Goal: Transaction & Acquisition: Purchase product/service

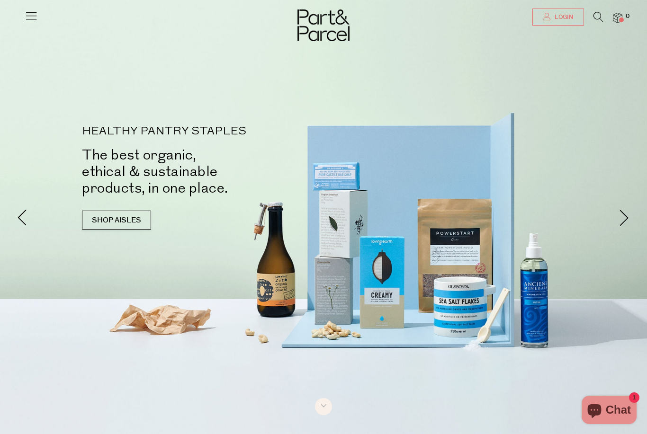
click at [556, 26] on link "Login" at bounding box center [558, 17] width 52 height 17
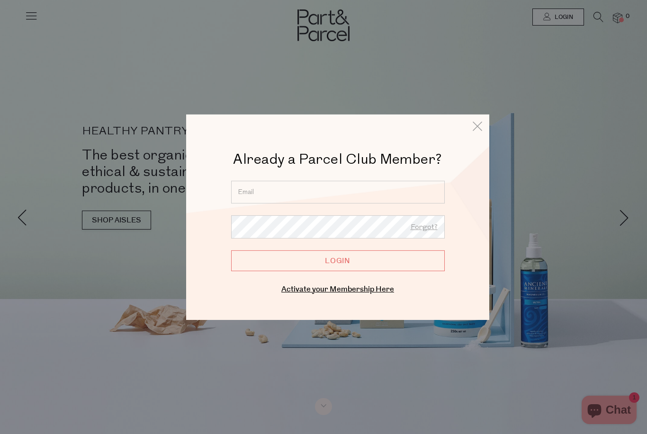
click at [312, 190] on input "email" at bounding box center [338, 191] width 214 height 23
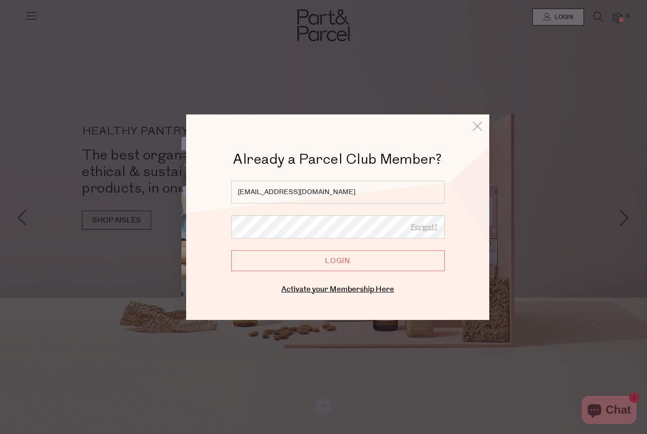
type input "jlkuersch@gmail.com"
click at [338, 261] on input "Login" at bounding box center [338, 260] width 214 height 21
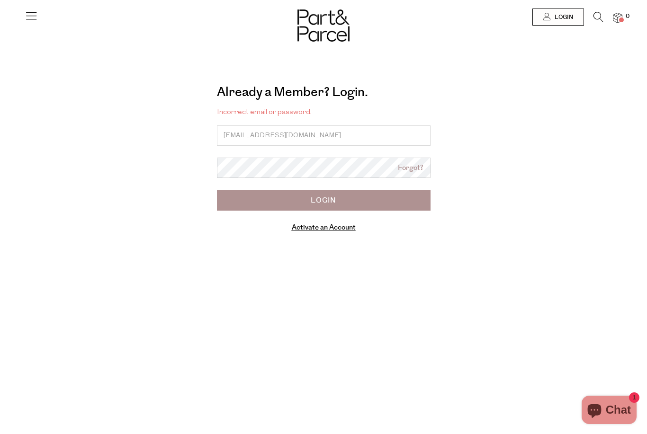
type input "windallestn@gmail.com"
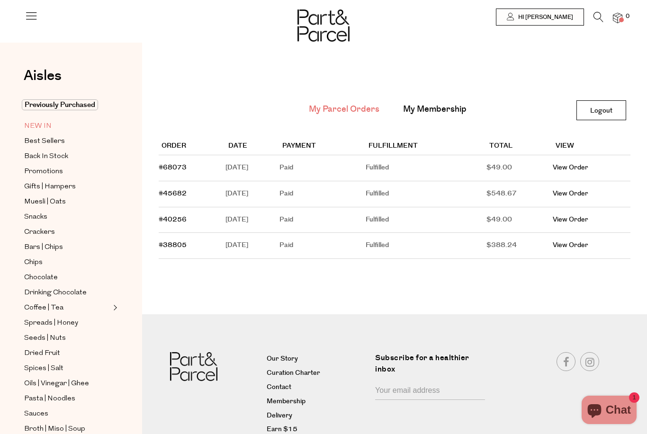
click at [33, 130] on span "NEW IN" at bounding box center [37, 126] width 27 height 11
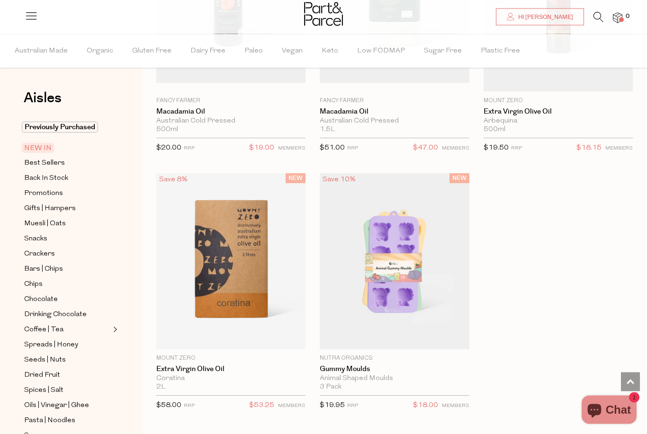
scroll to position [1518, 0]
click at [42, 164] on span "Best Sellers" at bounding box center [44, 163] width 41 height 11
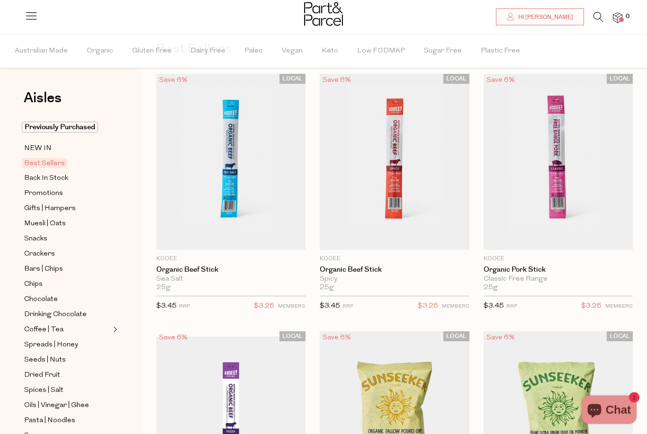
scroll to position [50, 0]
click at [218, 243] on span "Add To Parcel" at bounding box center [231, 240] width 59 height 10
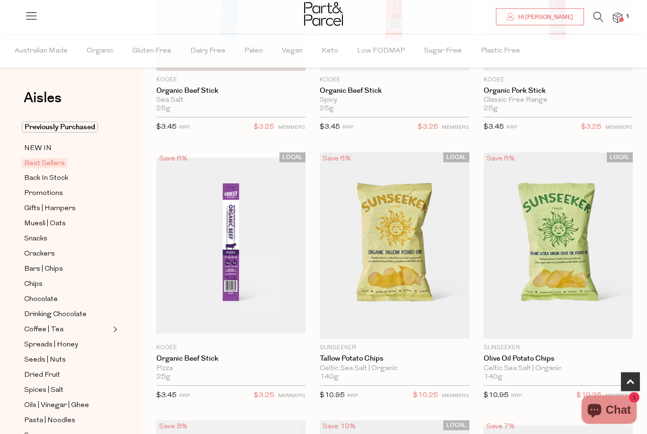
scroll to position [229, 0]
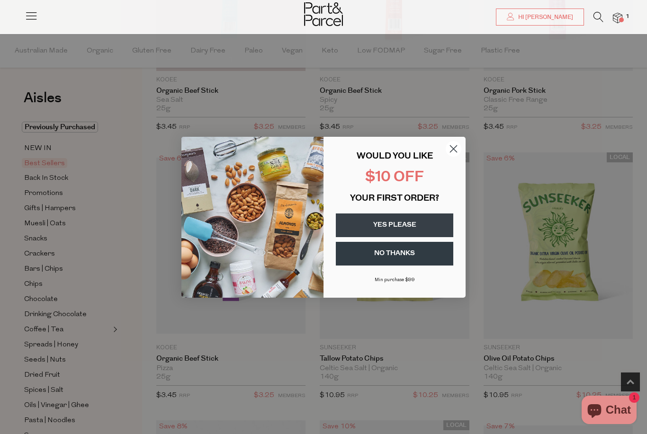
click at [460, 156] on circle "Close dialog" at bounding box center [454, 149] width 16 height 16
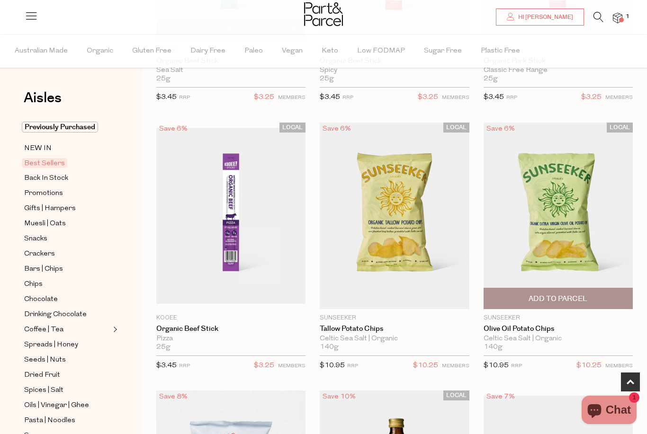
click at [608, 295] on span "Add To Parcel" at bounding box center [558, 298] width 144 height 20
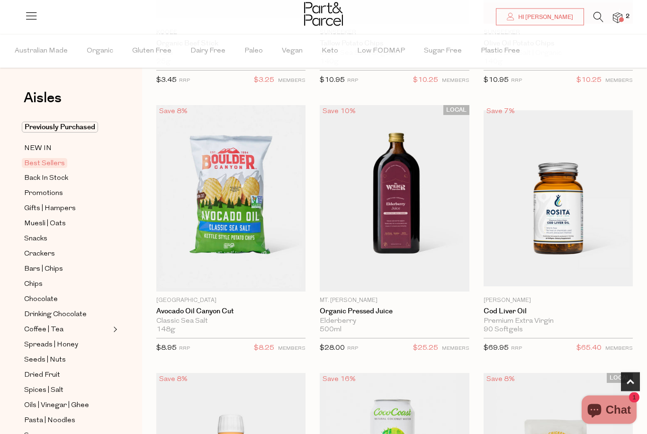
scroll to position [544, 0]
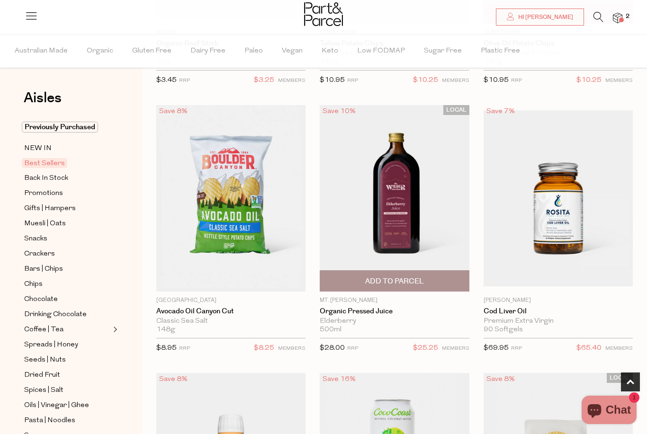
click at [446, 283] on span "Add To Parcel" at bounding box center [395, 281] width 144 height 20
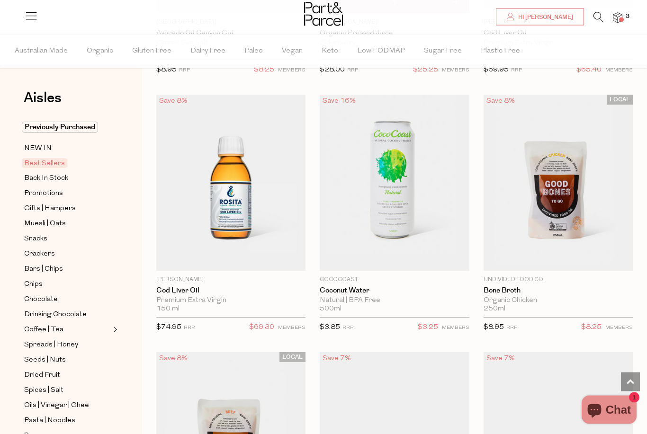
scroll to position [825, 0]
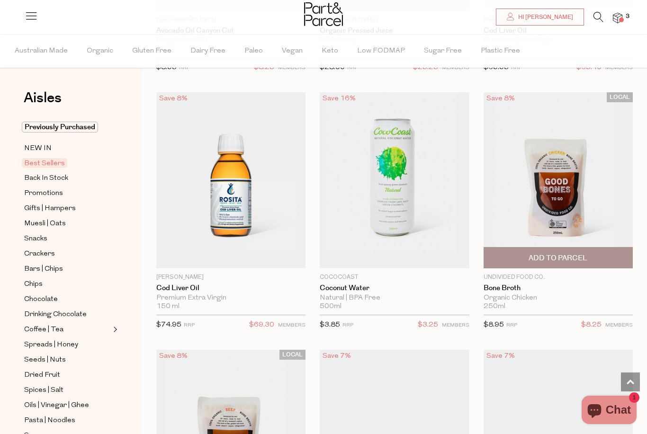
click at [612, 255] on span "Add To Parcel" at bounding box center [558, 258] width 144 height 20
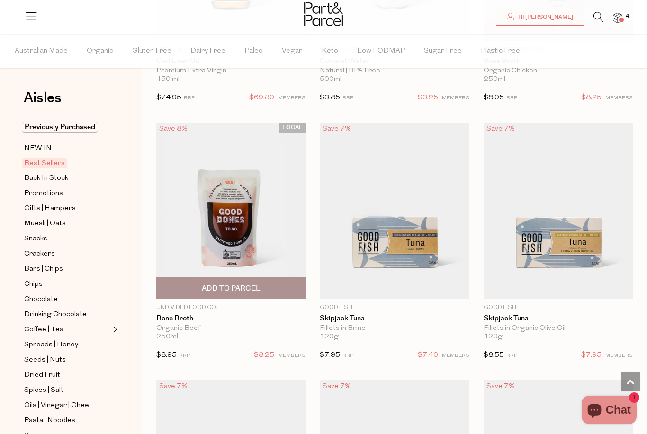
click at [215, 285] on span "Add To Parcel" at bounding box center [231, 289] width 59 height 10
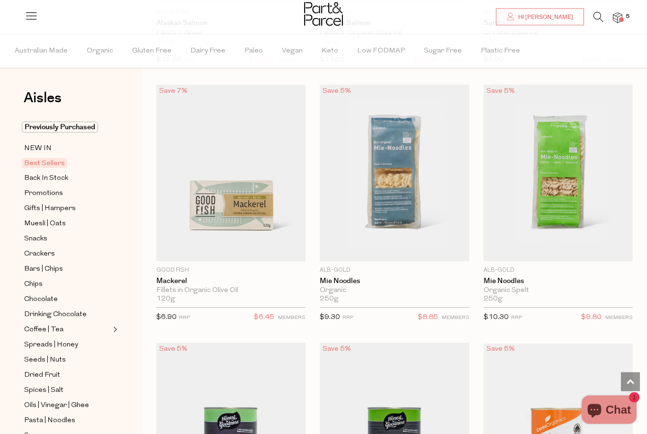
scroll to position [1606, 0]
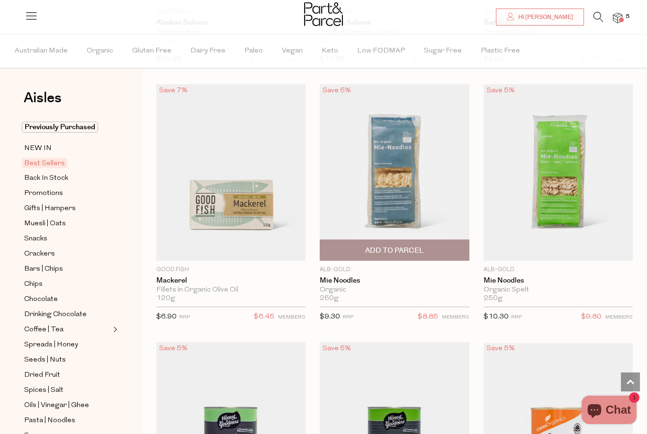
click at [441, 246] on span "Add To Parcel" at bounding box center [395, 250] width 144 height 20
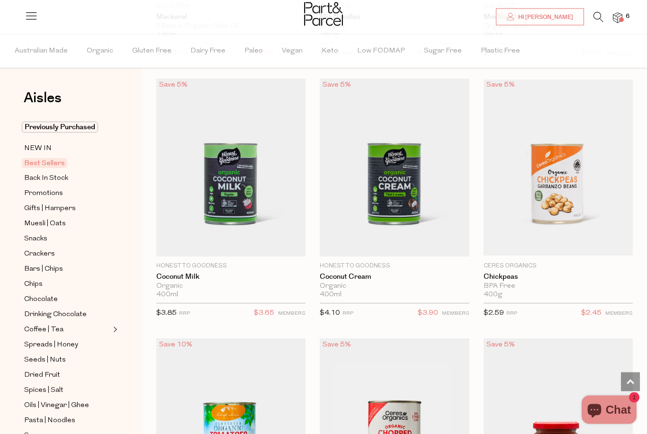
scroll to position [1870, 0]
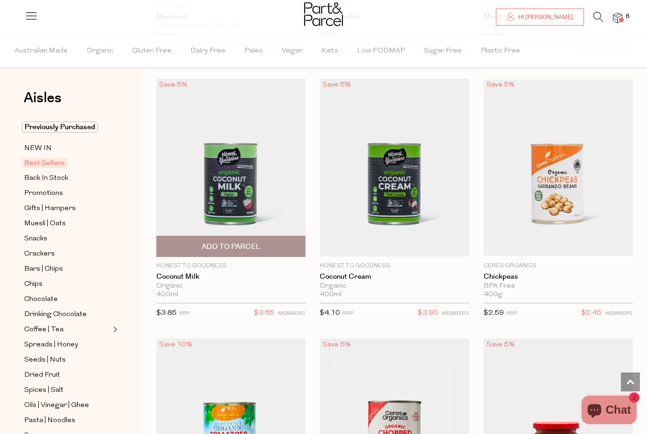
click at [215, 242] on span "Add To Parcel" at bounding box center [231, 247] width 59 height 10
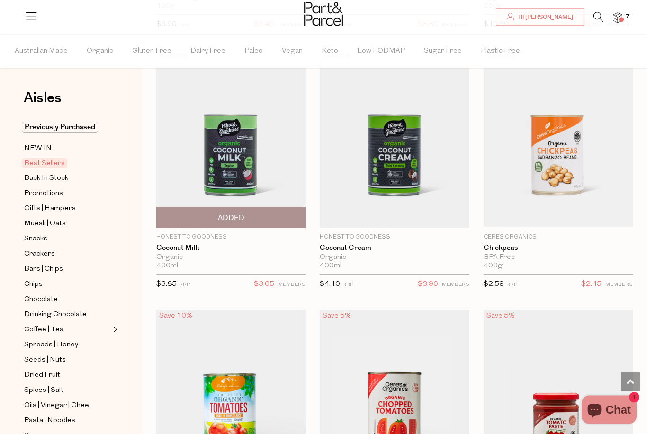
scroll to position [1899, 0]
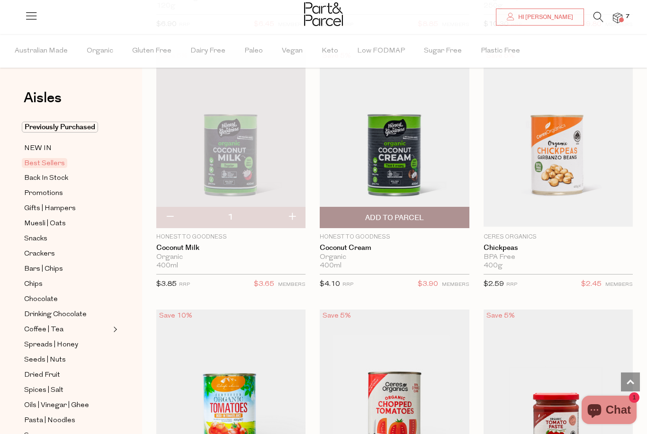
click at [396, 213] on span "Add To Parcel" at bounding box center [394, 218] width 59 height 10
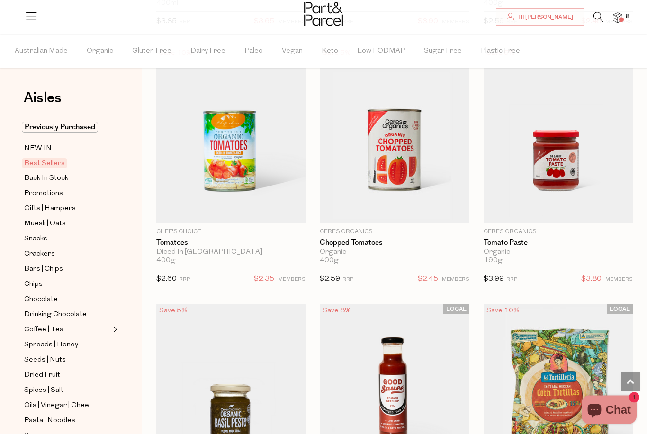
scroll to position [2162, 0]
click at [409, 214] on span "Add To Parcel" at bounding box center [395, 212] width 144 height 20
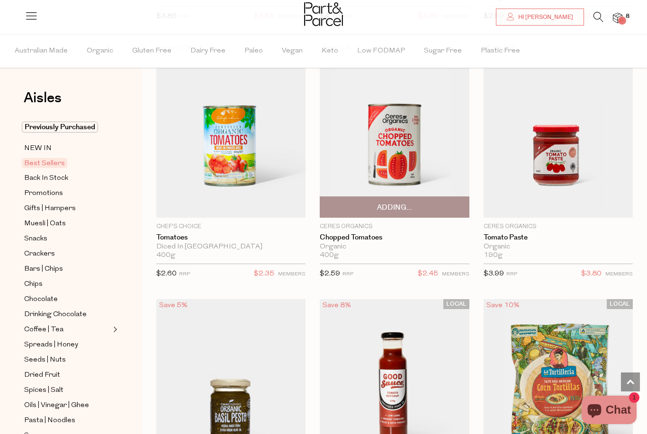
scroll to position [2183, 0]
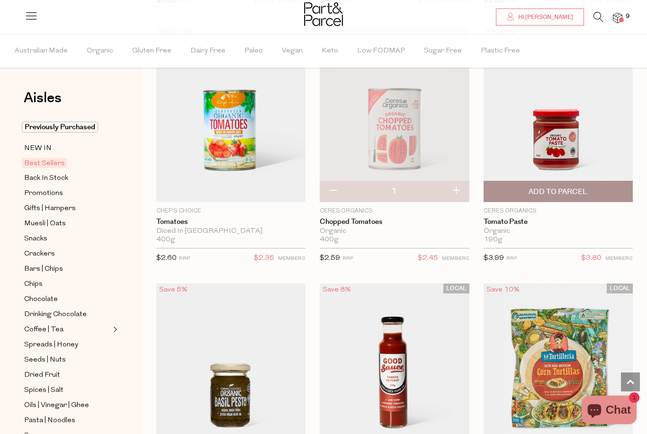
click at [607, 188] on span "Add To Parcel" at bounding box center [558, 191] width 144 height 20
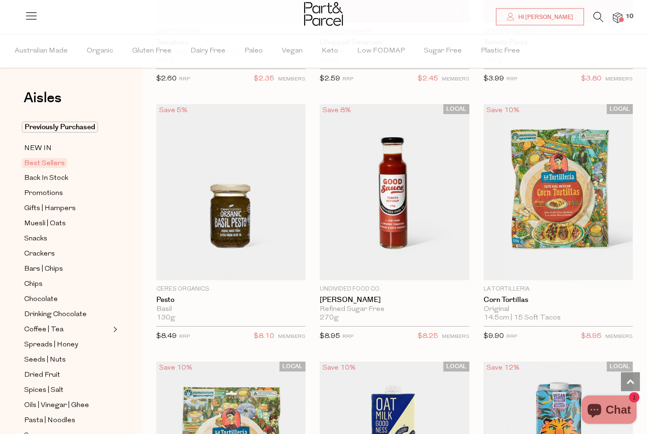
scroll to position [2362, 0]
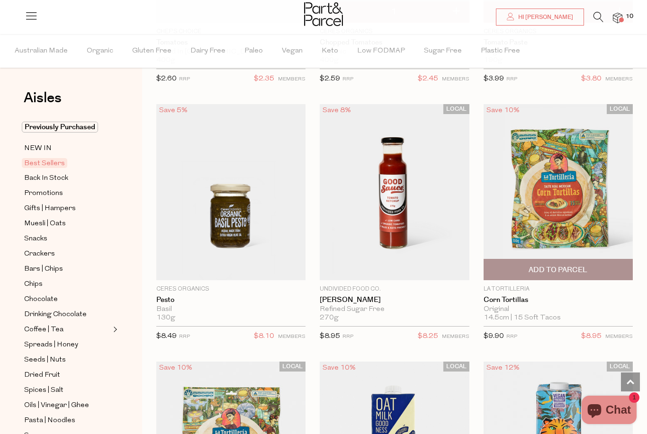
click at [603, 266] on span "Add To Parcel" at bounding box center [558, 270] width 144 height 20
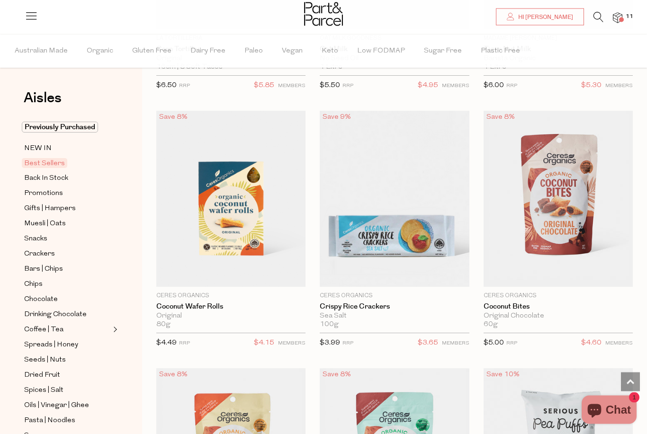
scroll to position [2870, 0]
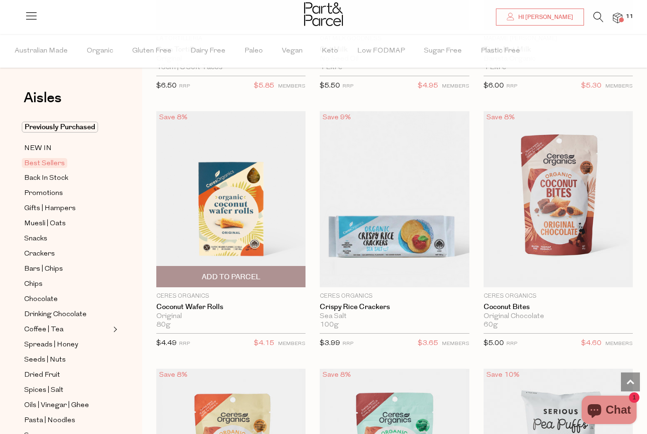
click at [225, 272] on span "Add To Parcel" at bounding box center [231, 277] width 59 height 10
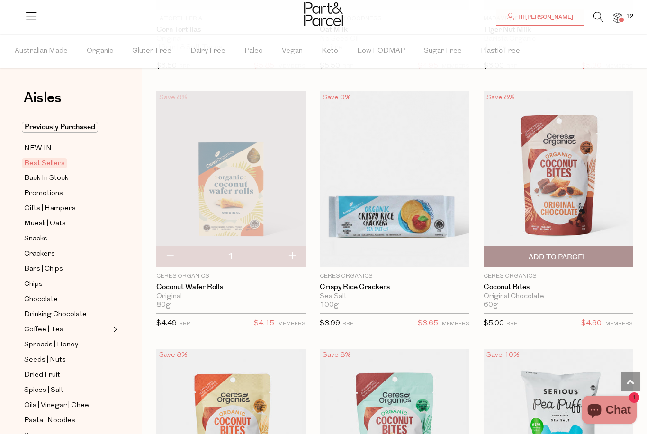
click at [612, 251] on span "Add To Parcel" at bounding box center [558, 257] width 144 height 20
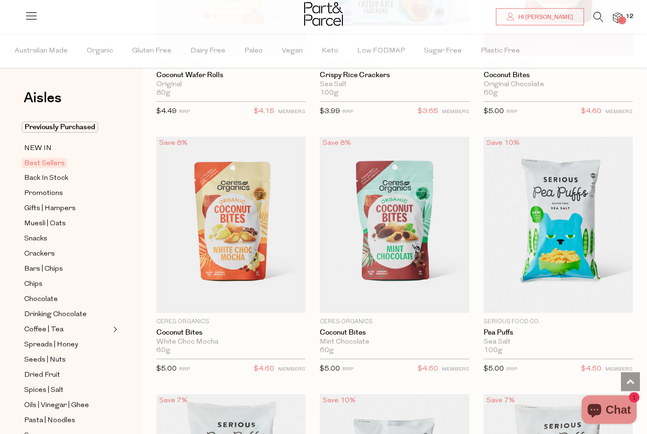
scroll to position [3103, 0]
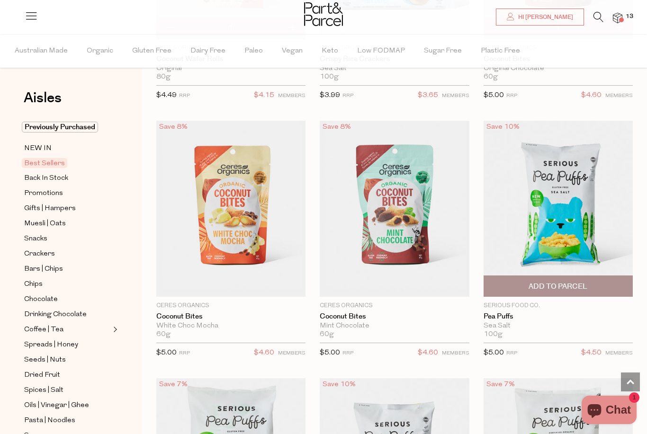
click at [603, 280] on span "Add To Parcel" at bounding box center [558, 286] width 144 height 20
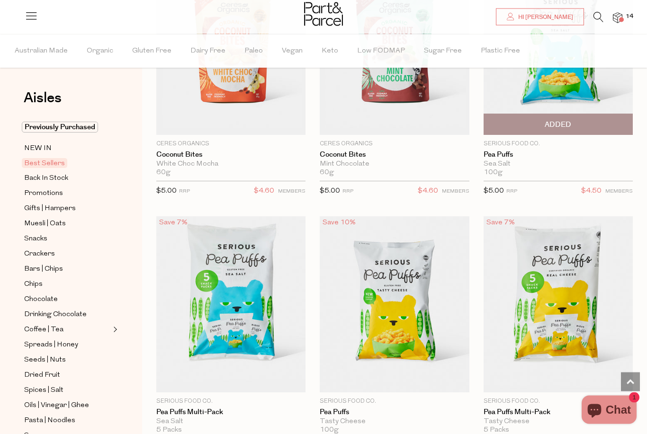
scroll to position [3315, 0]
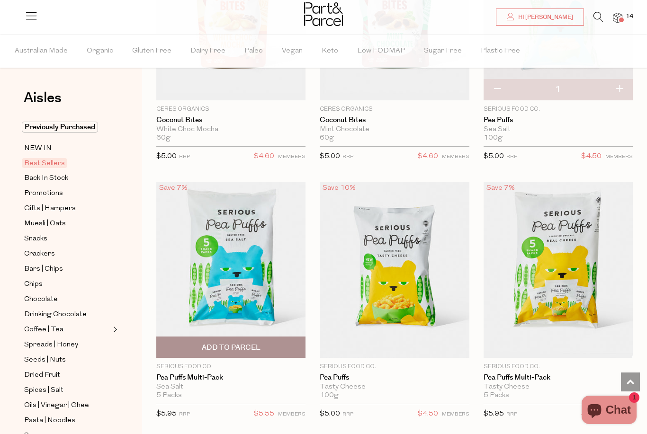
click at [203, 343] on span "Add To Parcel" at bounding box center [231, 348] width 59 height 10
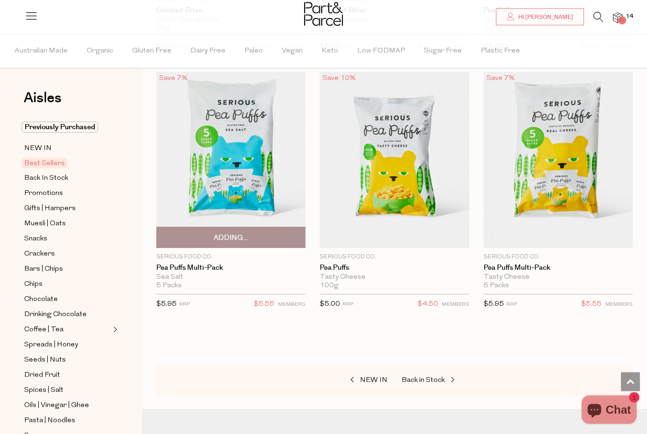
scroll to position [3525, 0]
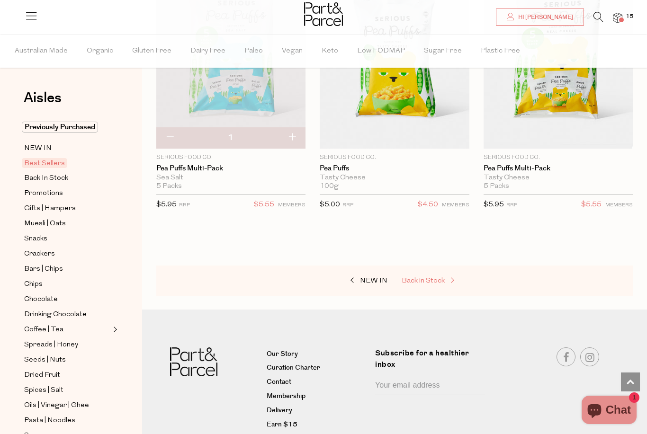
click at [443, 278] on span "Back in Stock" at bounding box center [423, 281] width 43 height 7
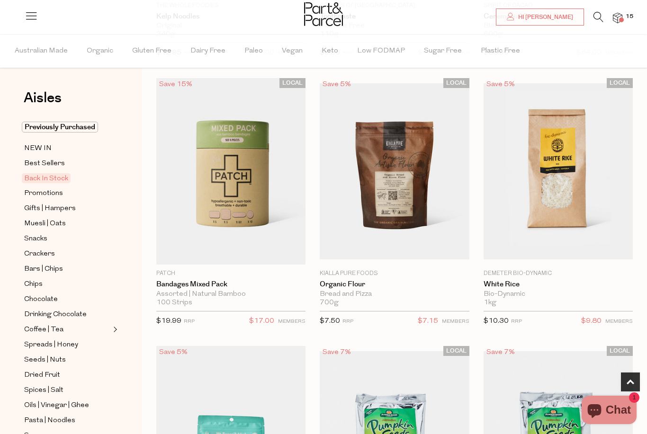
scroll to position [306, 0]
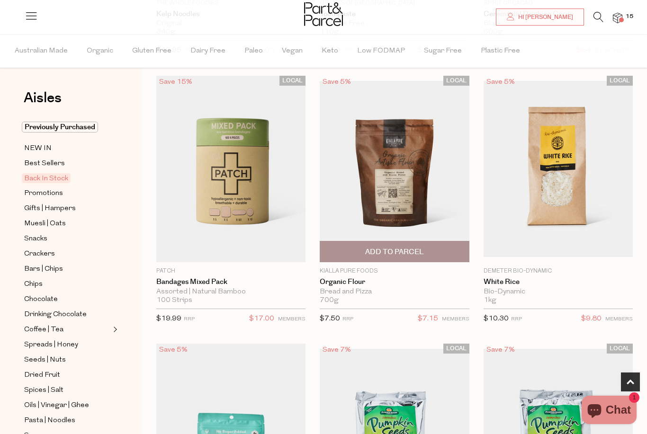
click at [436, 250] on span "Add To Parcel" at bounding box center [395, 252] width 144 height 20
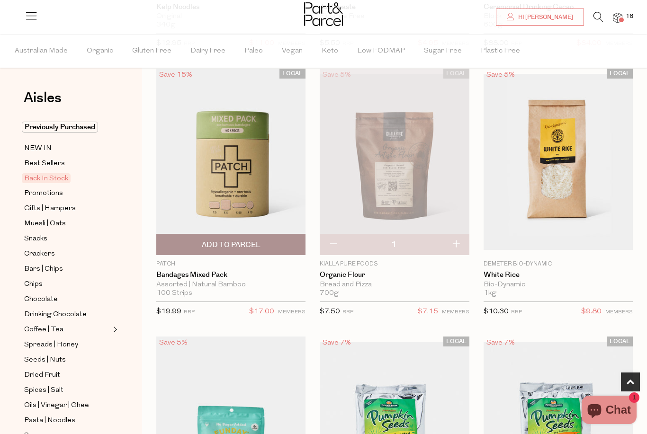
click at [210, 241] on span "Add To Parcel" at bounding box center [231, 245] width 59 height 10
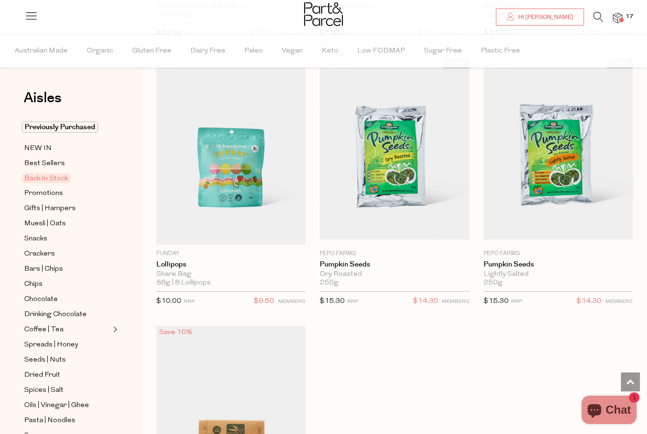
scroll to position [596, 0]
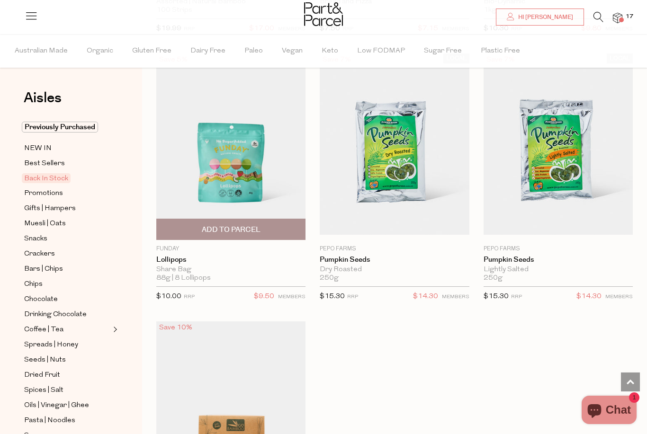
click at [207, 225] on span "Add To Parcel" at bounding box center [231, 230] width 59 height 10
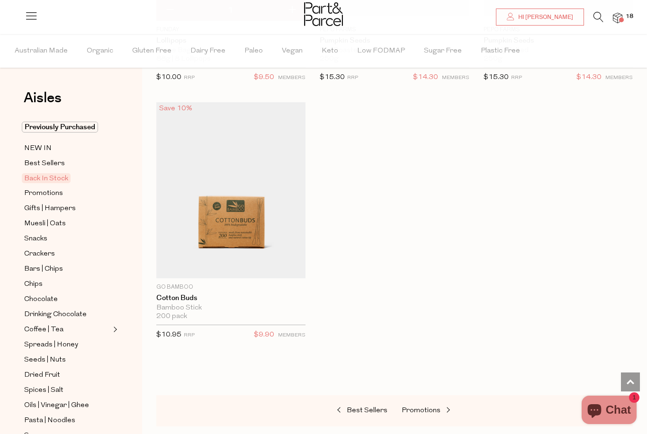
scroll to position [839, 0]
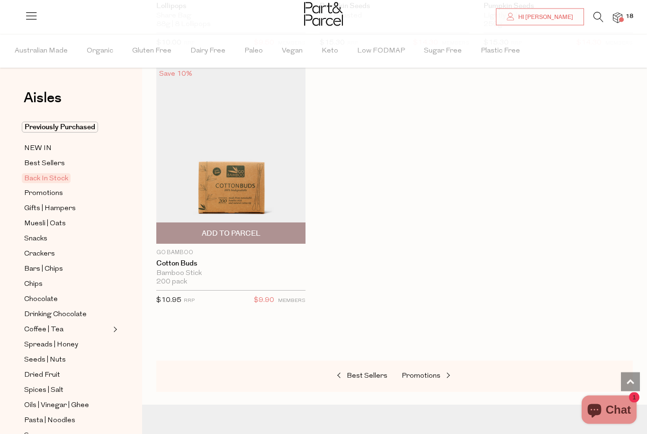
click at [222, 233] on span "Add To Parcel" at bounding box center [231, 234] width 59 height 10
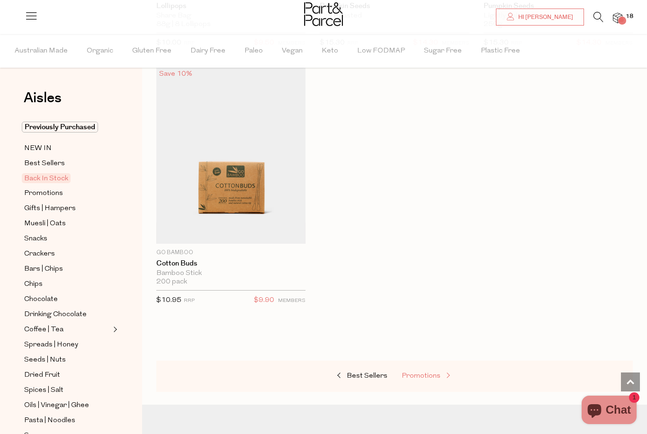
click at [424, 377] on span "Promotions" at bounding box center [421, 376] width 39 height 7
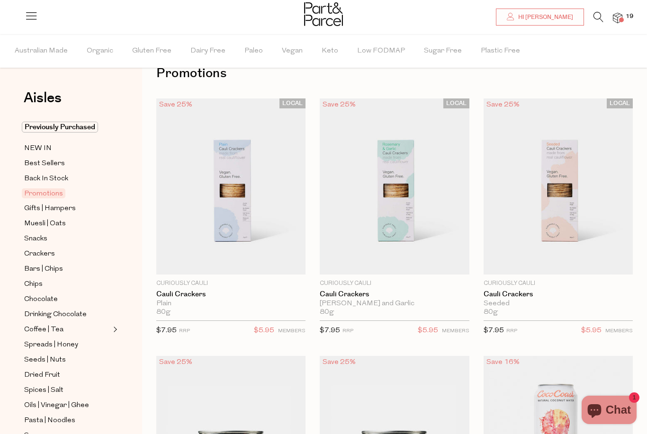
scroll to position [25, 0]
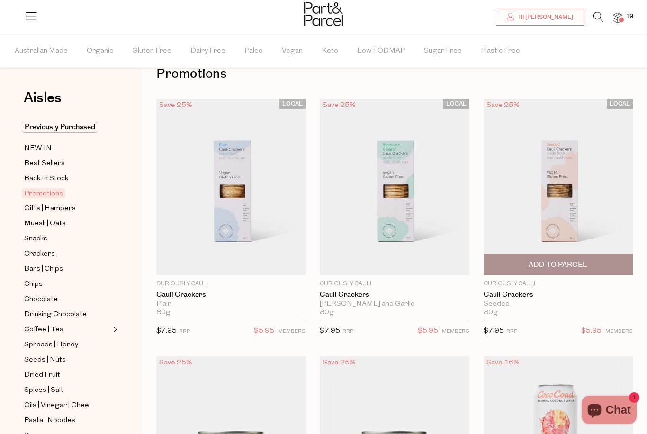
click at [547, 261] on span "Add To Parcel" at bounding box center [558, 265] width 59 height 10
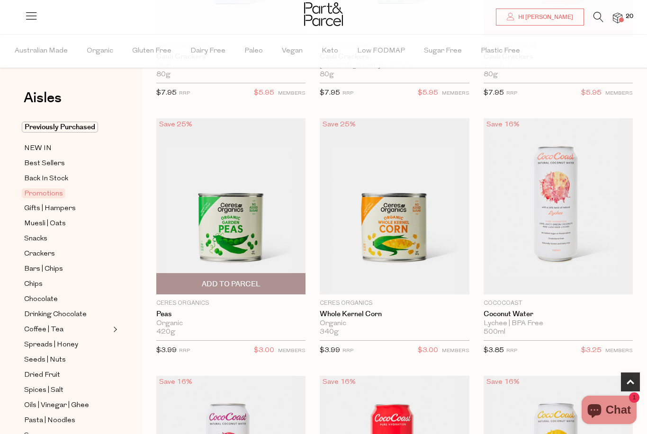
click at [207, 286] on span "Add To Parcel" at bounding box center [231, 284] width 59 height 10
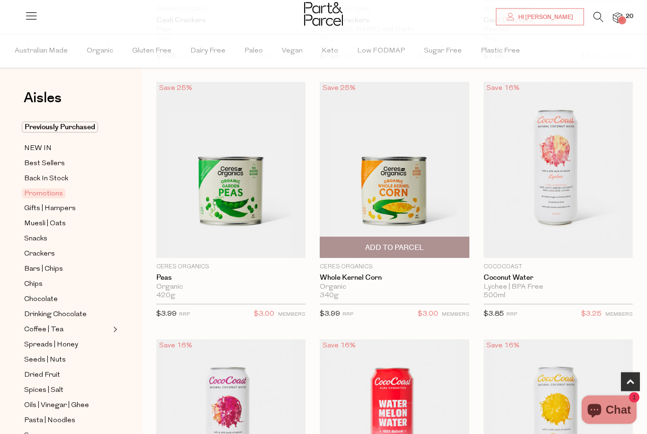
click at [438, 250] on span "Add To Parcel" at bounding box center [395, 248] width 144 height 20
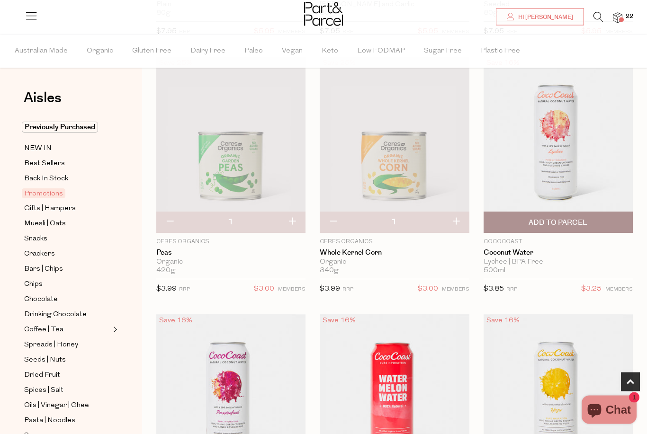
click at [519, 225] on span "Add To Parcel" at bounding box center [558, 223] width 144 height 20
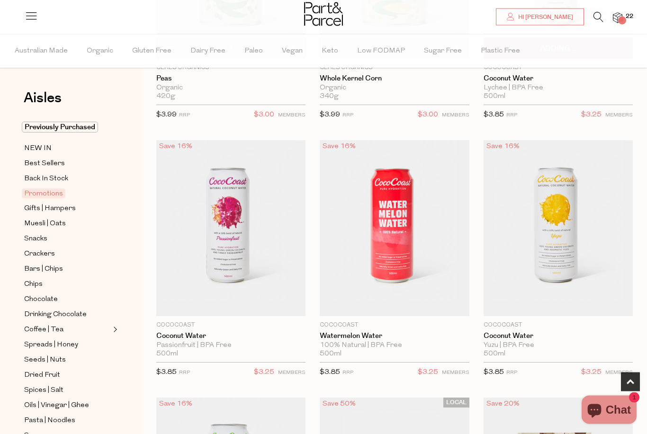
scroll to position [499, 0]
click at [211, 299] on span "Add To Parcel" at bounding box center [231, 306] width 144 height 20
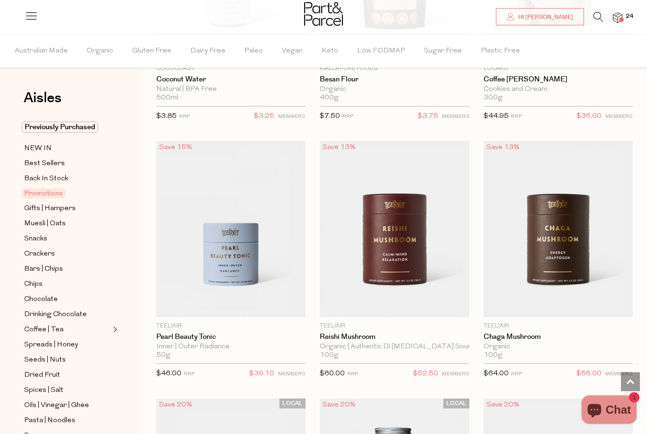
scroll to position [1013, 0]
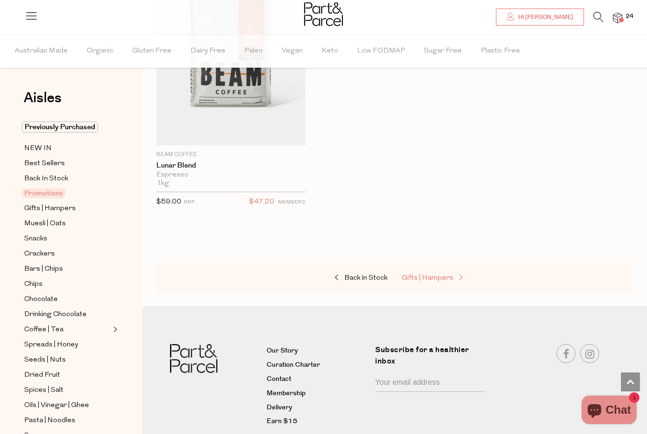
click at [450, 277] on span "Gifts | Hampers" at bounding box center [428, 278] width 52 height 7
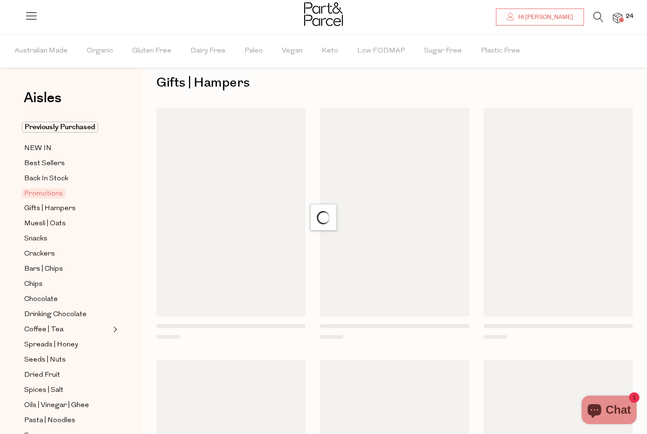
scroll to position [23, 0]
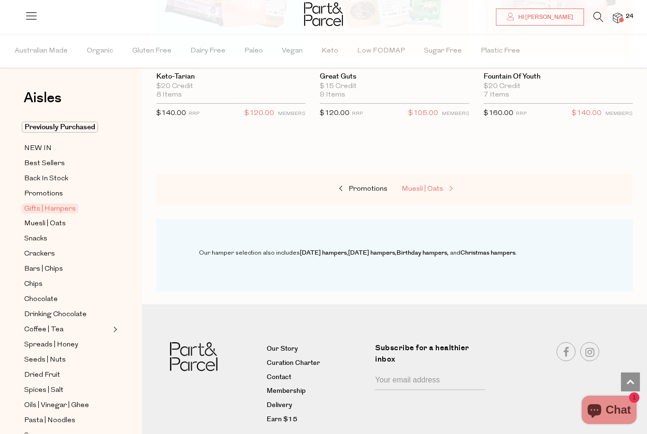
click at [444, 192] on link "Muesli | Oats" at bounding box center [449, 189] width 95 height 12
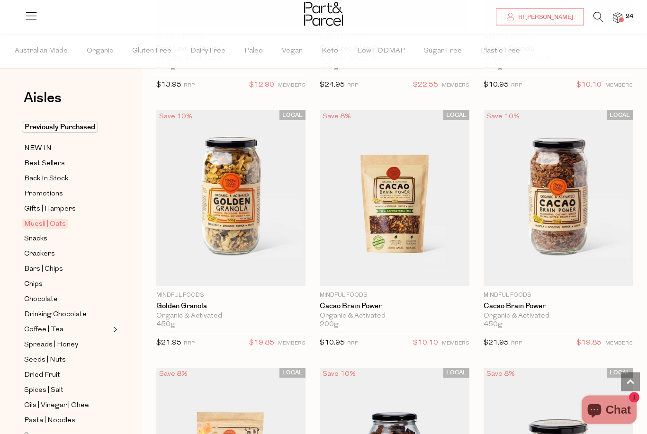
scroll to position [788, 0]
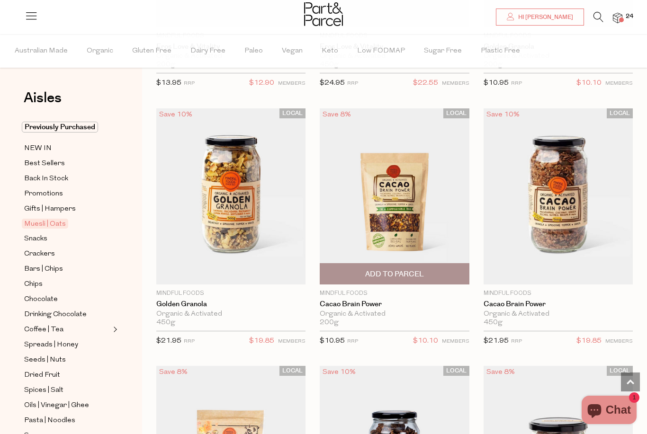
click at [417, 272] on span "Add To Parcel" at bounding box center [394, 275] width 59 height 10
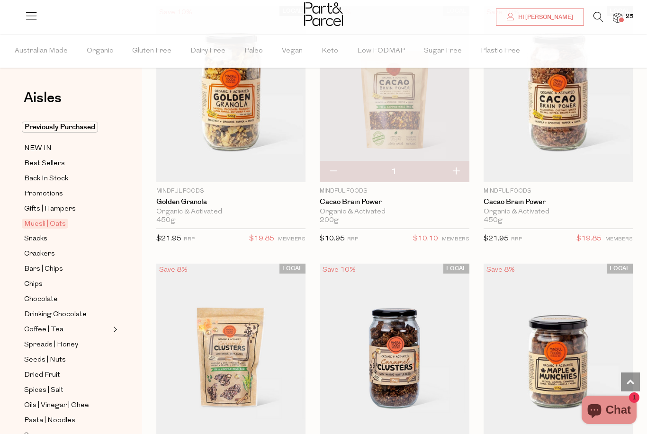
scroll to position [892, 0]
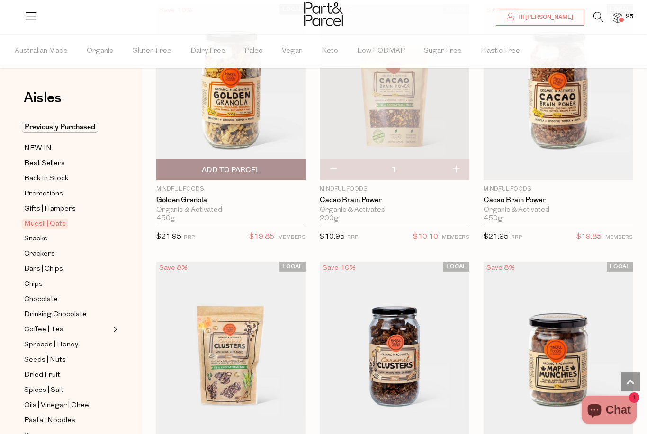
click at [201, 168] on span "Add To Parcel" at bounding box center [231, 170] width 144 height 20
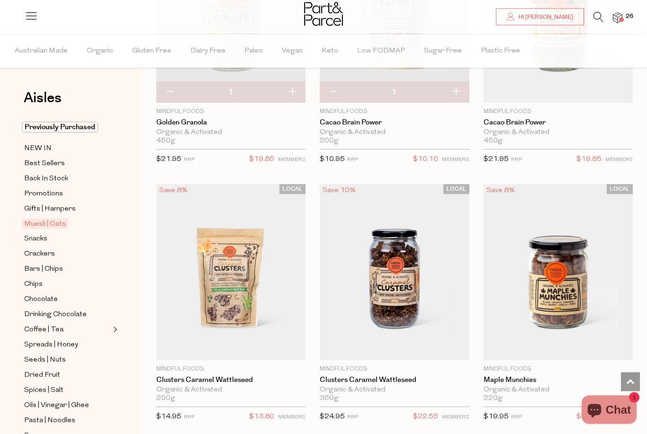
scroll to position [970, 0]
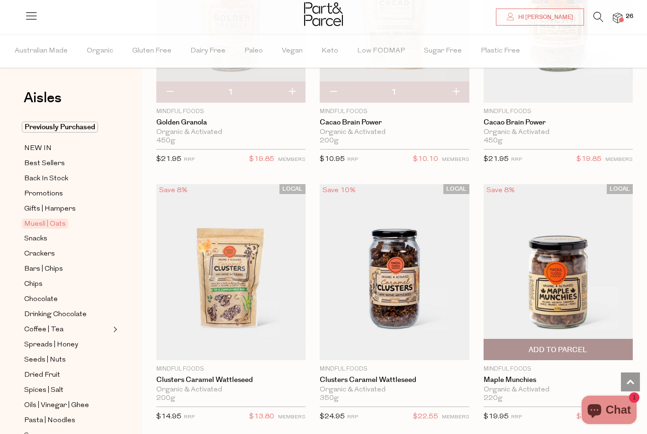
click at [559, 350] on span "Add To Parcel" at bounding box center [558, 350] width 59 height 10
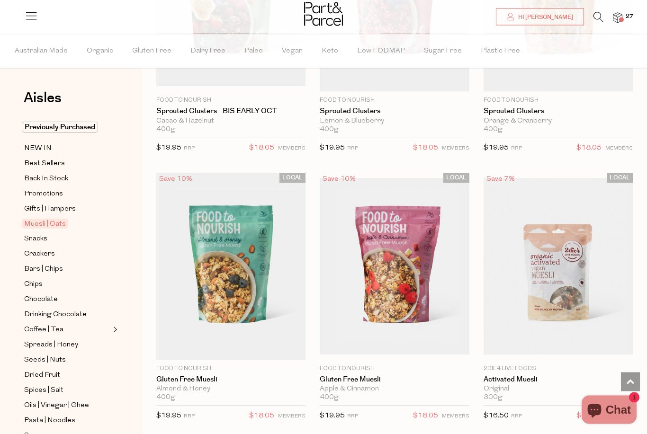
scroll to position [2023, 0]
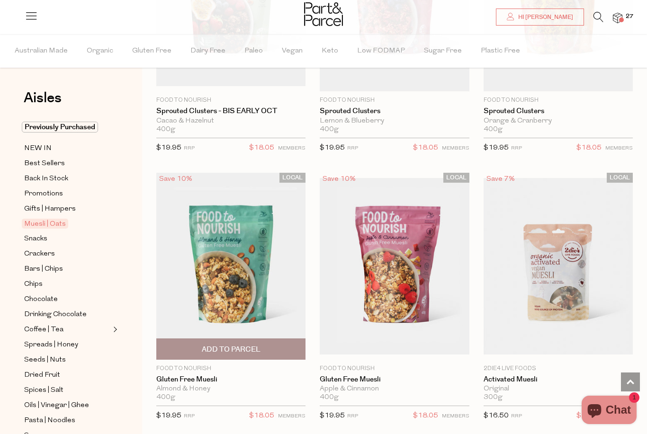
click at [271, 351] on span "Add To Parcel" at bounding box center [231, 349] width 144 height 20
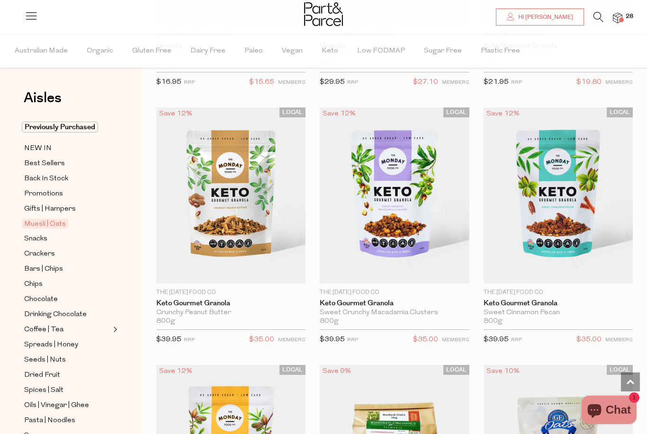
scroll to position [3177, 0]
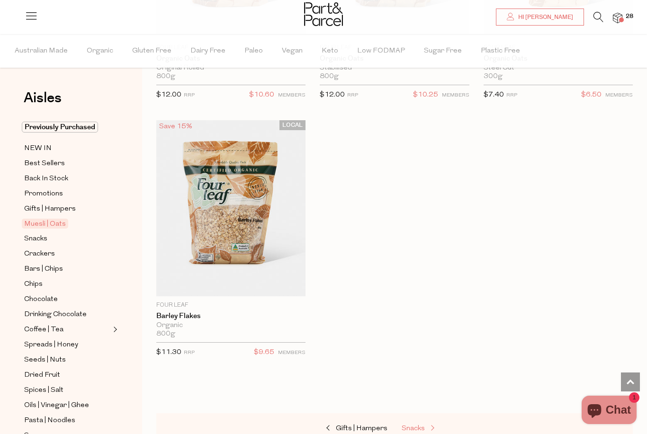
click at [419, 424] on link "Snacks" at bounding box center [449, 429] width 95 height 12
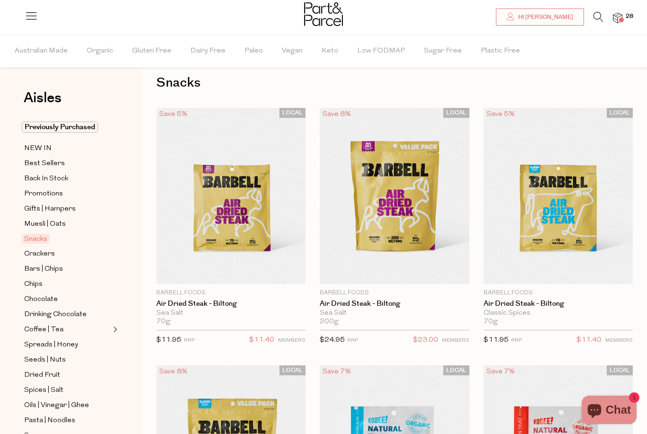
scroll to position [15, 0]
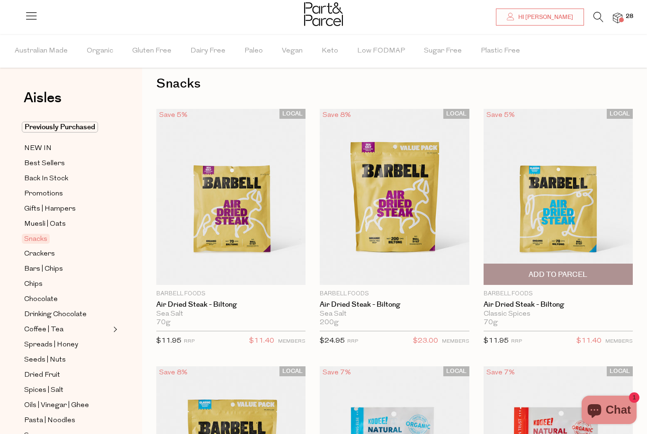
click at [574, 273] on span "Add To Parcel" at bounding box center [558, 275] width 59 height 10
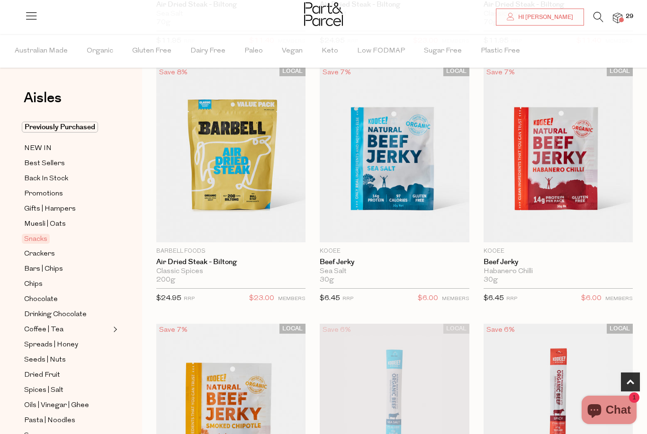
scroll to position [316, 0]
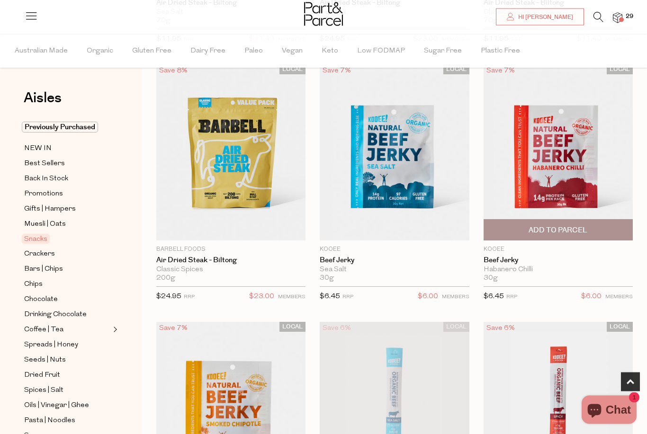
click at [608, 226] on span "Add To Parcel" at bounding box center [558, 230] width 144 height 20
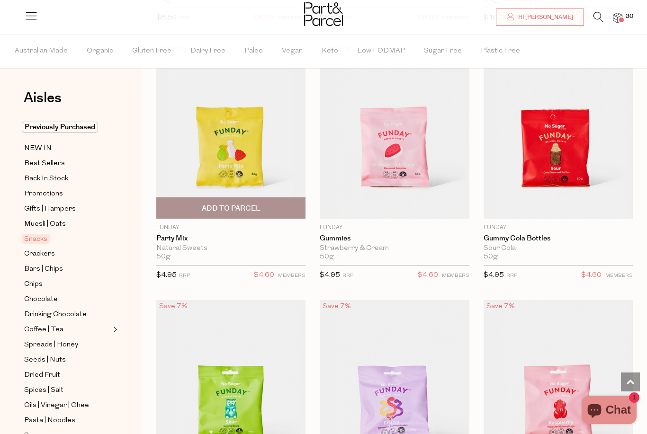
click at [218, 211] on span "Add To Parcel" at bounding box center [231, 209] width 59 height 10
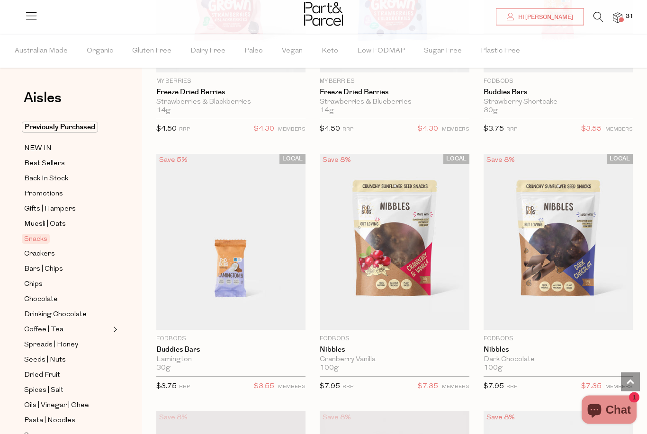
scroll to position [2299, 0]
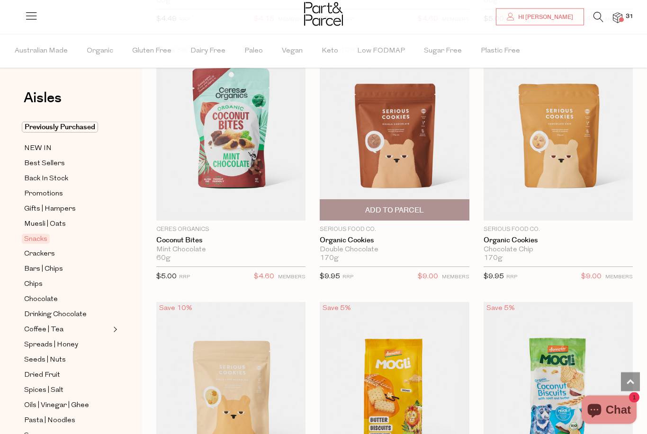
click at [432, 200] on span "Add To Parcel" at bounding box center [395, 210] width 144 height 20
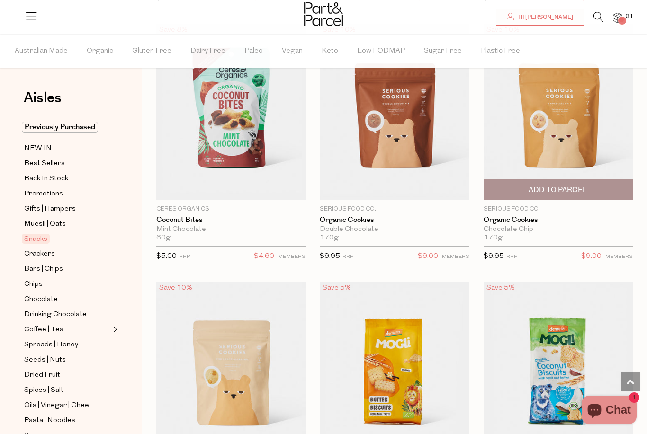
click at [596, 184] on span "Add To Parcel" at bounding box center [558, 190] width 144 height 20
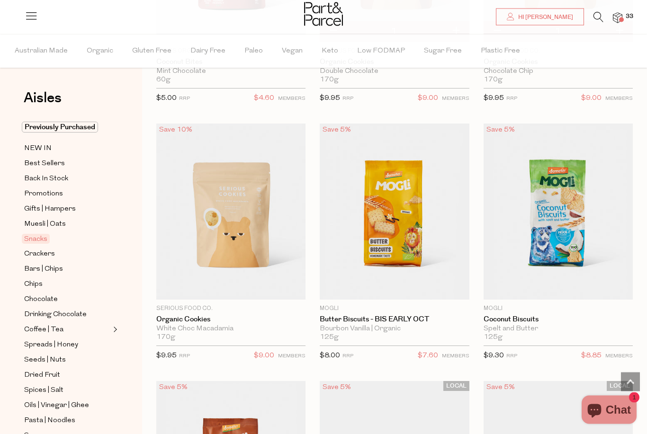
scroll to position [3103, 0]
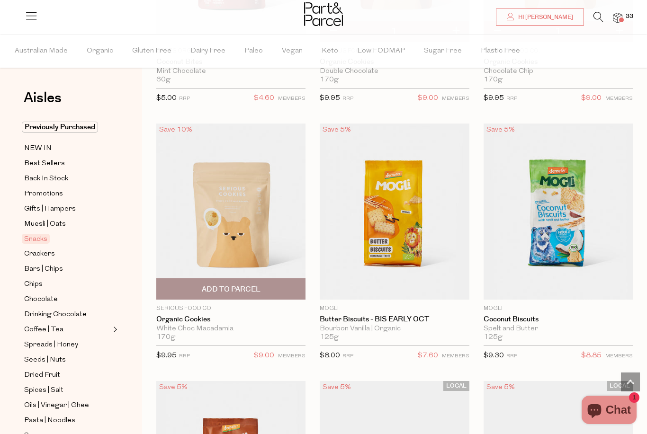
click at [276, 285] on span "Add To Parcel" at bounding box center [231, 289] width 144 height 20
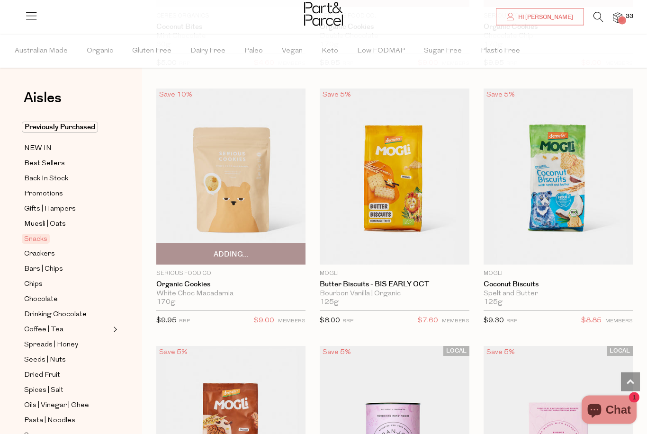
scroll to position [3138, 0]
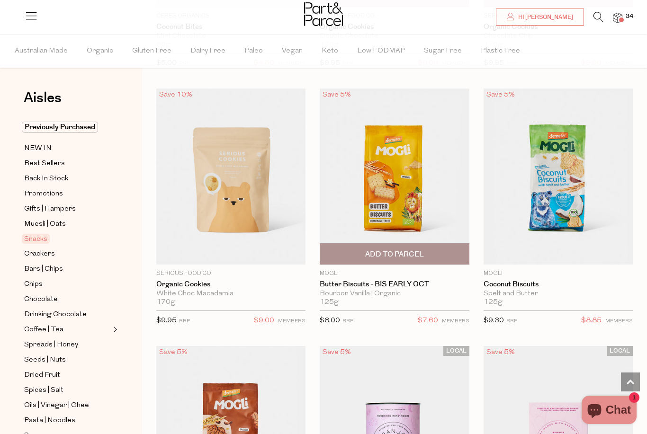
click at [443, 247] on span "Add To Parcel" at bounding box center [395, 254] width 144 height 20
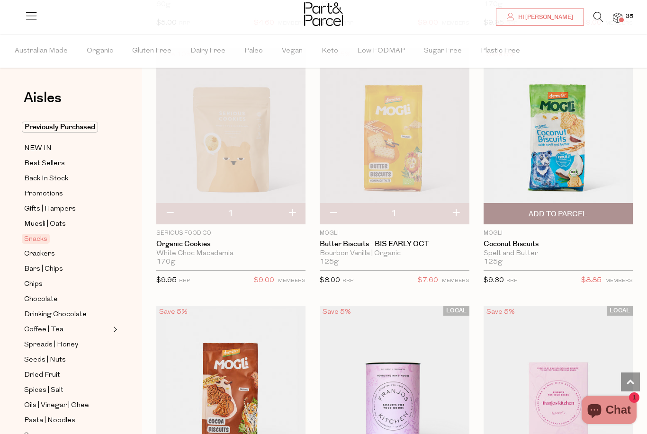
click at [583, 209] on span "Add To Parcel" at bounding box center [558, 214] width 59 height 10
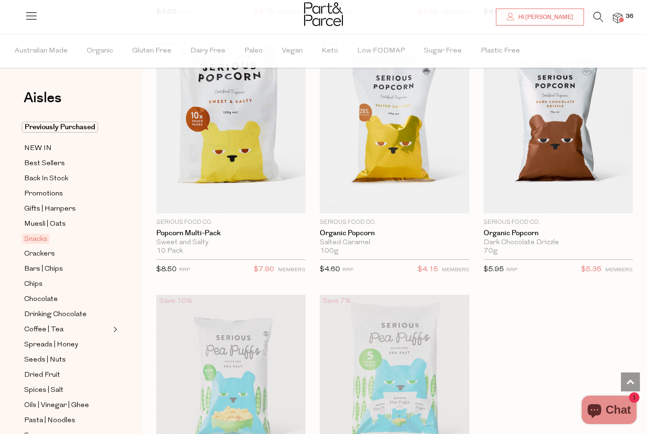
scroll to position [4112, 0]
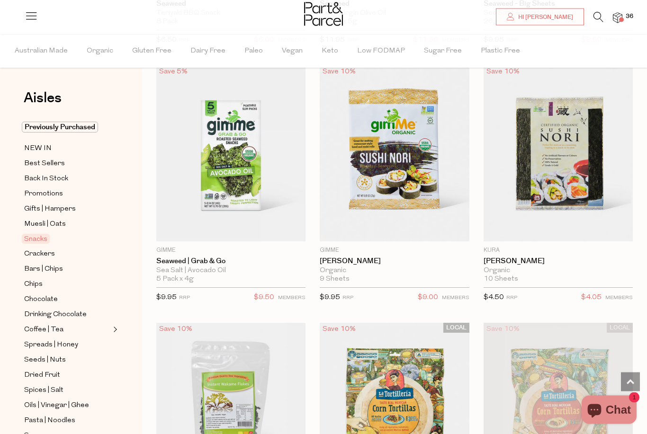
scroll to position [4968, 0]
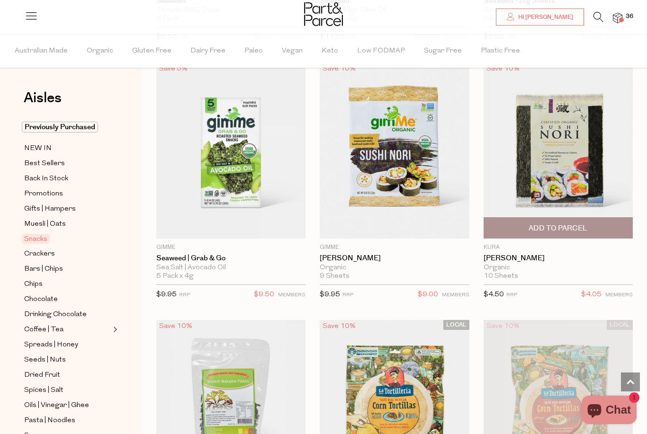
click at [597, 221] on span "Add To Parcel" at bounding box center [558, 228] width 144 height 20
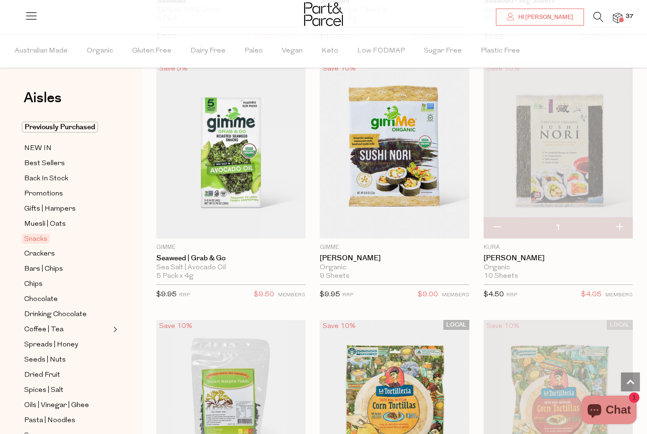
click at [620, 217] on button "button" at bounding box center [619, 227] width 27 height 21
type input "2"
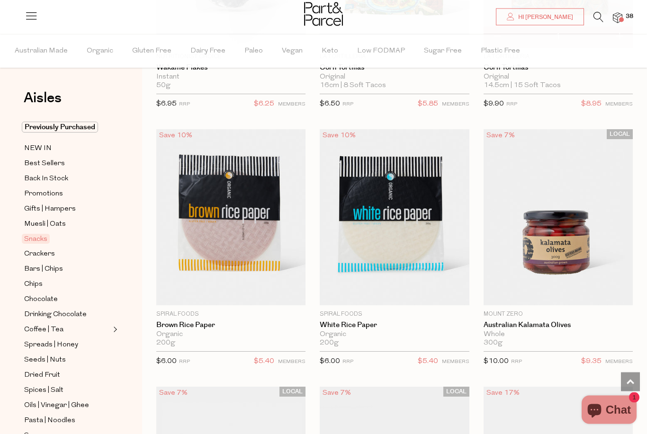
scroll to position [5417, 0]
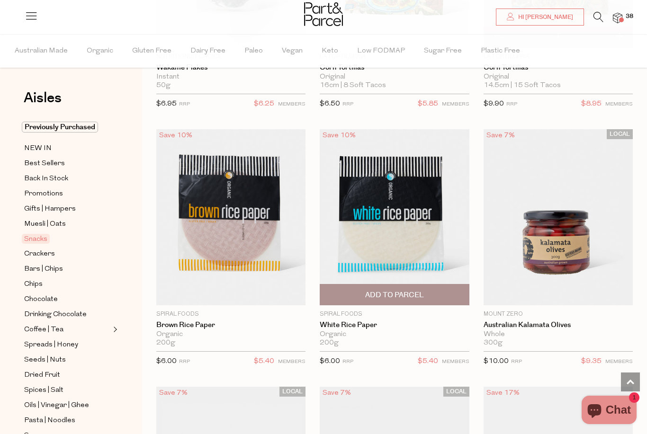
click at [396, 290] on span "Add To Parcel" at bounding box center [394, 295] width 59 height 10
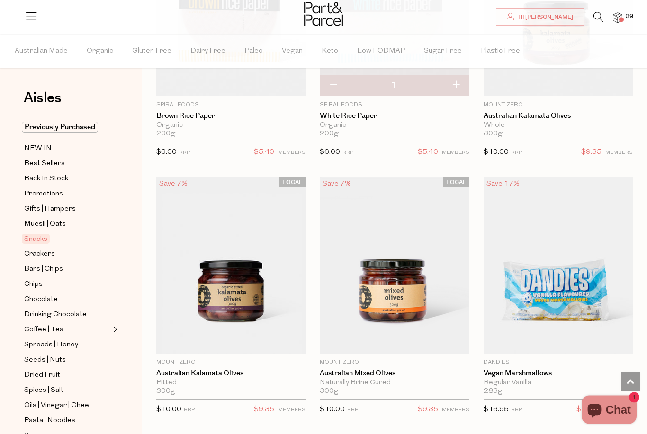
scroll to position [5626, 0]
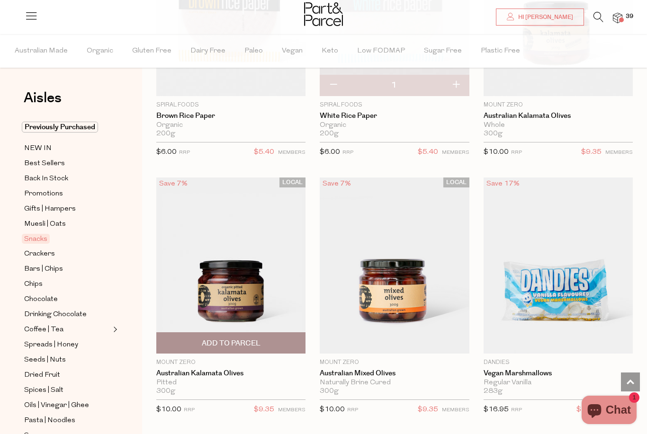
click at [275, 333] on span "Add To Parcel" at bounding box center [231, 343] width 144 height 20
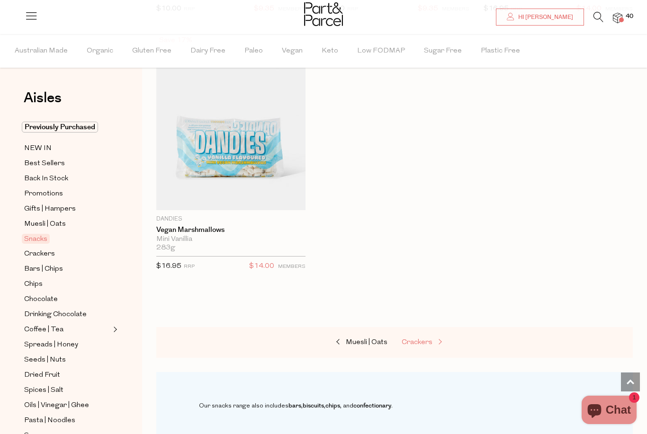
click at [426, 339] on span "Crackers" at bounding box center [417, 342] width 31 height 7
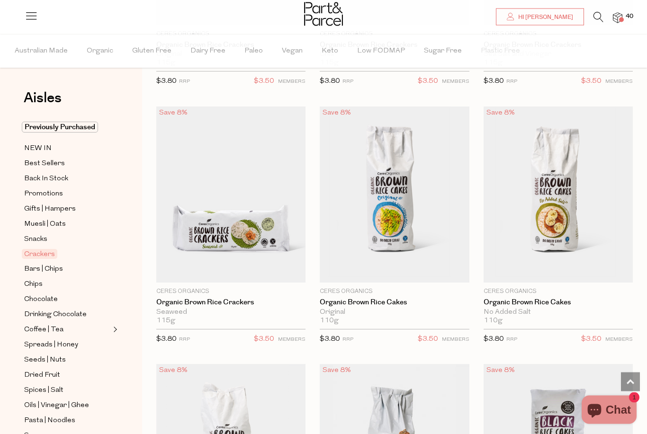
scroll to position [790, 0]
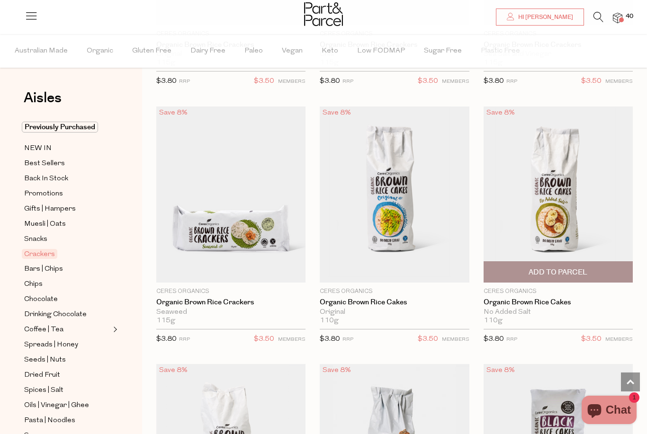
click at [576, 275] on span "Add To Parcel" at bounding box center [558, 273] width 59 height 10
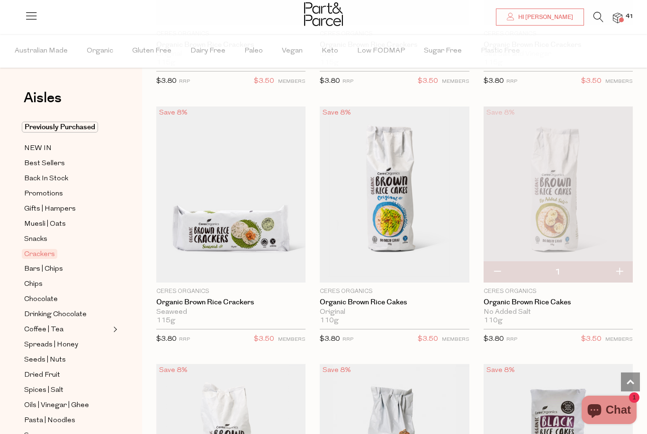
click at [622, 271] on button "button" at bounding box center [619, 272] width 27 height 21
type input "2"
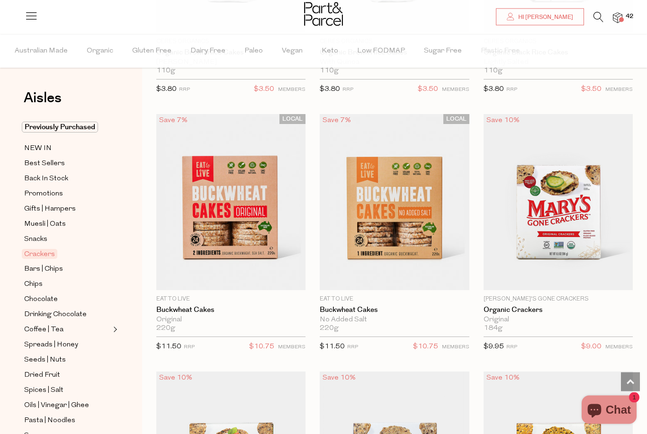
scroll to position [1298, 0]
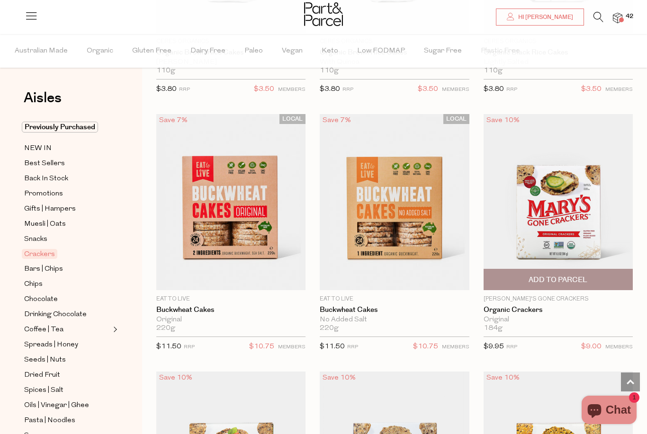
click at [561, 279] on span "Add To Parcel" at bounding box center [558, 280] width 59 height 10
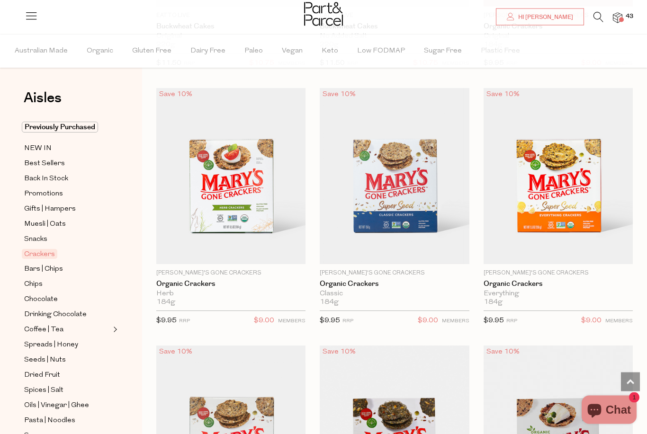
scroll to position [1582, 0]
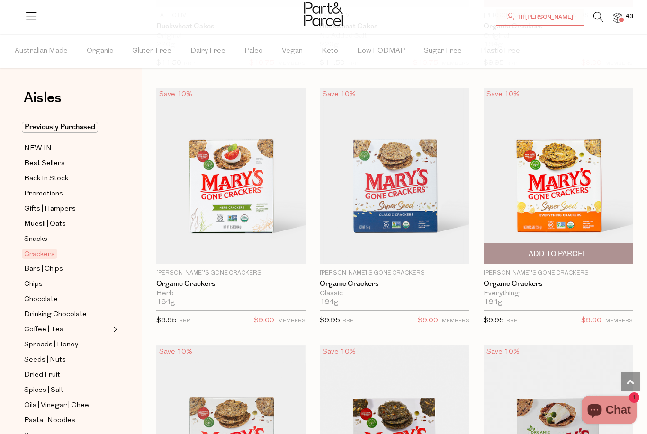
click at [547, 251] on span "Add To Parcel" at bounding box center [558, 254] width 59 height 10
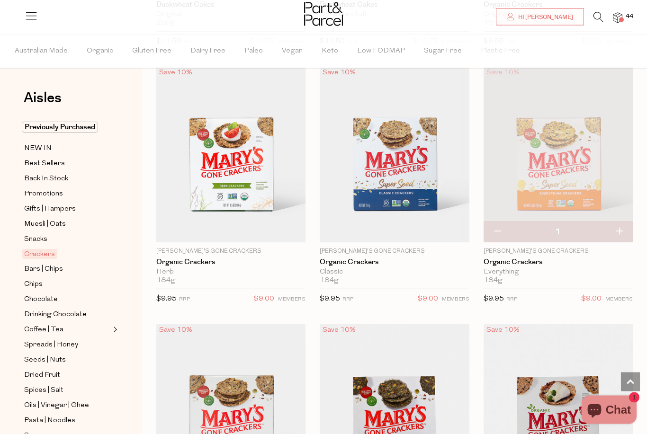
scroll to position [1603, 0]
click at [415, 233] on span "Add To Parcel" at bounding box center [394, 232] width 59 height 10
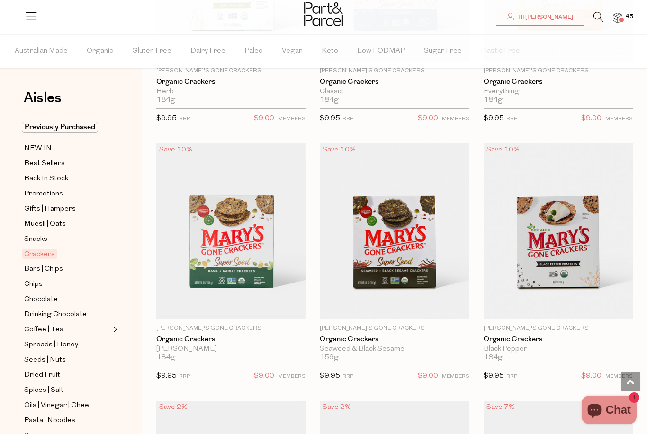
scroll to position [1783, 0]
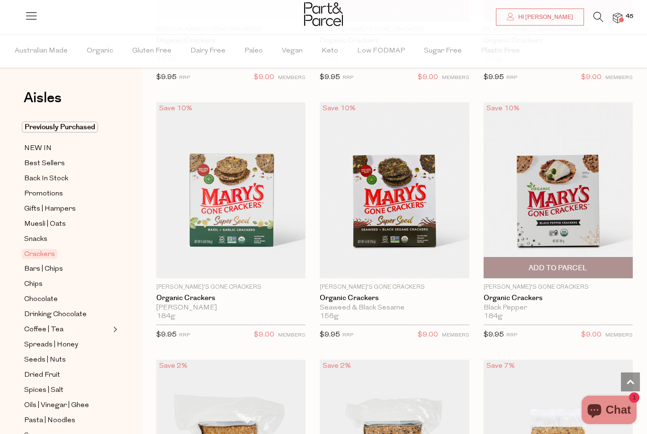
click at [557, 264] on span "Add To Parcel" at bounding box center [558, 268] width 59 height 10
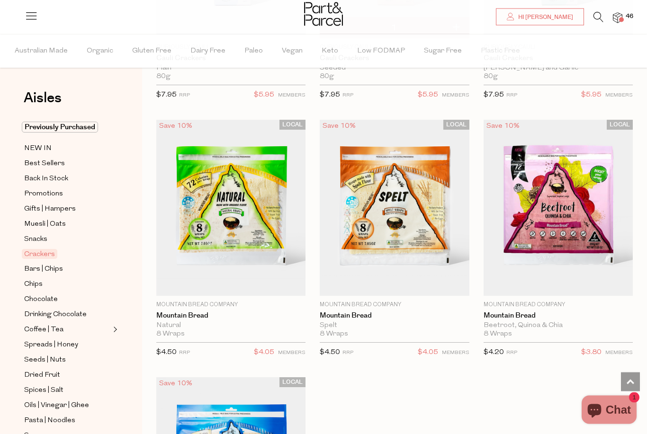
scroll to position [2838, 0]
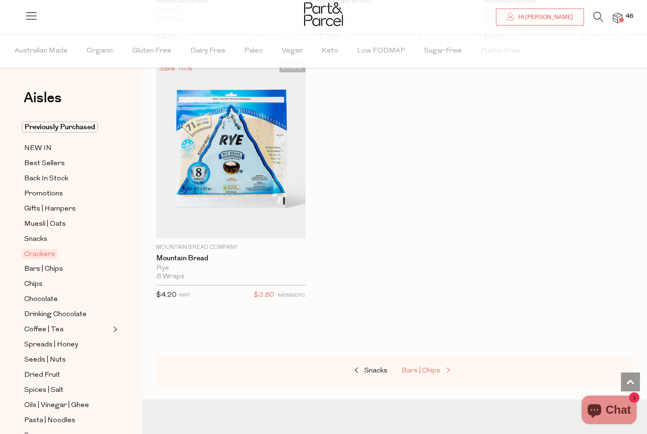
click at [442, 368] on span at bounding box center [447, 371] width 13 height 7
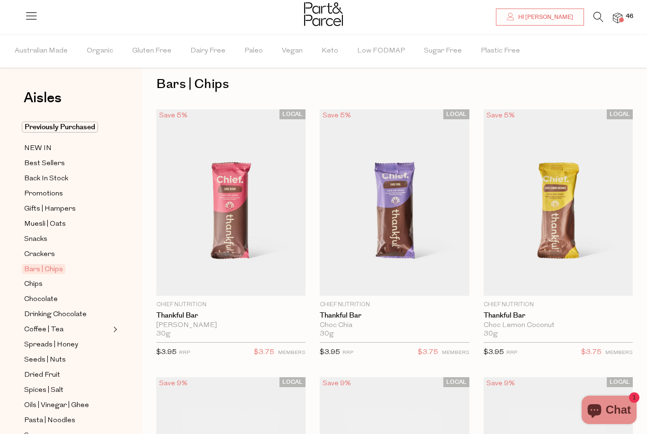
scroll to position [14, 0]
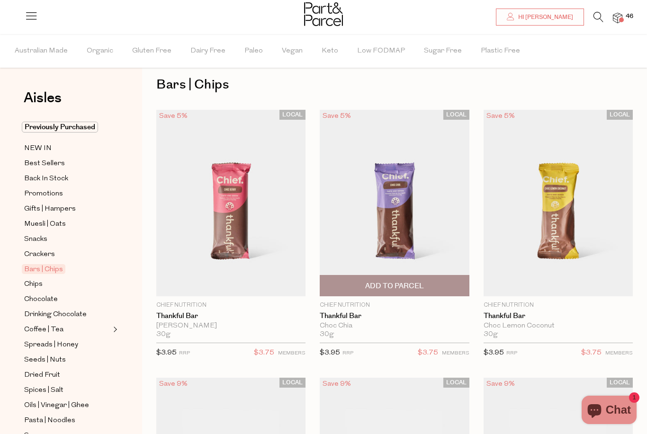
click at [446, 286] on span "Add To Parcel" at bounding box center [395, 286] width 144 height 20
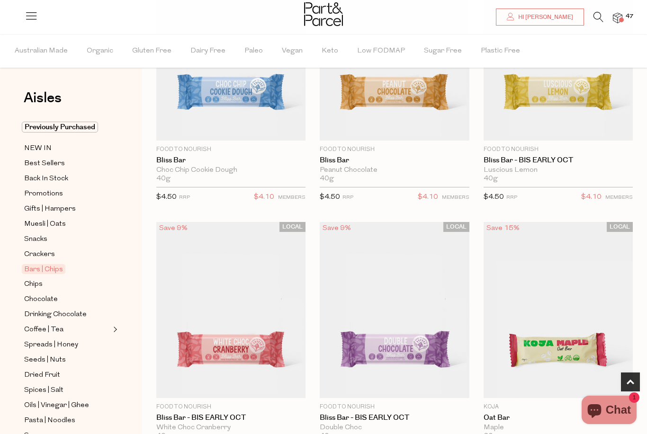
scroll to position [431, 0]
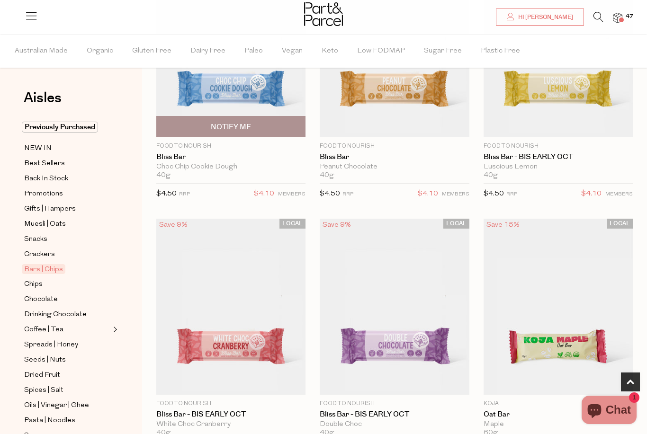
click at [198, 133] on span "Notify Me" at bounding box center [231, 127] width 144 height 20
type input "Notify when available"
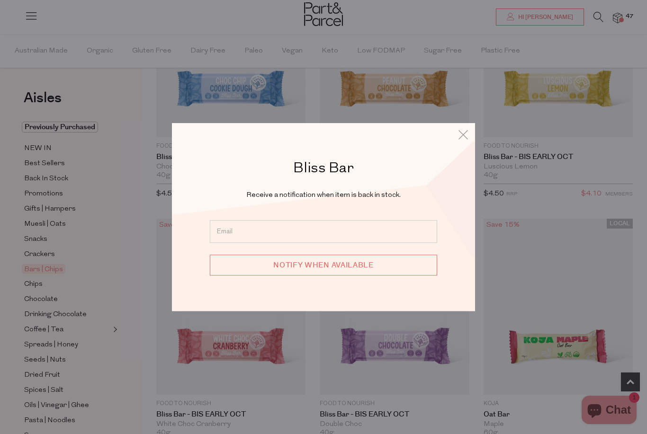
click at [137, 175] on div "Bliss Bar Receive a notification when item is back in stock. Notify when availa…" at bounding box center [323, 217] width 554 height 434
click at [469, 142] on icon at bounding box center [463, 135] width 14 height 14
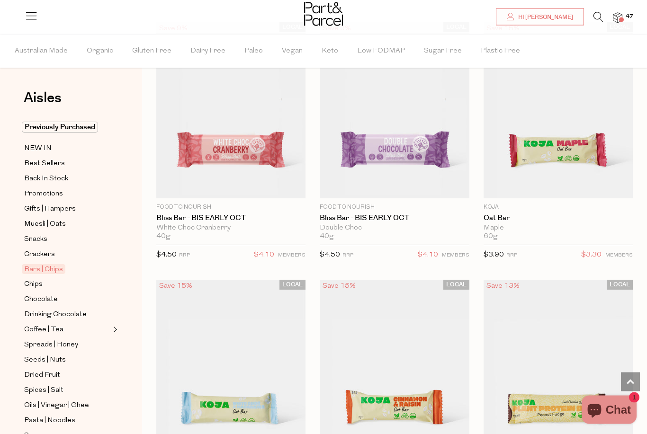
scroll to position [651, 0]
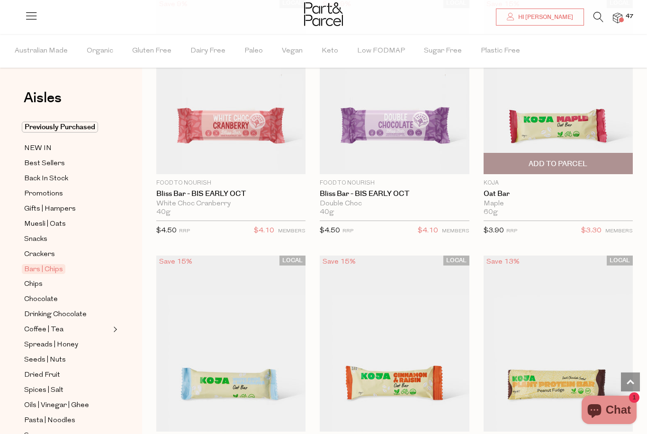
click at [609, 165] on span "Add To Parcel" at bounding box center [558, 163] width 144 height 20
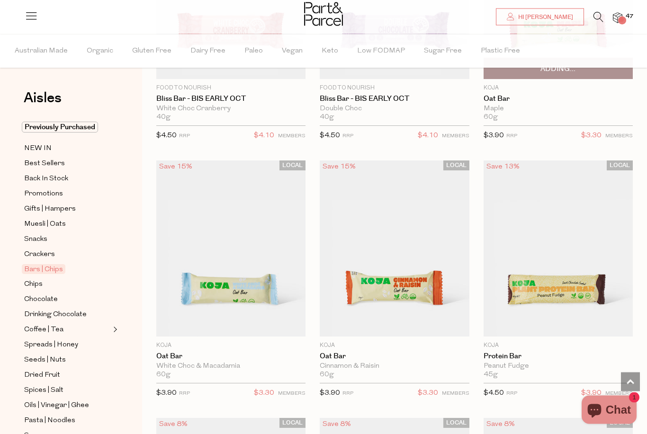
scroll to position [747, 0]
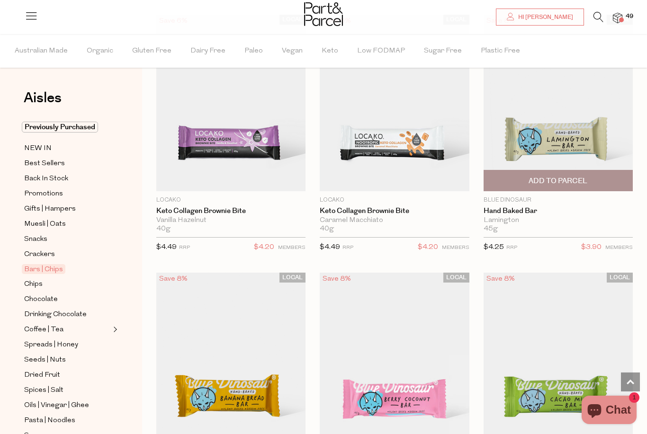
click at [601, 179] on span "Add To Parcel" at bounding box center [558, 181] width 144 height 20
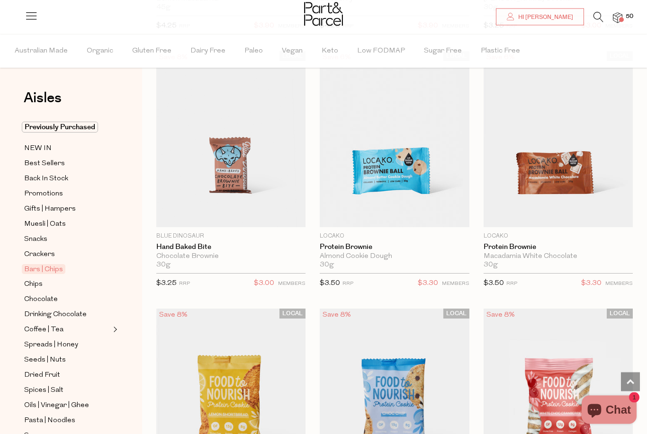
scroll to position [2402, 0]
click at [193, 211] on span "Notify Me" at bounding box center [231, 217] width 144 height 20
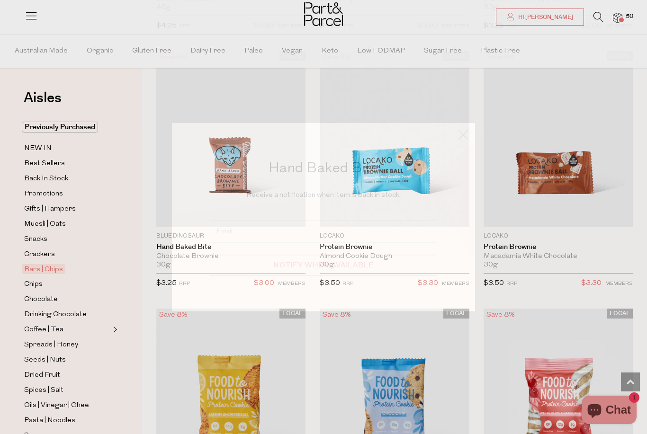
click at [189, 207] on div "Hand Baked Bite Receive a notification when item is back in stock. Notify when …" at bounding box center [323, 217] width 303 height 189
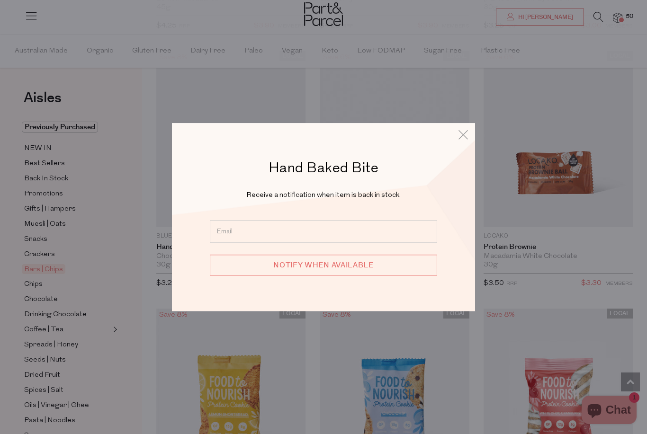
click at [562, 209] on div "Hand Baked Bite Receive a notification when item is back in stock. Notify when …" at bounding box center [323, 217] width 554 height 434
click at [467, 142] on icon at bounding box center [463, 135] width 14 height 14
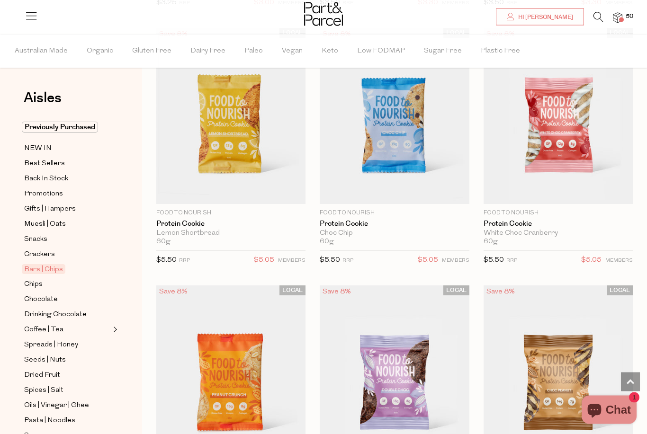
scroll to position [2683, 0]
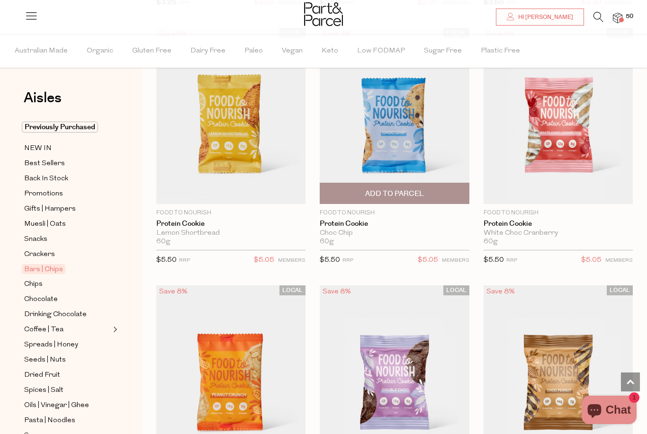
click at [442, 189] on span "Add To Parcel" at bounding box center [395, 193] width 144 height 20
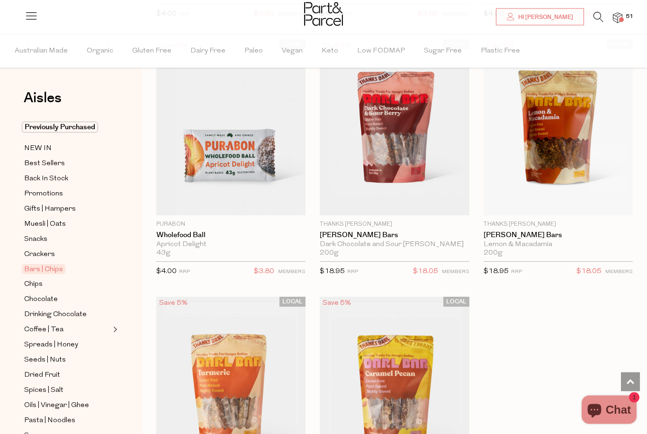
scroll to position [3960, 0]
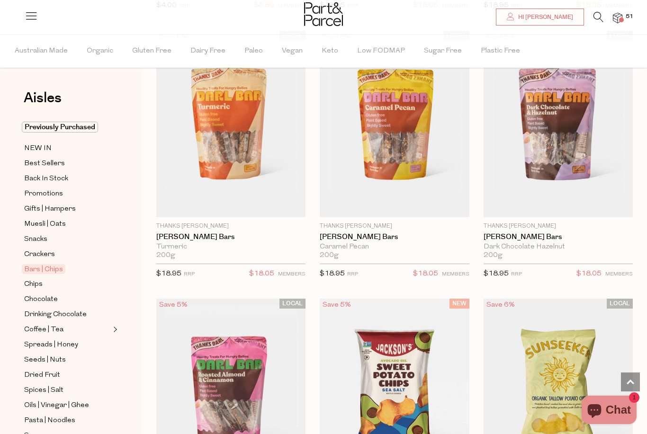
scroll to position [4215, 0]
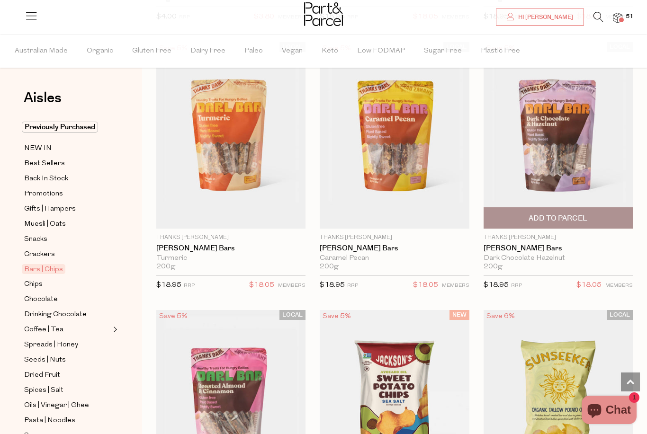
click at [571, 214] on span "Add To Parcel" at bounding box center [558, 219] width 59 height 10
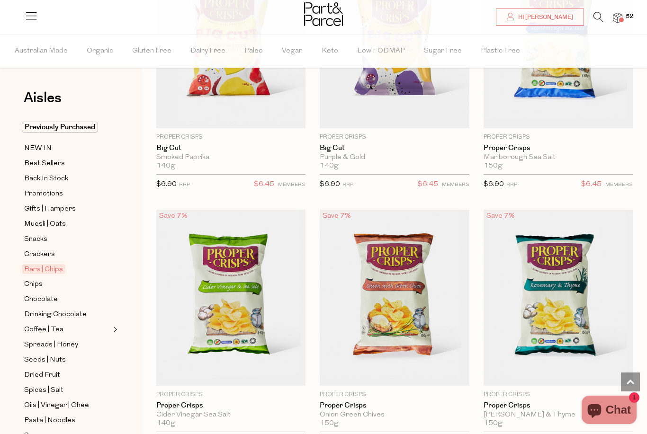
scroll to position [5368, 0]
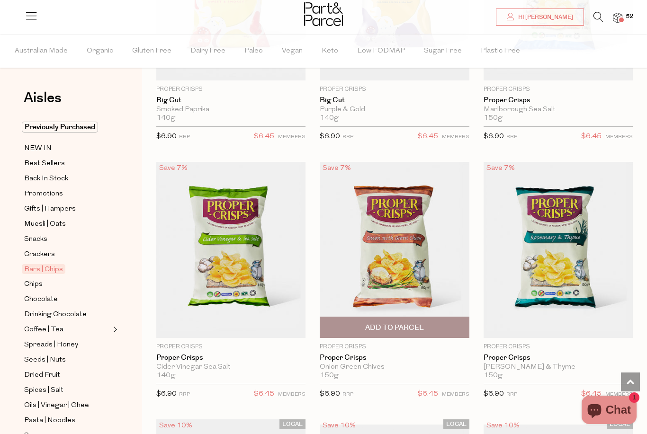
click at [435, 317] on span "Add To Parcel" at bounding box center [395, 327] width 144 height 20
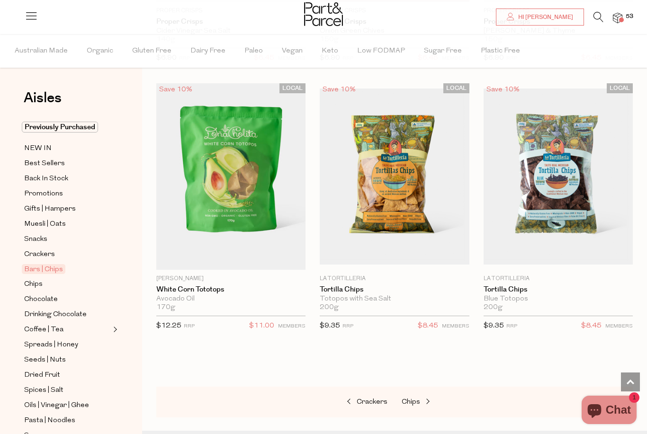
scroll to position [5755, 0]
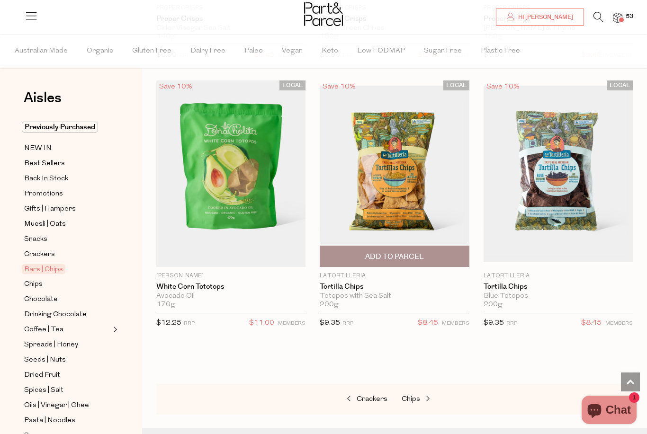
click at [438, 246] on span "Add To Parcel" at bounding box center [395, 256] width 144 height 20
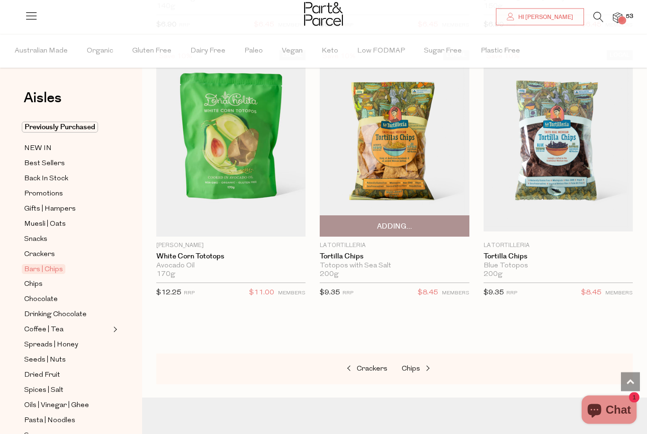
scroll to position [5785, 0]
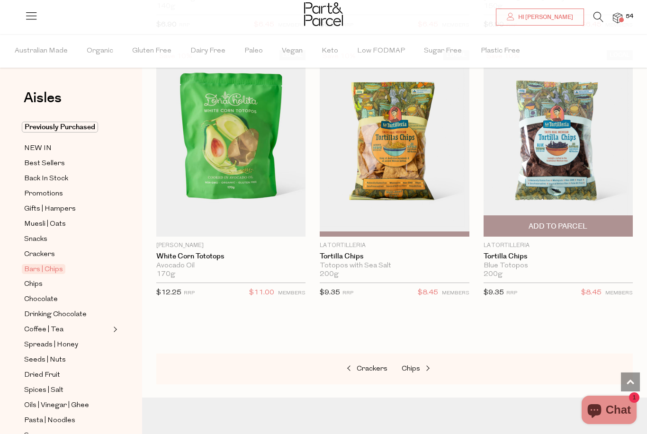
click at [566, 222] on span "Add To Parcel" at bounding box center [558, 227] width 59 height 10
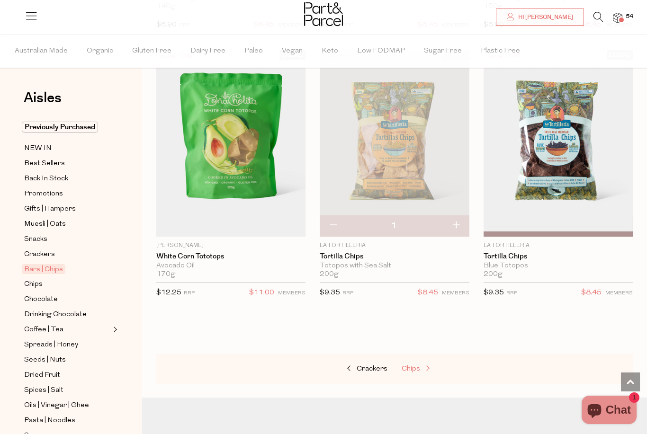
click at [422, 366] on span at bounding box center [426, 369] width 13 height 7
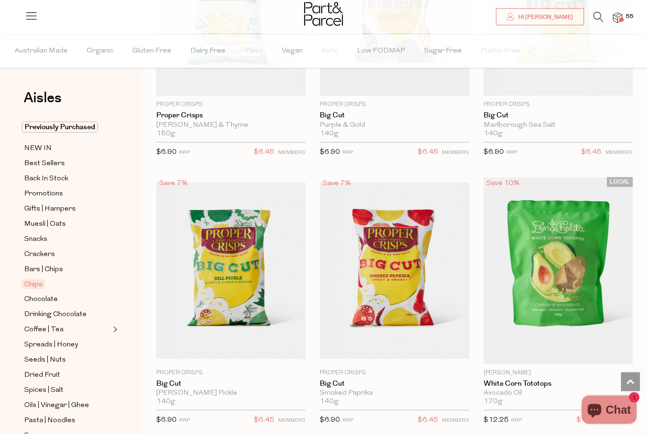
scroll to position [998, 0]
click at [219, 349] on span "Add To Parcel" at bounding box center [231, 354] width 59 height 10
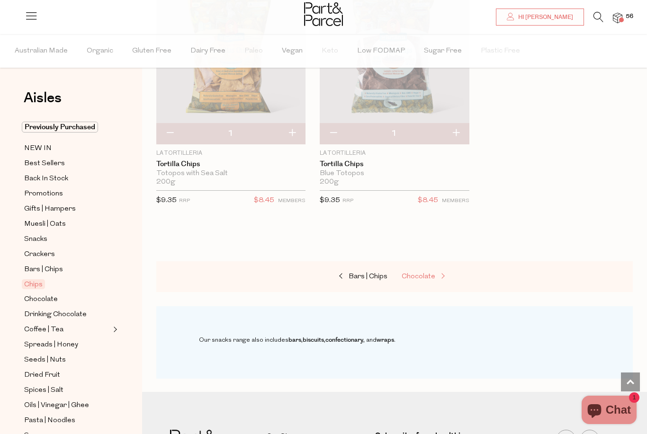
click at [438, 273] on span at bounding box center [441, 276] width 13 height 7
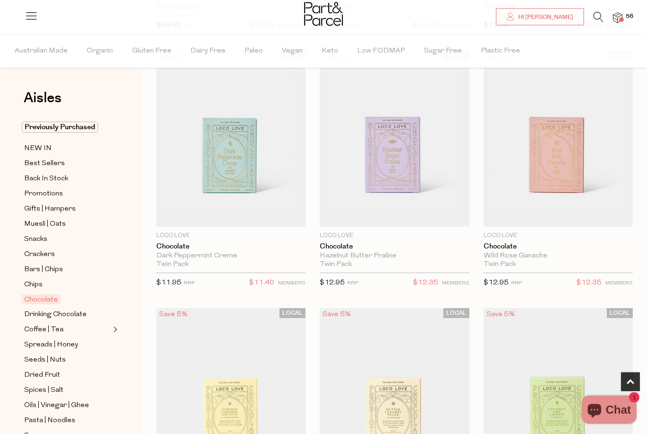
scroll to position [331, 0]
click at [427, 219] on span "Add To Parcel" at bounding box center [395, 216] width 144 height 20
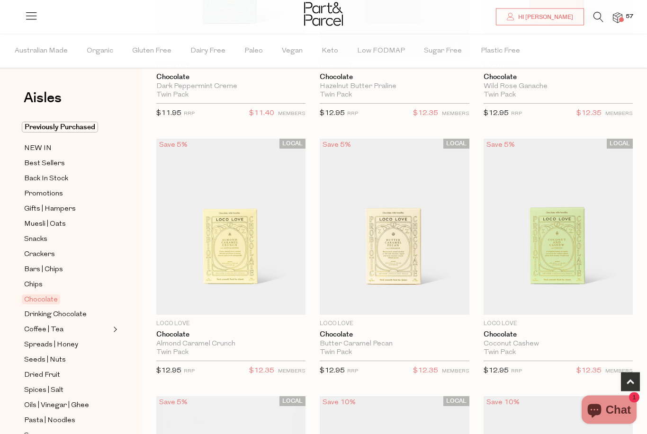
scroll to position [500, 0]
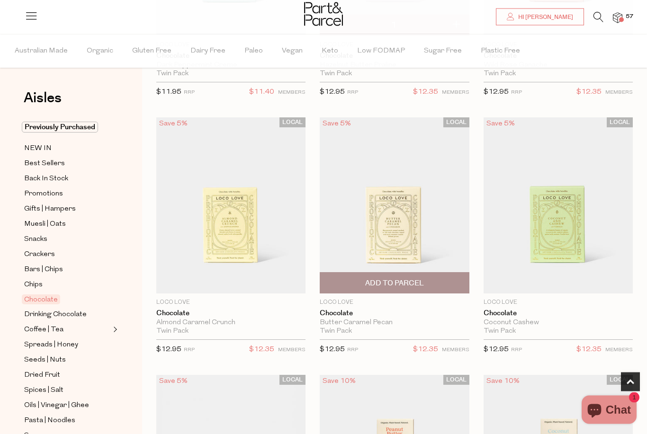
click at [447, 281] on span "Add To Parcel" at bounding box center [395, 283] width 144 height 20
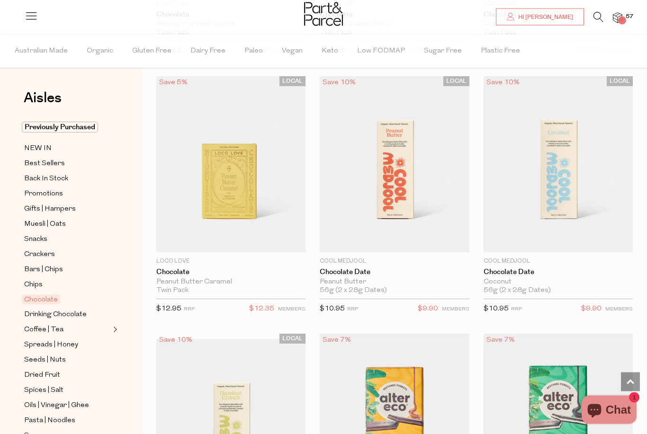
scroll to position [820, 0]
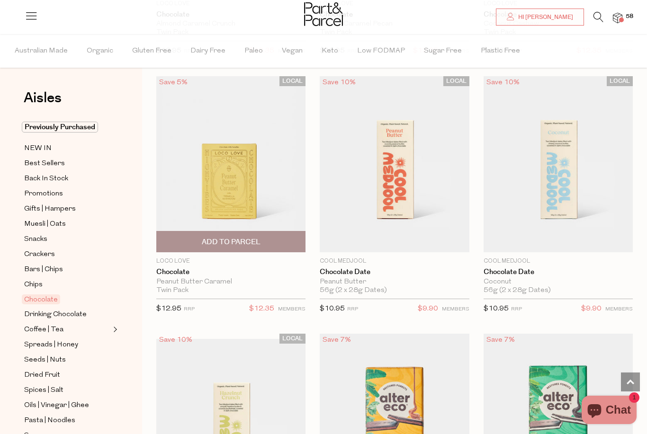
click at [204, 239] on span "Add To Parcel" at bounding box center [231, 242] width 59 height 10
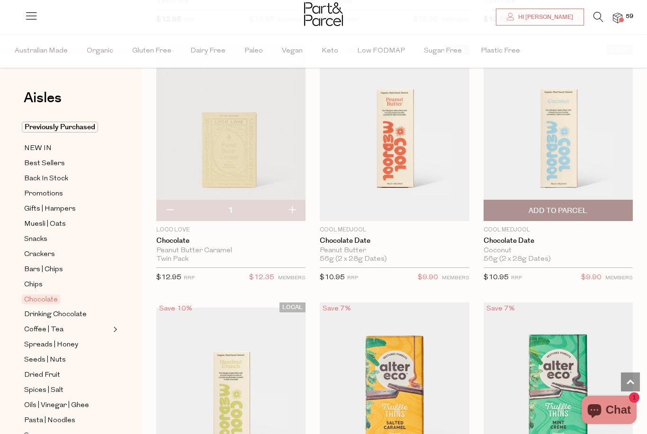
click at [590, 207] on span "Add To Parcel" at bounding box center [558, 210] width 144 height 20
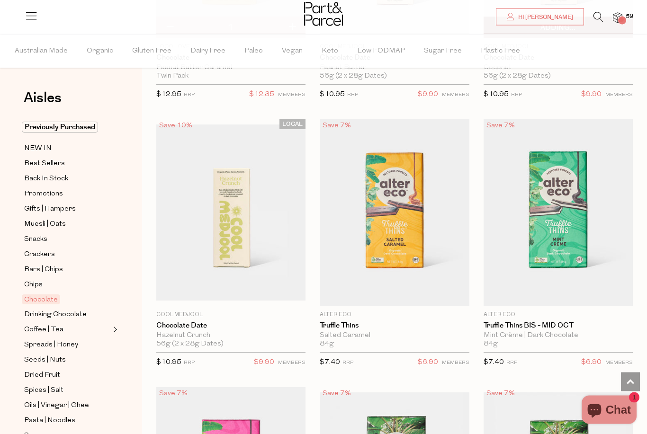
scroll to position [1035, 0]
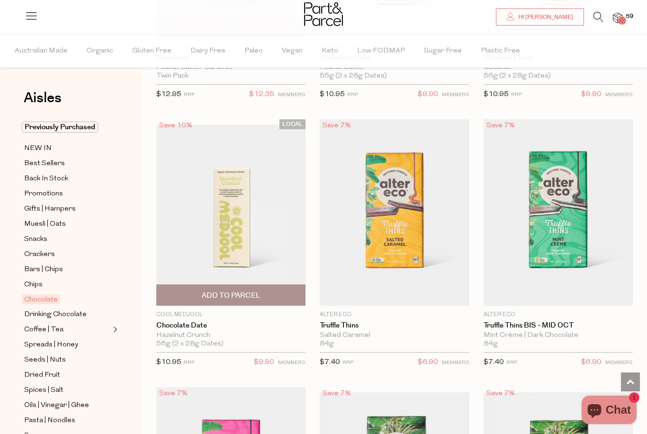
click at [205, 291] on span "Add To Parcel" at bounding box center [231, 296] width 59 height 10
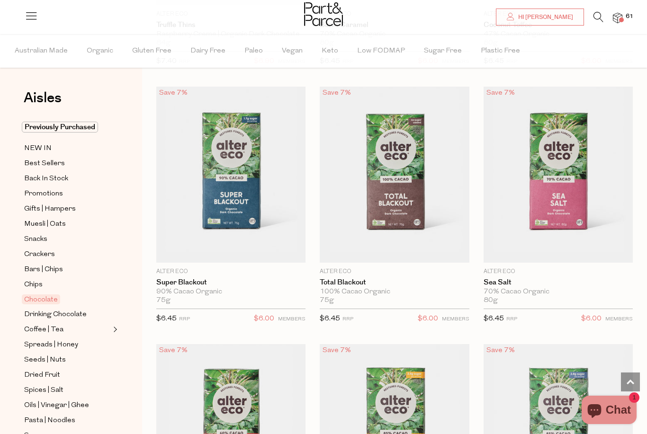
scroll to position [1604, 0]
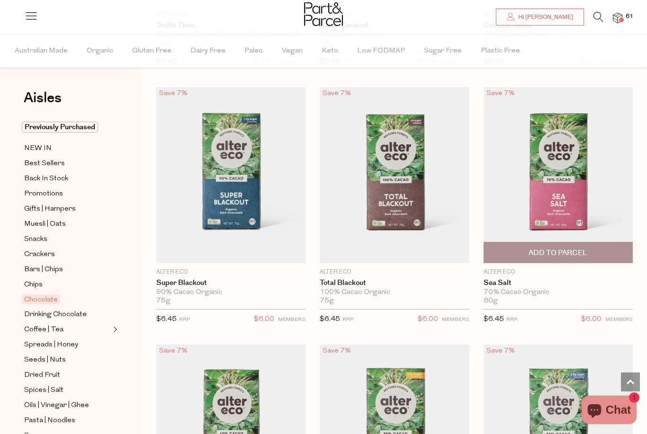
click at [558, 248] on span "Add To Parcel" at bounding box center [558, 253] width 59 height 10
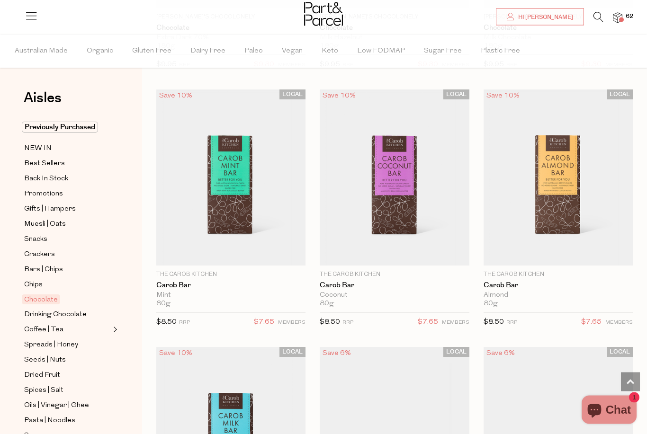
scroll to position [3692, 0]
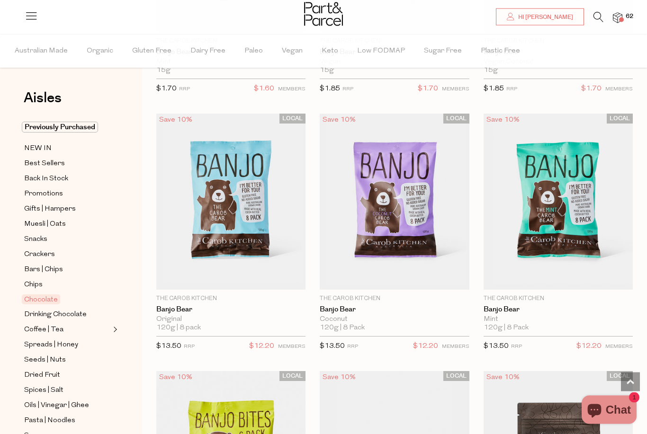
scroll to position [4433, 0]
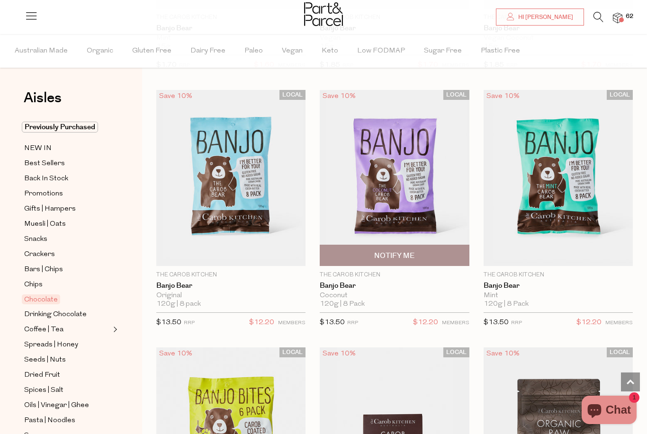
click at [441, 248] on span "Notify Me" at bounding box center [395, 255] width 144 height 20
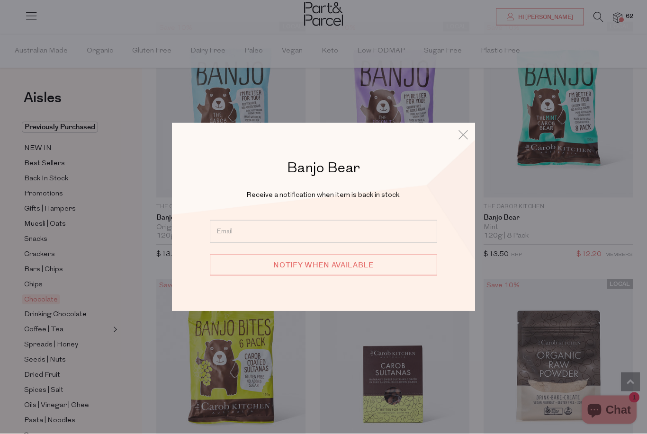
scroll to position [4525, 0]
click at [522, 224] on div "Banjo Bear Receive a notification when item is back in stock. Notify when avail…" at bounding box center [323, 217] width 554 height 434
click at [475, 146] on div "Banjo Bear Receive a notification when item is back in stock. Notify when avail…" at bounding box center [323, 217] width 303 height 189
click at [463, 142] on icon at bounding box center [463, 135] width 14 height 14
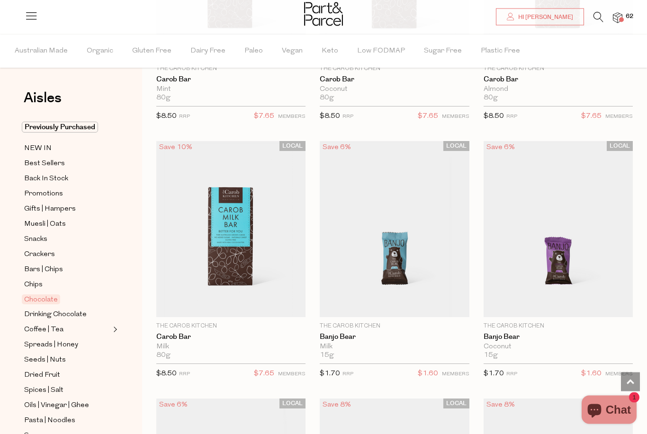
scroll to position [3901, 0]
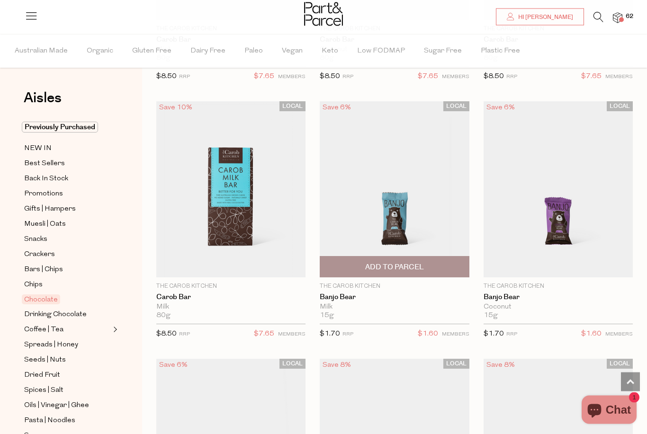
click at [445, 258] on span "Add To Parcel" at bounding box center [395, 267] width 144 height 20
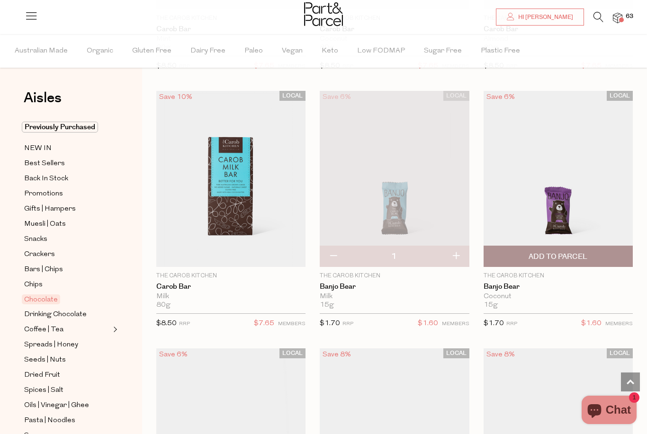
click at [573, 255] on span "Add To Parcel" at bounding box center [558, 256] width 144 height 20
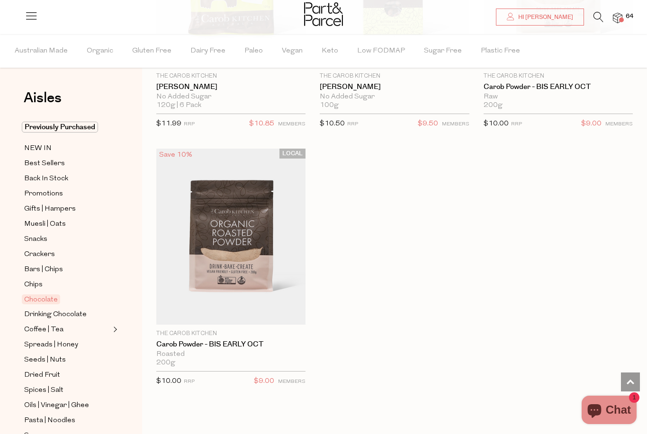
scroll to position [5086, 0]
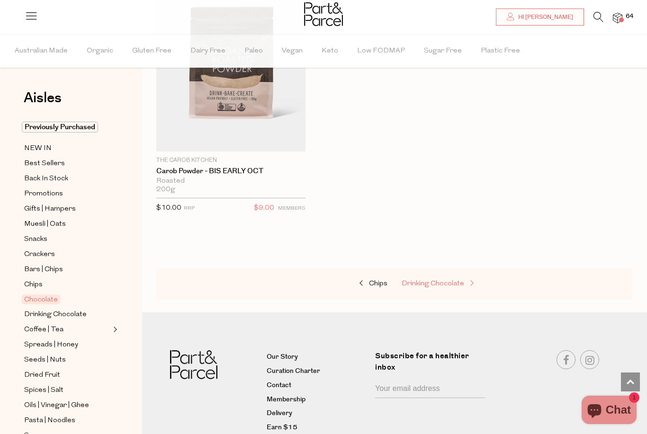
click at [436, 280] on span "Drinking Chocolate" at bounding box center [433, 283] width 63 height 7
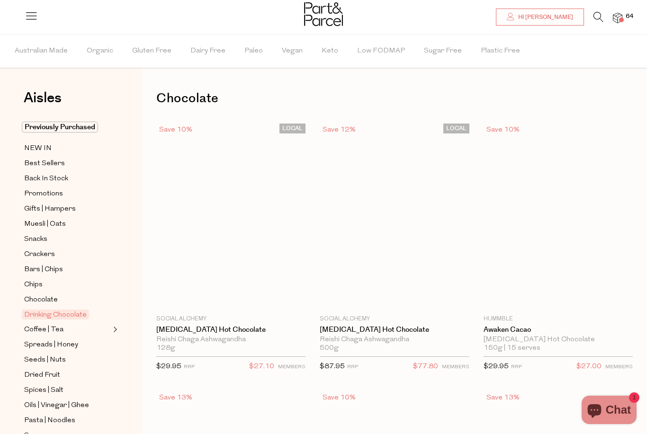
scroll to position [23, 0]
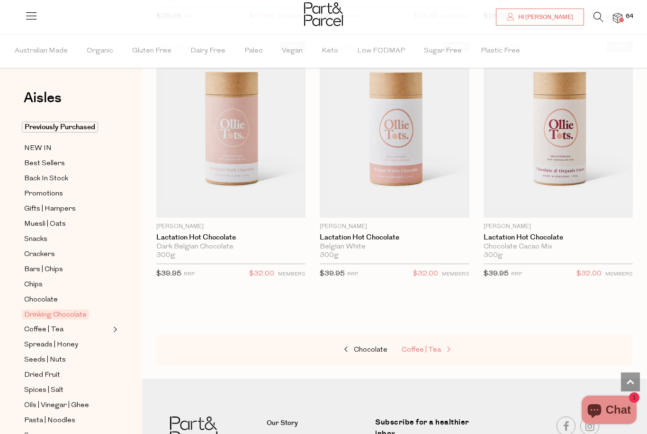
click at [434, 349] on span "Coffee | Tea" at bounding box center [421, 350] width 39 height 7
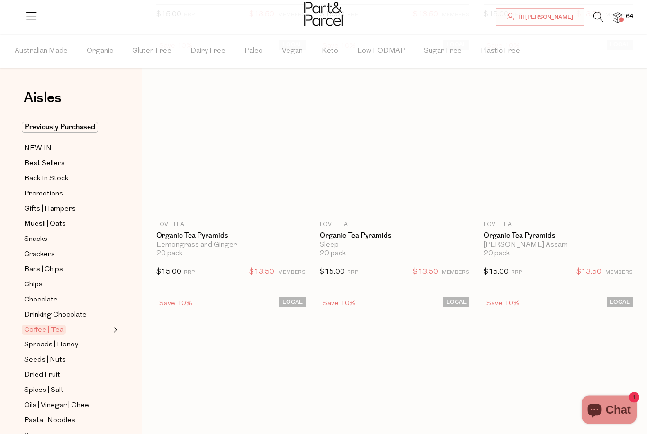
scroll to position [23, 0]
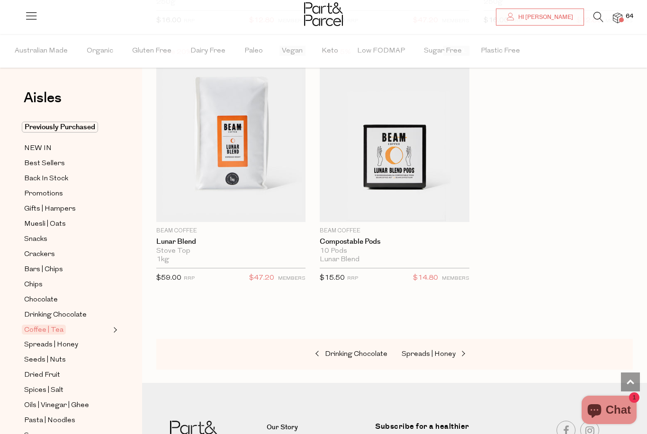
scroll to position [7649, 0]
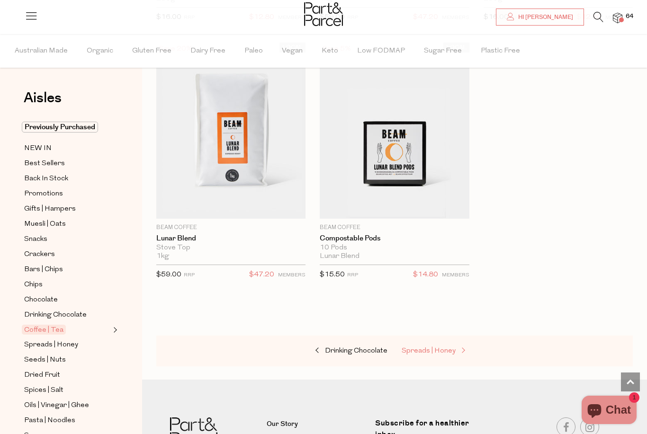
click at [452, 345] on link "Spreads | Honey" at bounding box center [449, 351] width 95 height 12
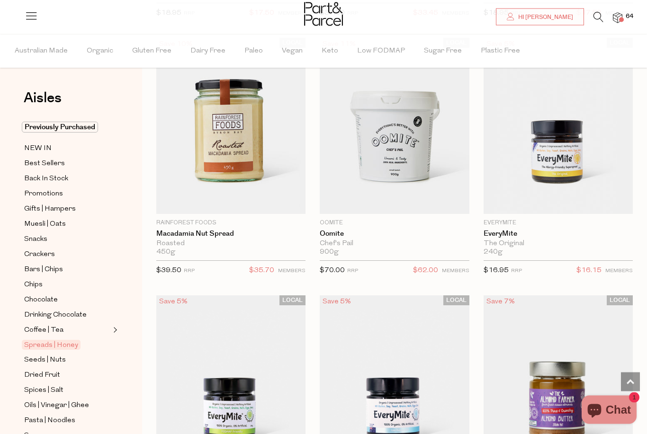
scroll to position [1889, 0]
click at [432, 199] on span "Add To Parcel" at bounding box center [395, 203] width 144 height 20
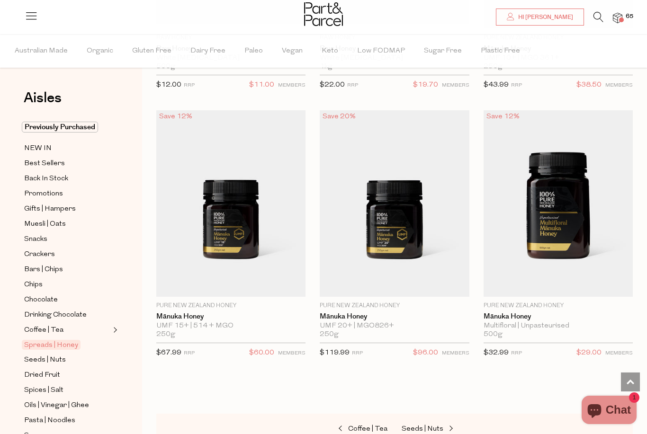
scroll to position [3522, 0]
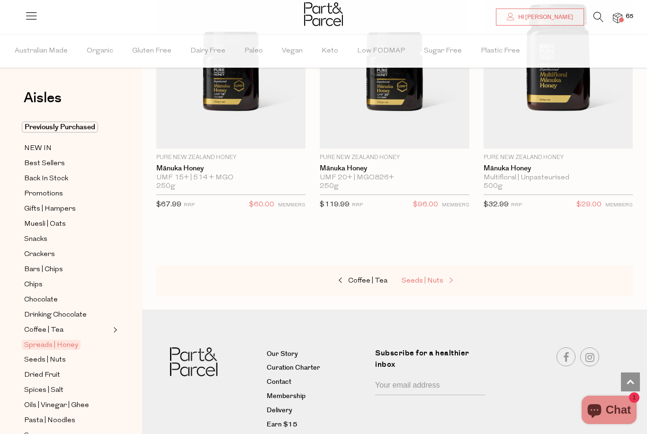
click at [462, 275] on link "Seeds | Nuts" at bounding box center [449, 281] width 95 height 12
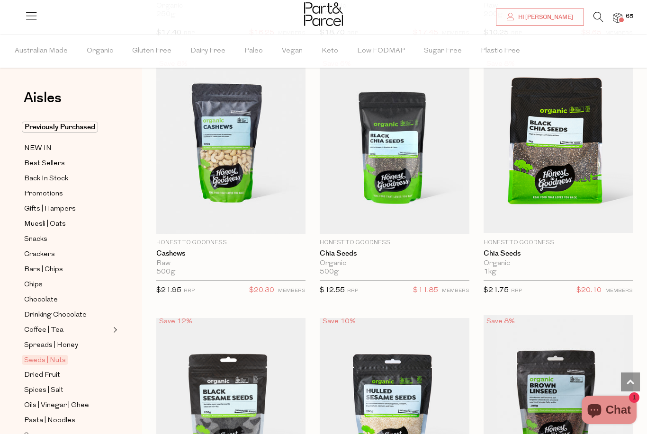
scroll to position [2113, 0]
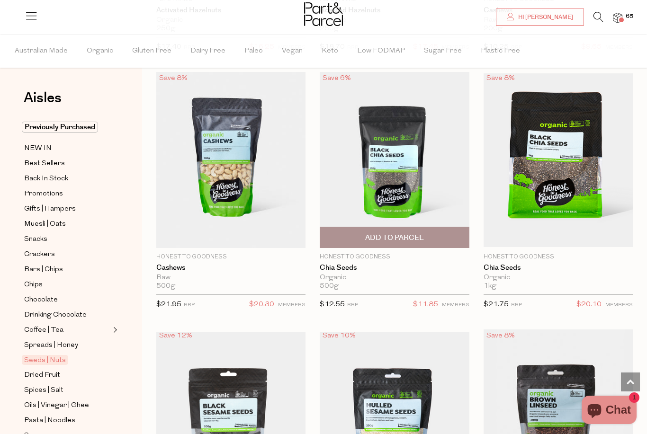
click at [443, 232] on span "Add To Parcel" at bounding box center [395, 237] width 144 height 20
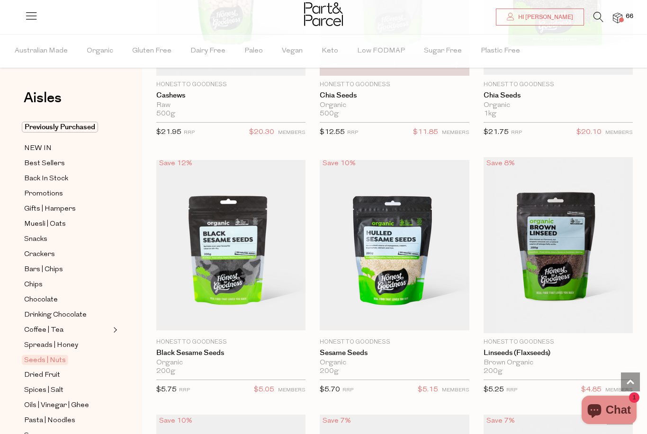
scroll to position [2287, 0]
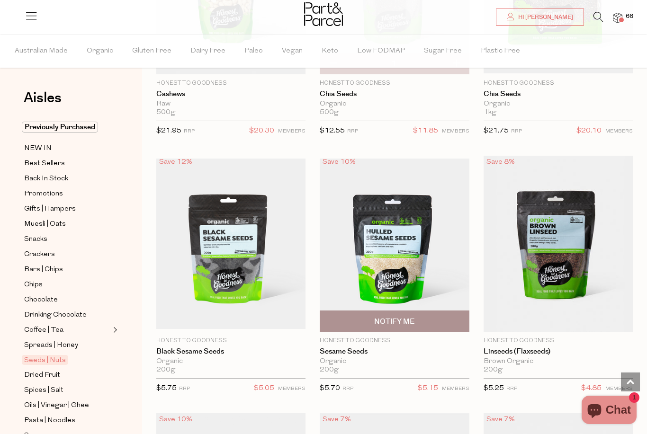
click at [452, 321] on span "Notify Me" at bounding box center [395, 321] width 144 height 20
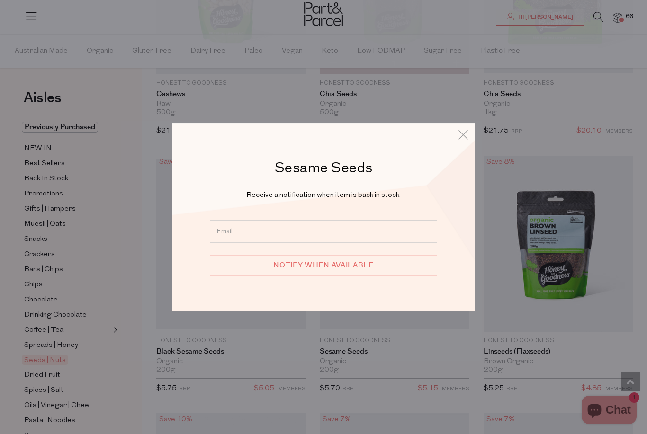
click at [521, 224] on div "Sesame Seeds Receive a notification when item is back in stock. Notify when ava…" at bounding box center [323, 217] width 554 height 434
click at [466, 142] on icon at bounding box center [463, 135] width 14 height 14
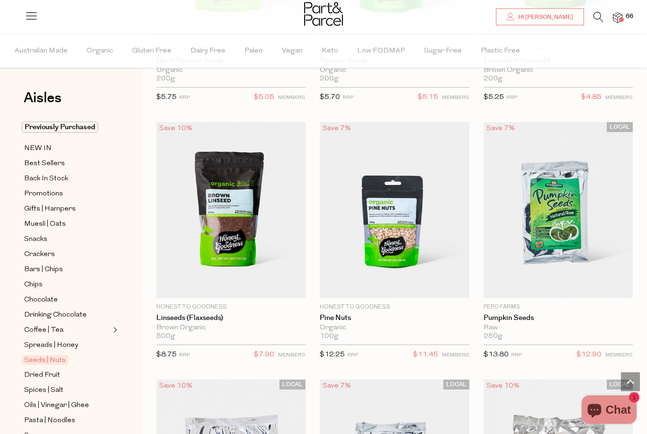
scroll to position [2578, 0]
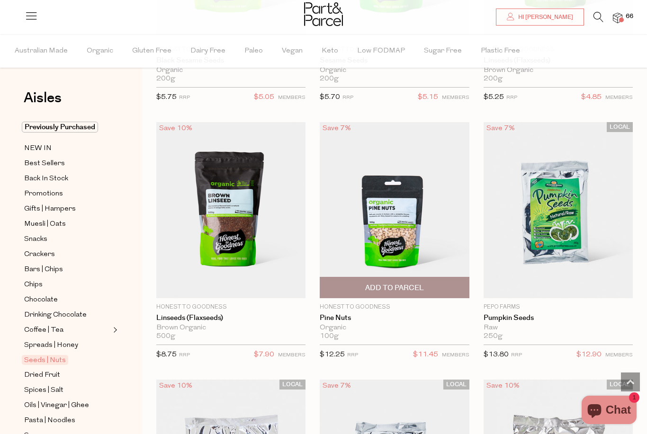
click at [429, 286] on span "Add To Parcel" at bounding box center [395, 288] width 144 height 20
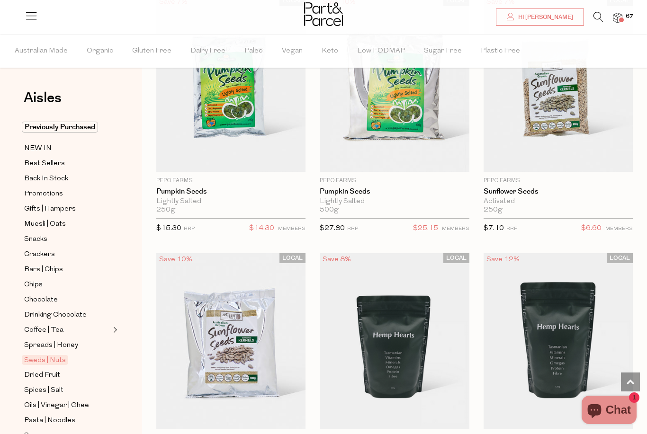
scroll to position [3235, 0]
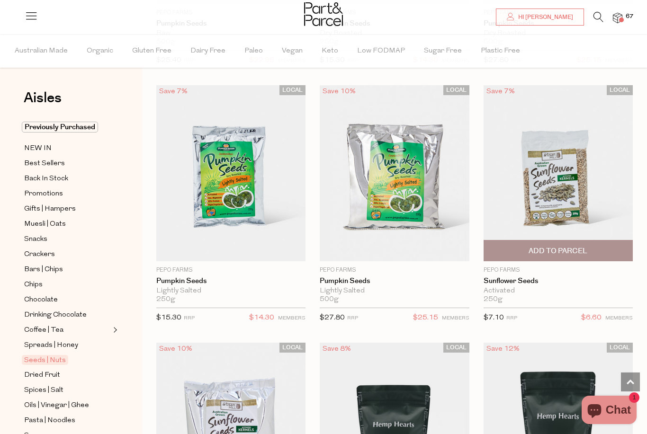
click at [582, 247] on span "Add To Parcel" at bounding box center [558, 251] width 59 height 10
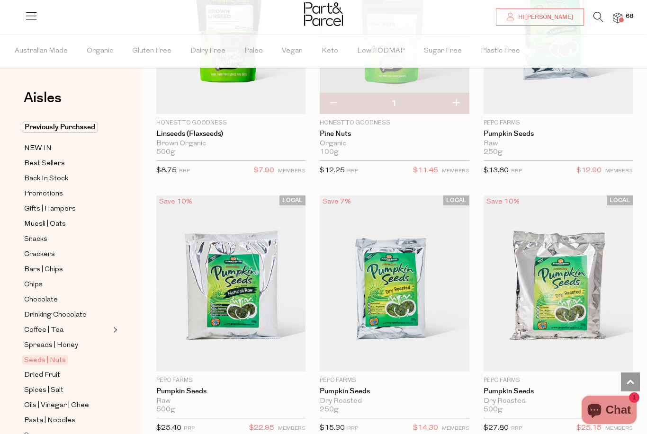
scroll to position [2760, 0]
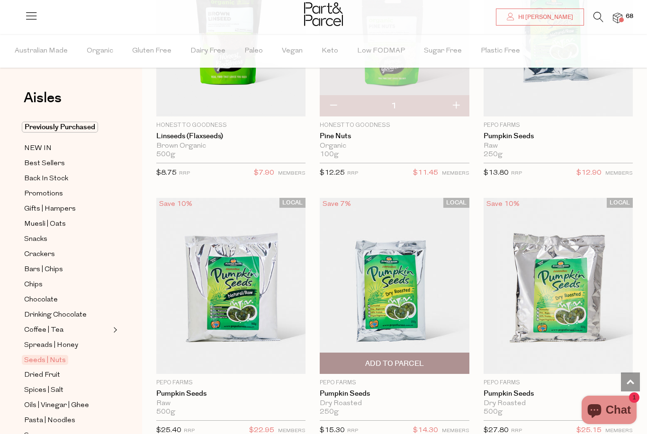
click at [443, 360] on span "Add To Parcel" at bounding box center [395, 363] width 144 height 20
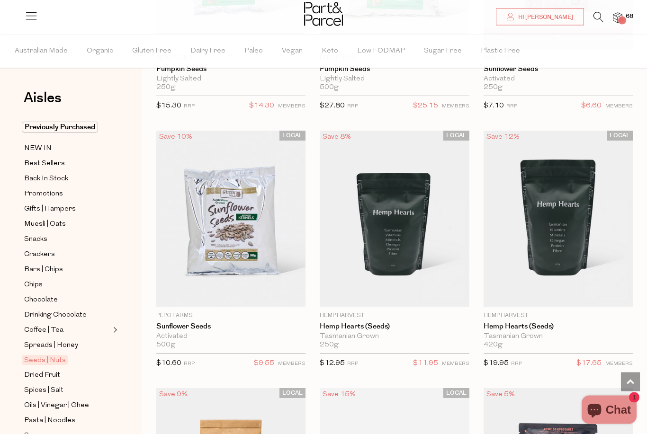
scroll to position [3395, 0]
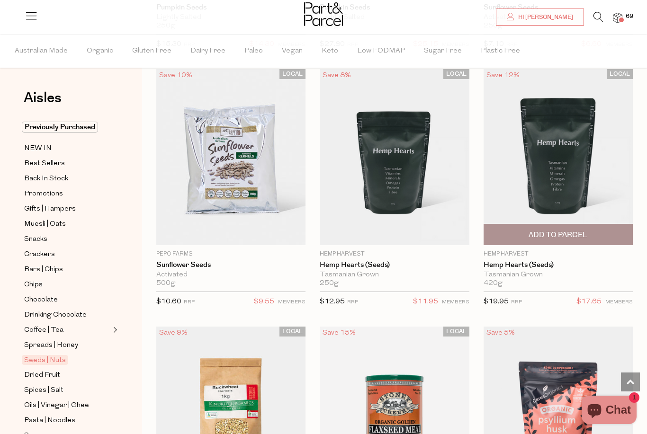
click at [580, 230] on span "Add To Parcel" at bounding box center [558, 235] width 59 height 10
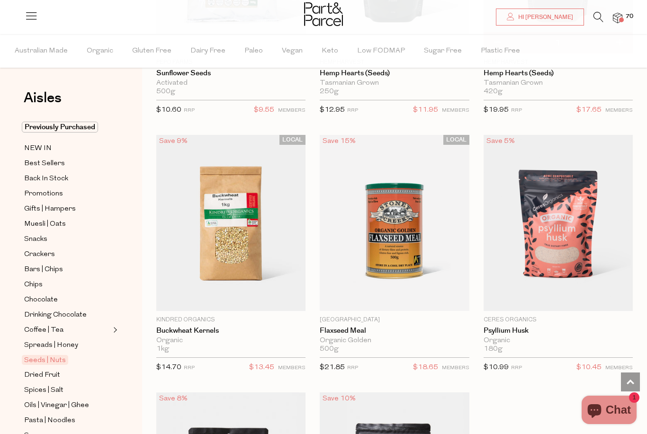
scroll to position [3598, 0]
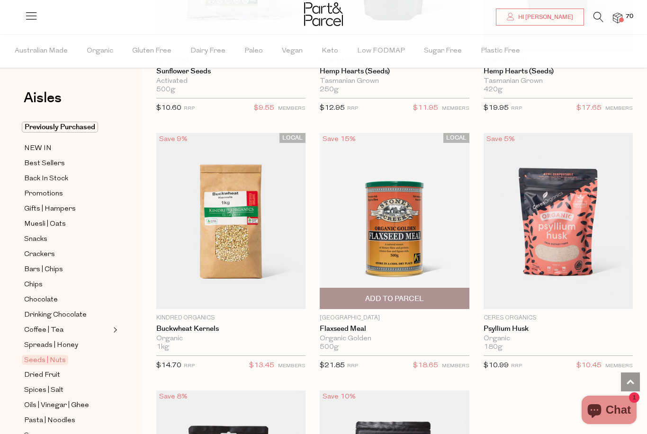
click at [443, 291] on span "Add To Parcel" at bounding box center [395, 298] width 144 height 20
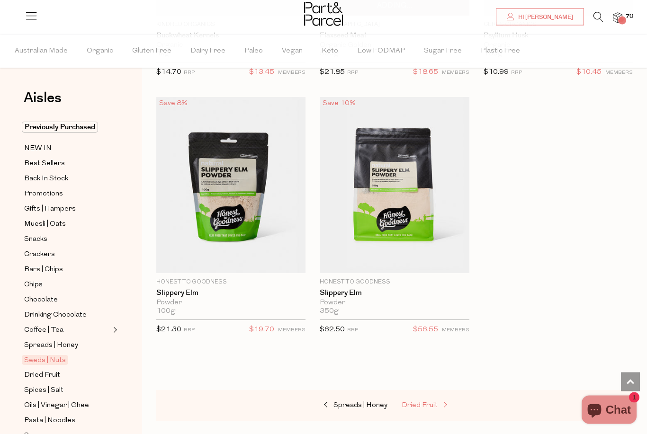
click at [434, 403] on span "Dried Fruit" at bounding box center [420, 406] width 36 height 7
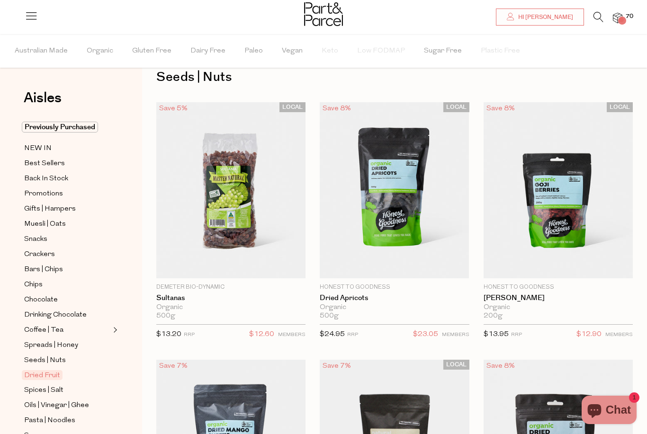
scroll to position [23, 0]
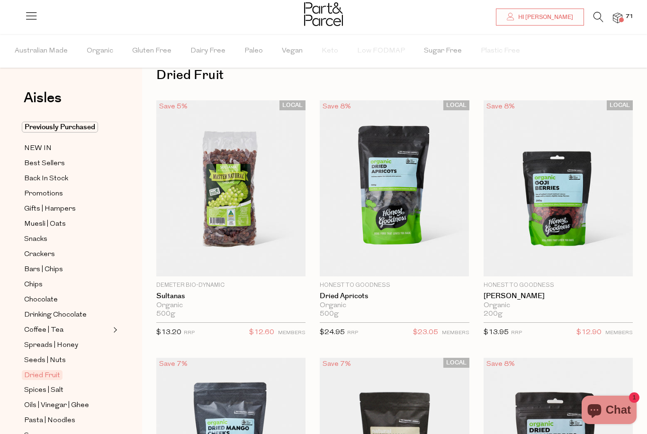
click at [627, 28] on div at bounding box center [323, 15] width 647 height 31
click at [622, 17] on img at bounding box center [617, 18] width 9 height 11
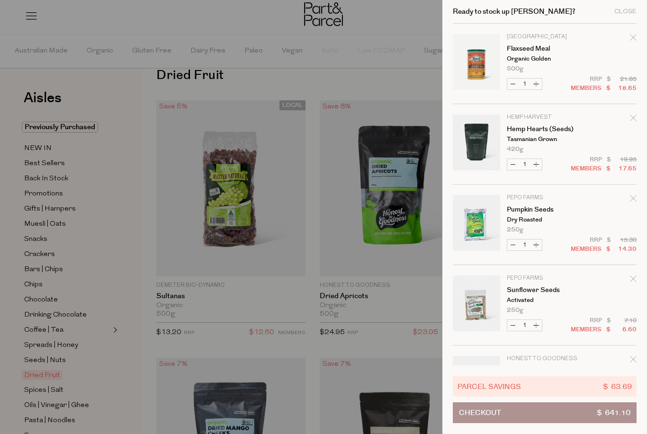
click at [365, 321] on div at bounding box center [323, 217] width 647 height 434
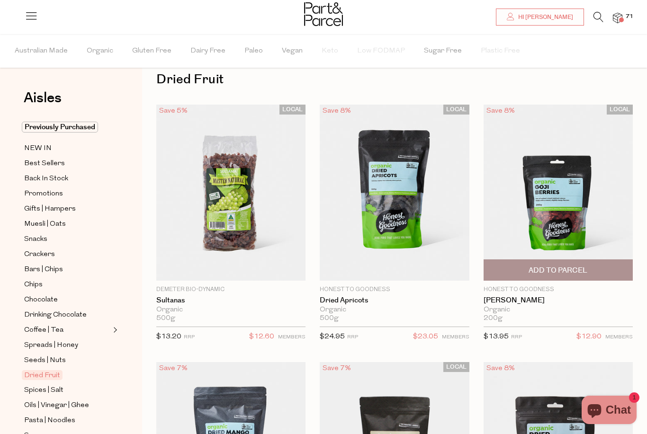
click at [588, 274] on span "Add To Parcel" at bounding box center [558, 270] width 144 height 20
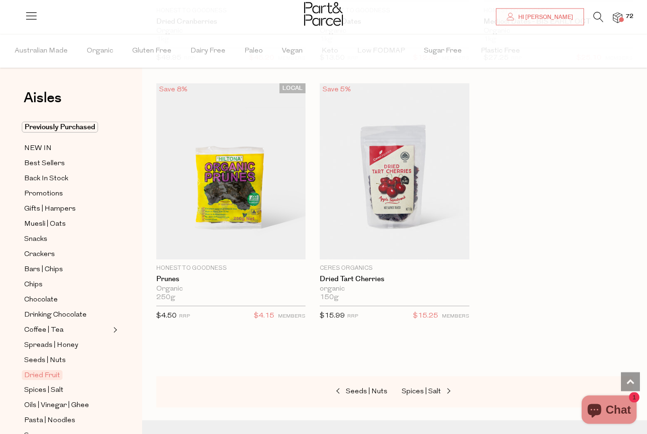
scroll to position [818, 0]
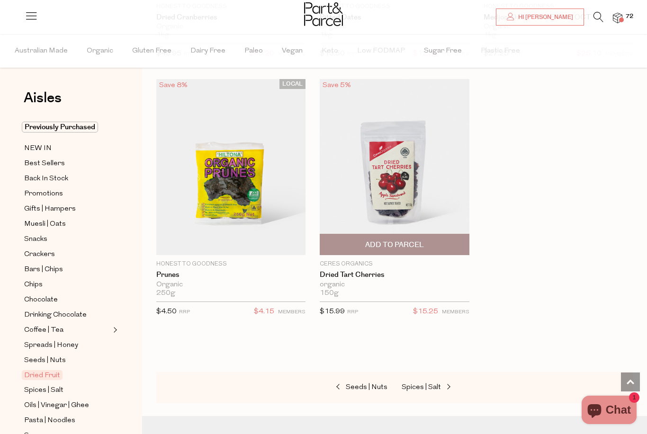
click at [434, 246] on span "Add To Parcel" at bounding box center [395, 244] width 144 height 20
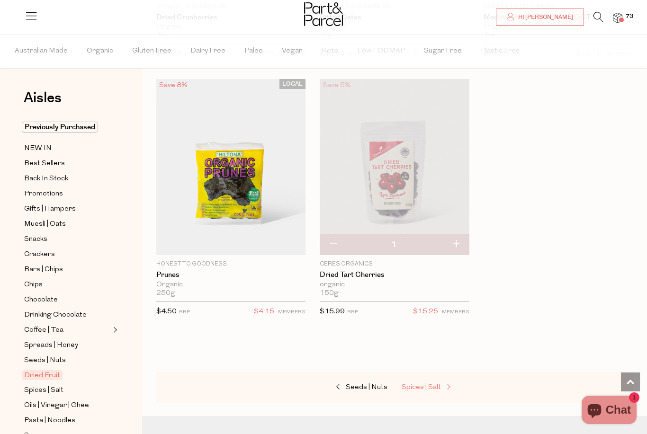
click at [438, 387] on span "Spices | Salt" at bounding box center [421, 387] width 39 height 7
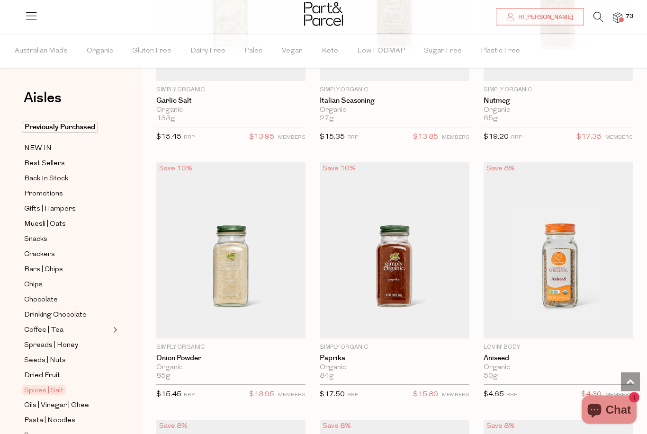
scroll to position [2293, 0]
click at [442, 320] on span "Add To Parcel" at bounding box center [395, 328] width 144 height 20
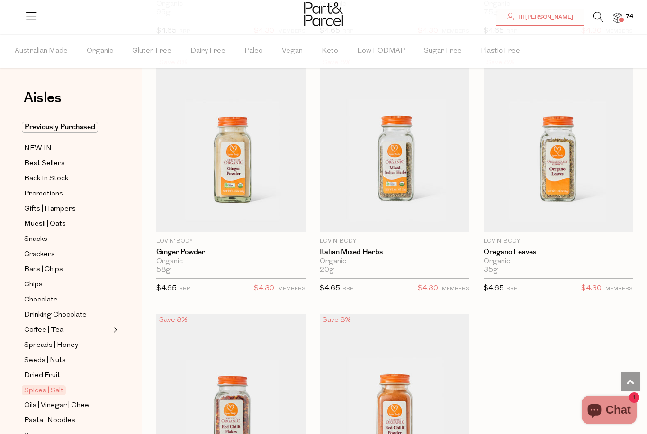
scroll to position [3946, 0]
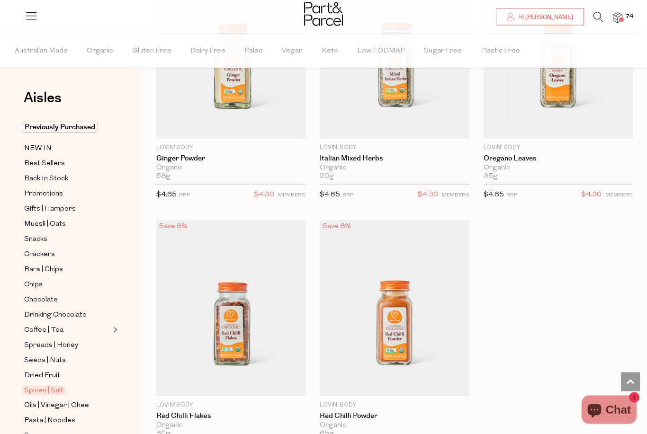
scroll to position [4140, 0]
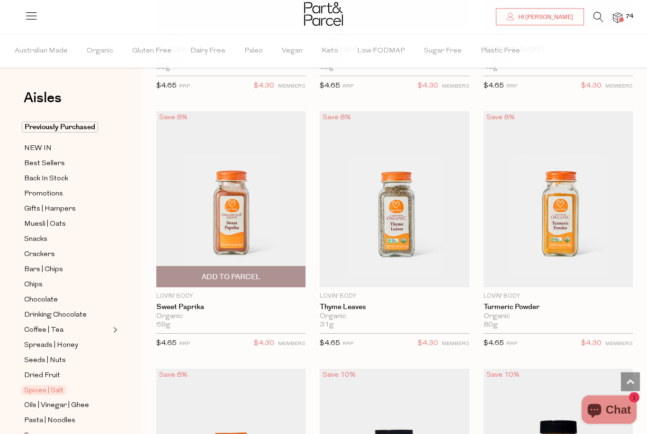
click at [217, 273] on span "Add To Parcel" at bounding box center [231, 278] width 59 height 10
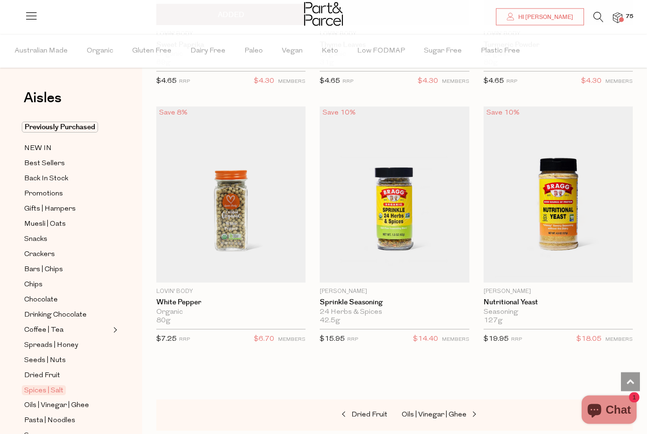
scroll to position [4668, 0]
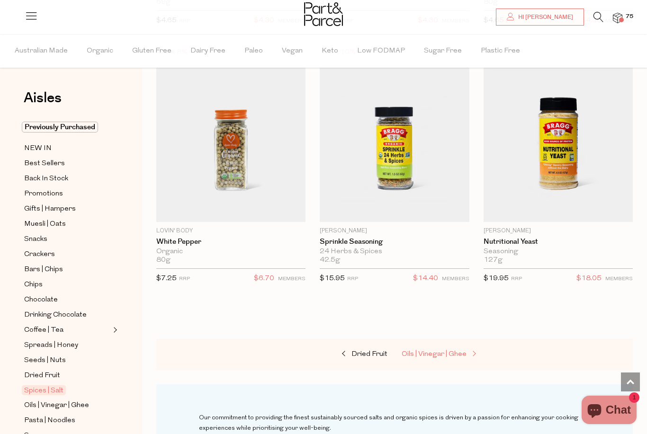
click at [453, 351] on span "Oils | Vinegar | Ghee" at bounding box center [434, 354] width 65 height 7
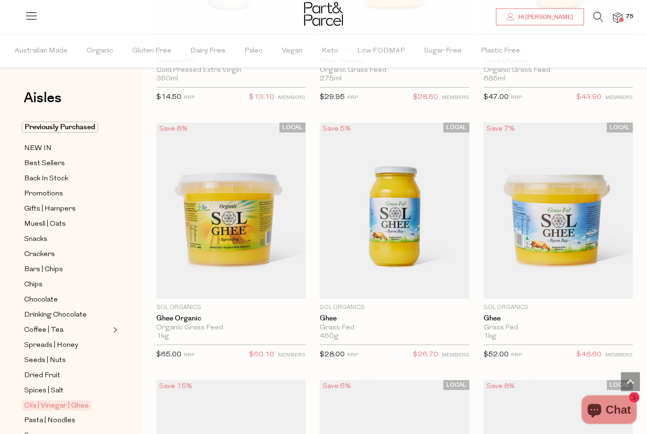
scroll to position [1826, 0]
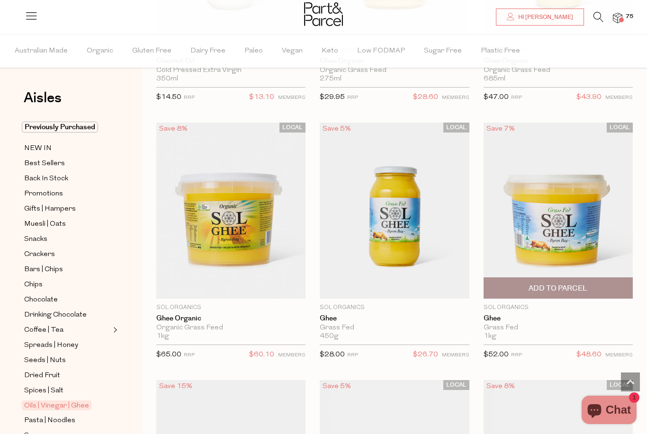
click at [584, 284] on span "Add To Parcel" at bounding box center [558, 289] width 59 height 10
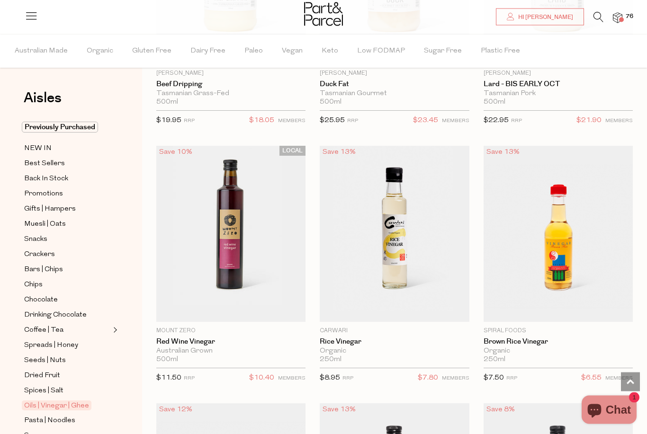
scroll to position [2834, 0]
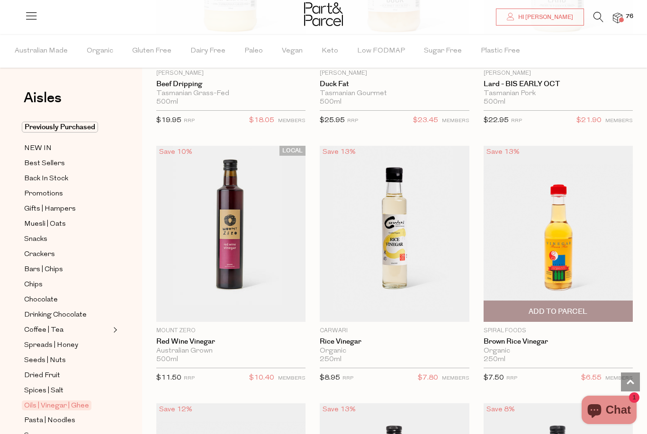
click at [563, 307] on span "Add To Parcel" at bounding box center [558, 312] width 59 height 10
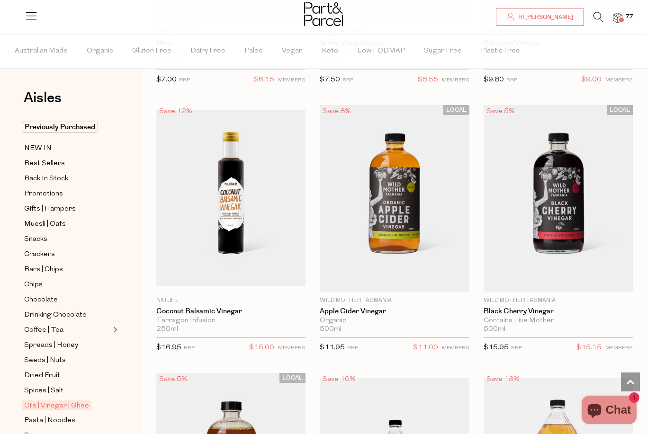
scroll to position [3389, 0]
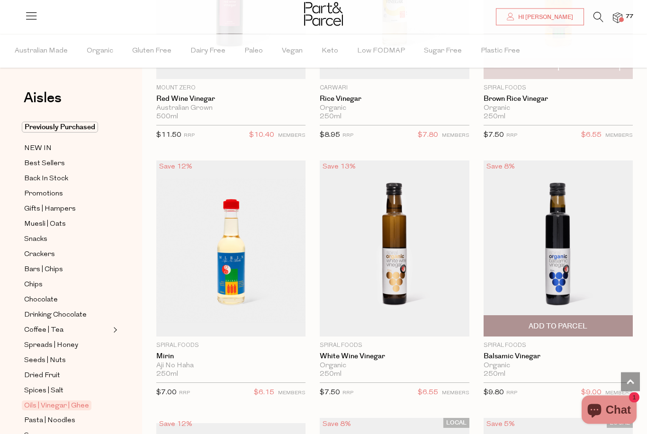
click at [561, 322] on span "Add To Parcel" at bounding box center [558, 327] width 59 height 10
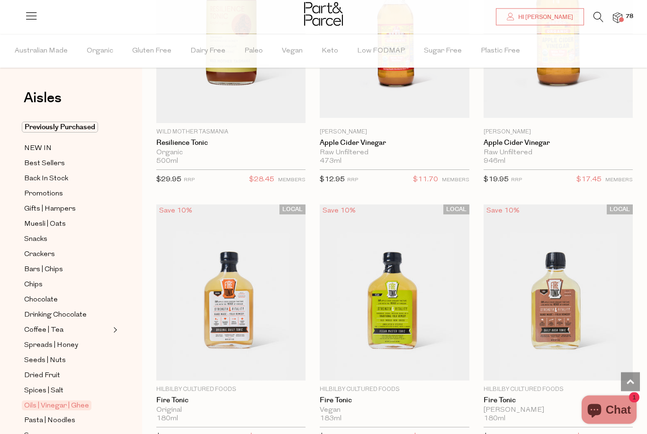
scroll to position [3827, 0]
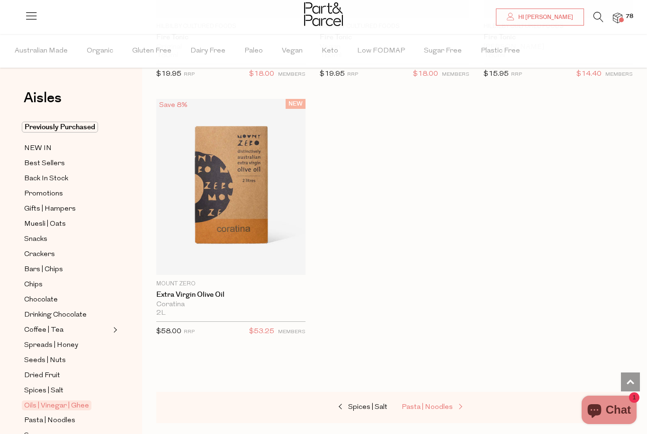
click at [426, 404] on link "Pasta | Noodles" at bounding box center [449, 408] width 95 height 12
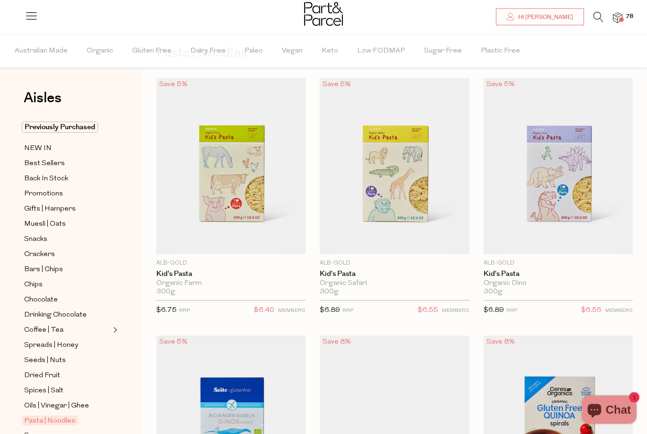
scroll to position [45, 0]
click at [263, 252] on span "Add To Parcel" at bounding box center [231, 244] width 144 height 20
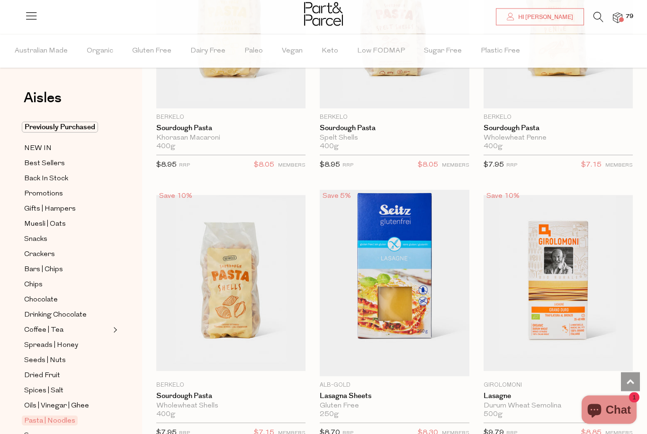
scroll to position [1737, 0]
click at [238, 362] on span "Add To Parcel" at bounding box center [231, 366] width 59 height 10
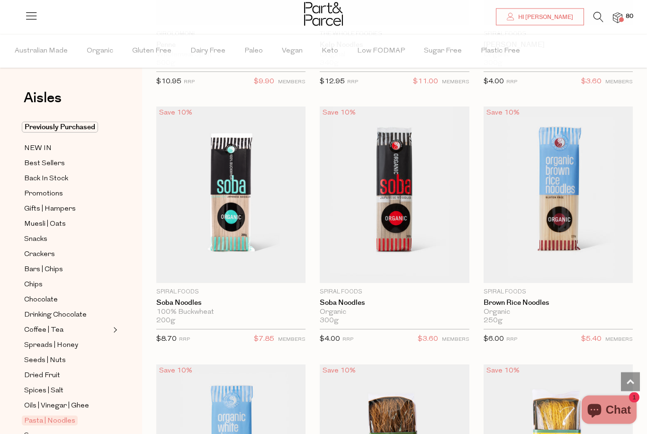
scroll to position [3120, 0]
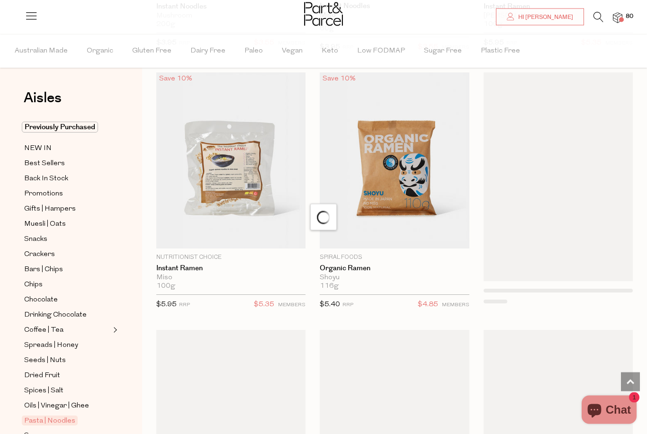
scroll to position [4190, 0]
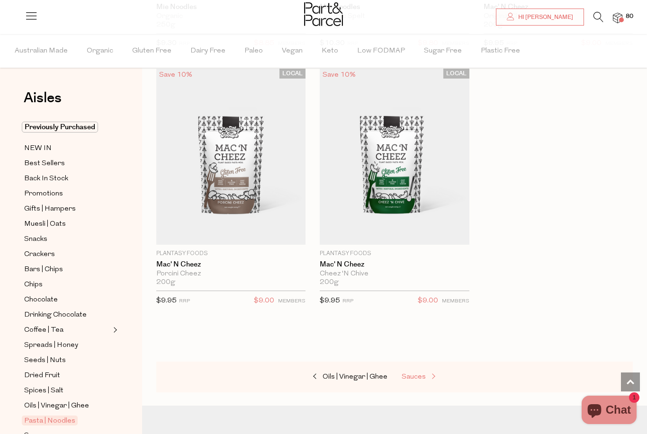
click at [423, 374] on span "Sauces" at bounding box center [414, 377] width 24 height 7
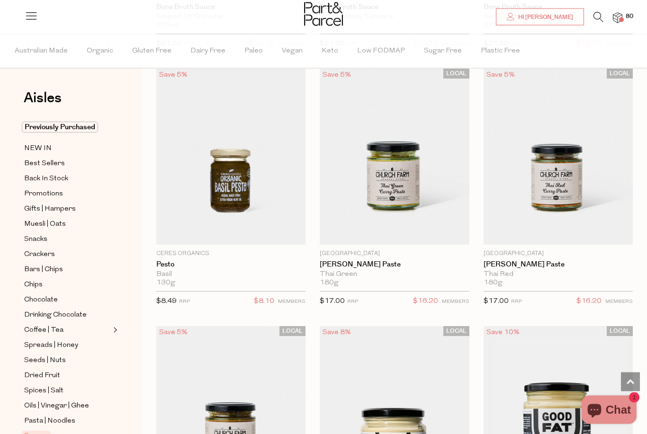
scroll to position [1087, 0]
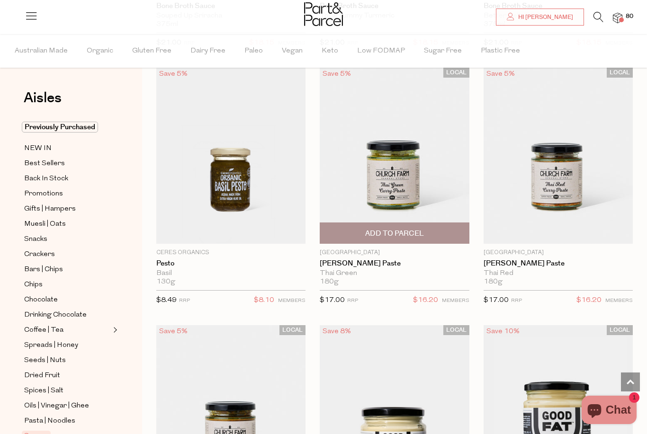
click at [444, 236] on span "Add To Parcel" at bounding box center [395, 233] width 144 height 20
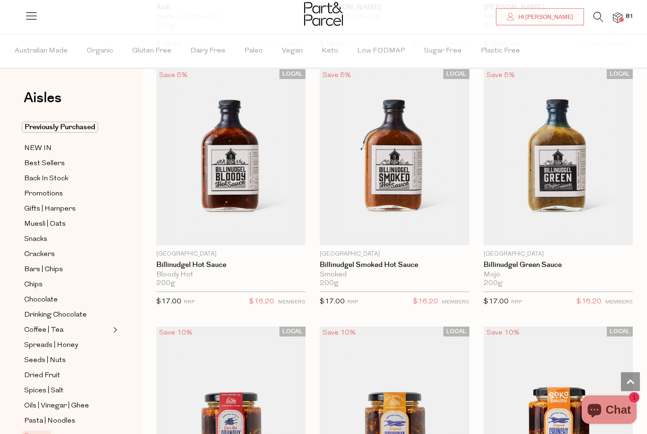
scroll to position [1875, 0]
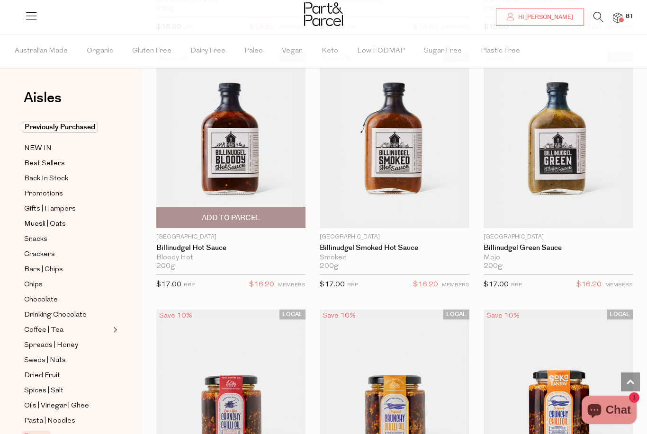
click at [271, 222] on span "Add To Parcel" at bounding box center [231, 217] width 144 height 20
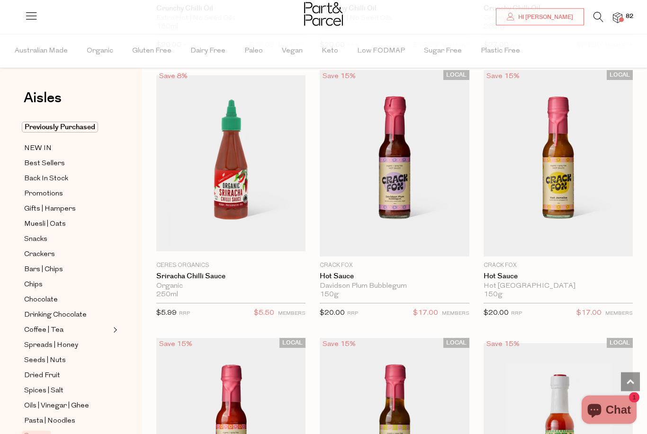
scroll to position [2373, 0]
click at [273, 244] on span "Add To Parcel" at bounding box center [231, 246] width 144 height 20
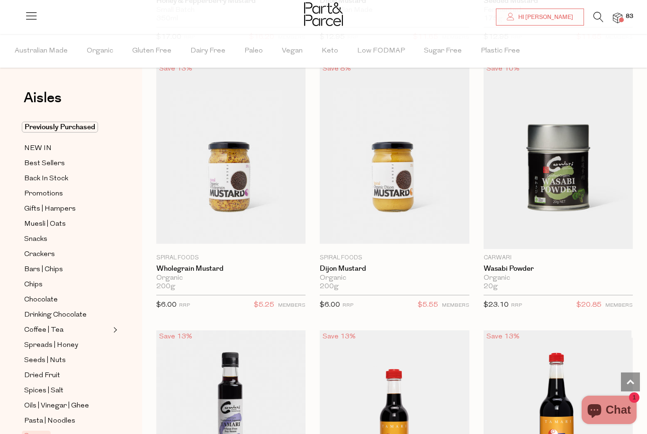
scroll to position [3693, 0]
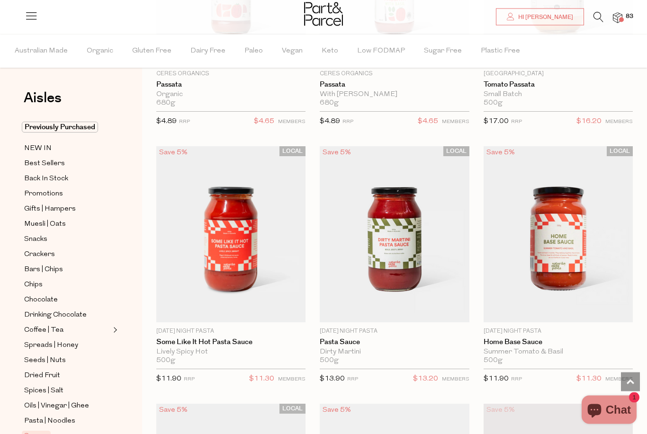
scroll to position [5199, 0]
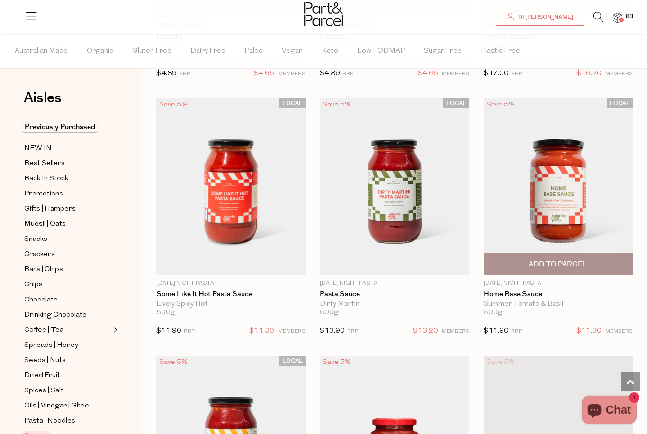
click at [598, 261] on span "Add To Parcel" at bounding box center [558, 264] width 144 height 20
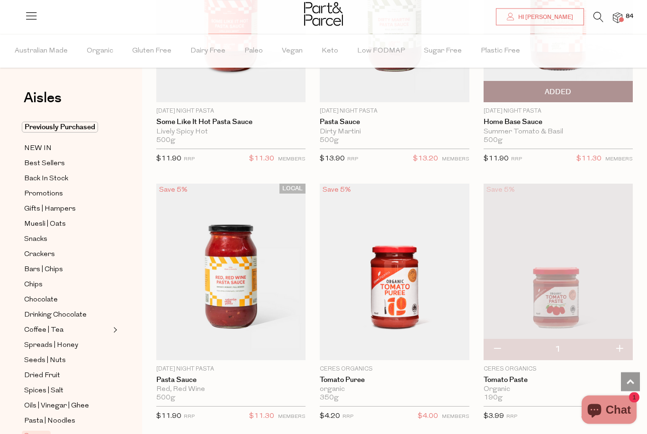
scroll to position [5383, 0]
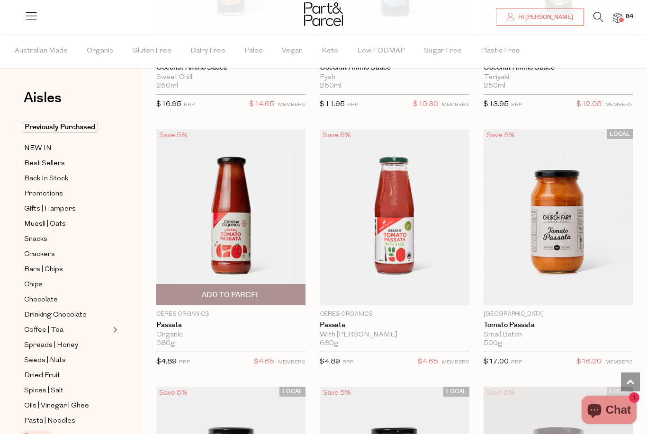
click at [274, 285] on span "Add To Parcel" at bounding box center [231, 295] width 144 height 20
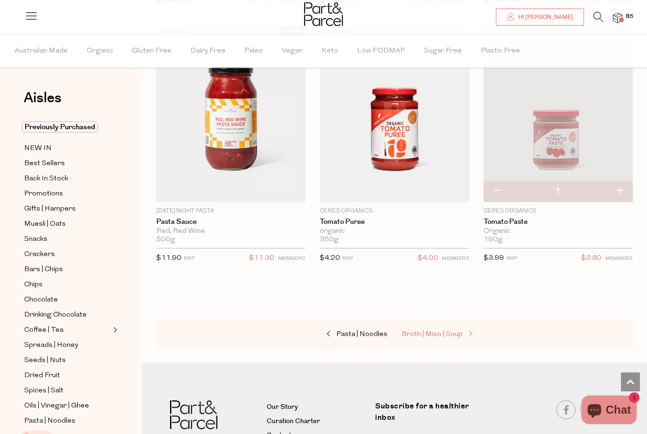
click at [455, 331] on span "Broth | Miso | Soup" at bounding box center [432, 334] width 61 height 7
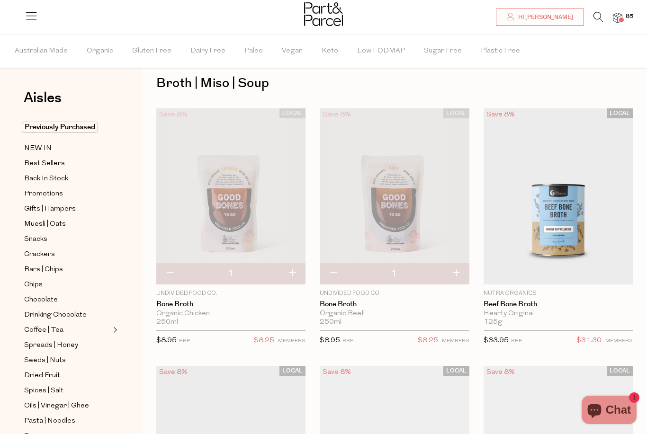
scroll to position [16, 0]
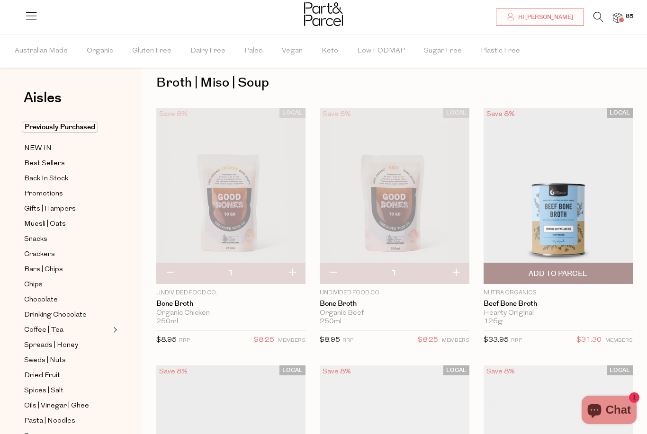
click at [576, 273] on span "Add To Parcel" at bounding box center [558, 274] width 59 height 10
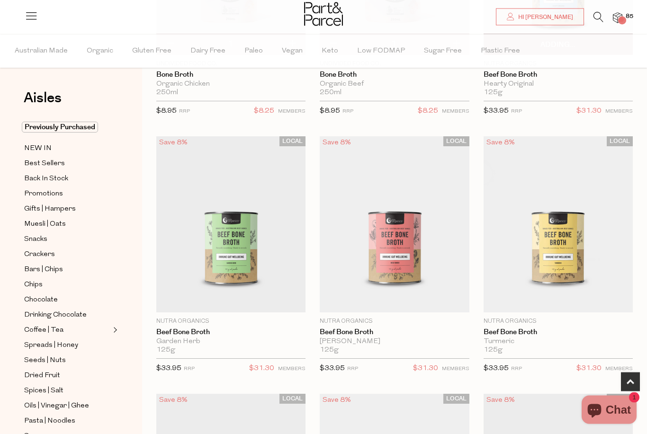
scroll to position [261, 0]
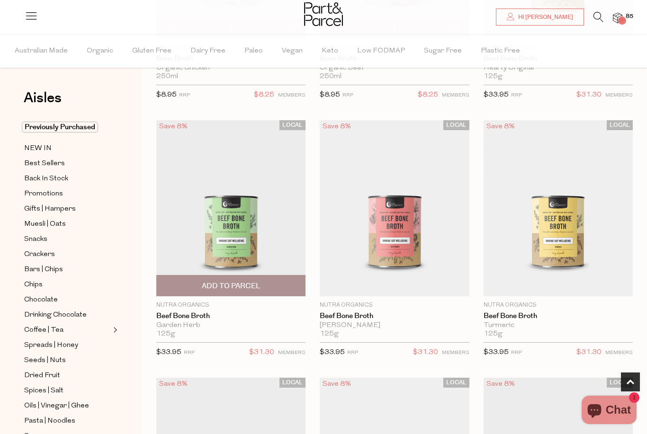
click at [267, 282] on span "Add To Parcel" at bounding box center [231, 286] width 144 height 20
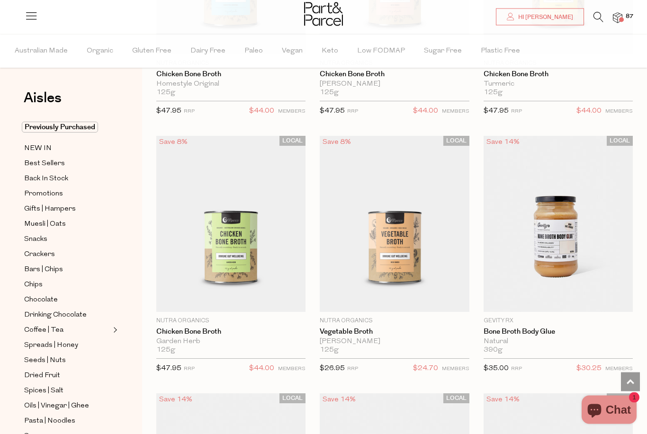
scroll to position [763, 0]
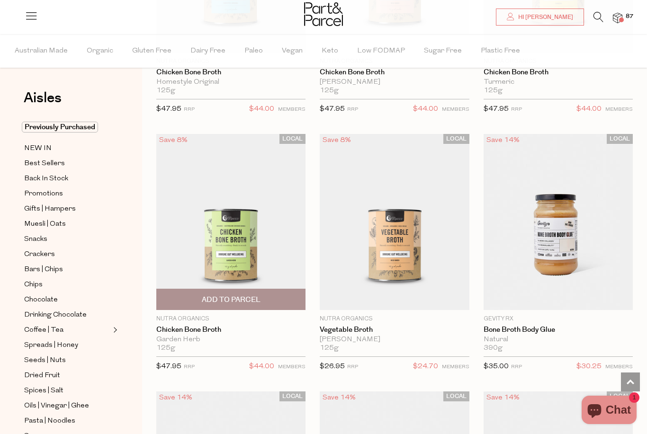
click at [283, 302] on span "Add To Parcel" at bounding box center [231, 299] width 144 height 20
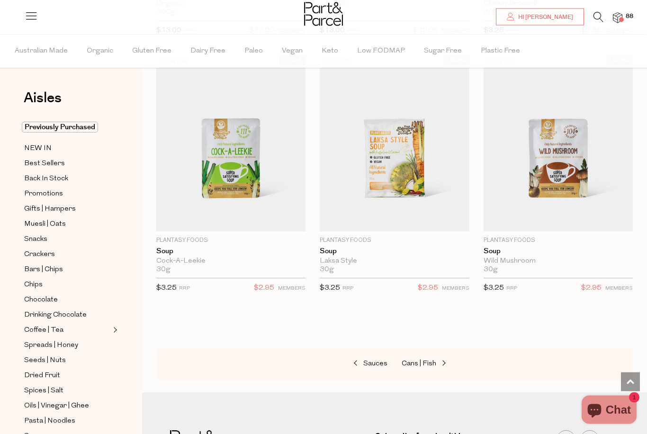
scroll to position [2645, 0]
click at [432, 360] on span "Cans | Fish" at bounding box center [419, 363] width 35 height 7
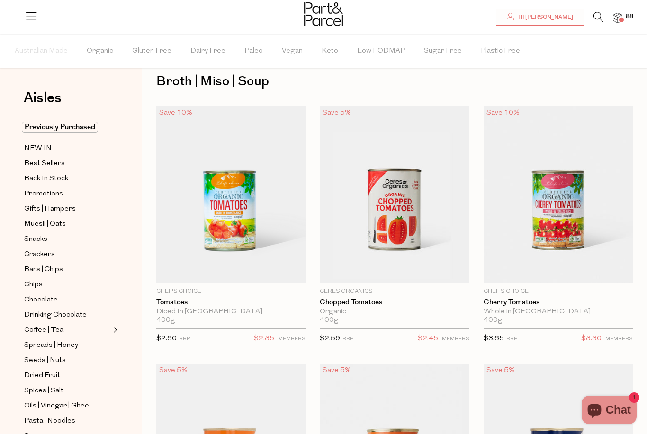
scroll to position [23, 0]
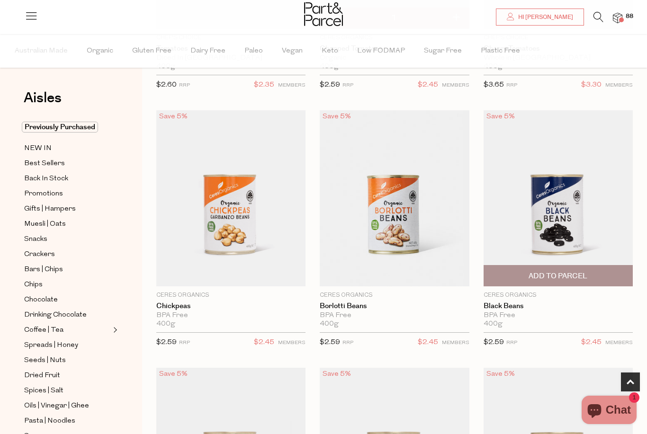
click at [560, 276] on span "Add To Parcel" at bounding box center [558, 276] width 59 height 10
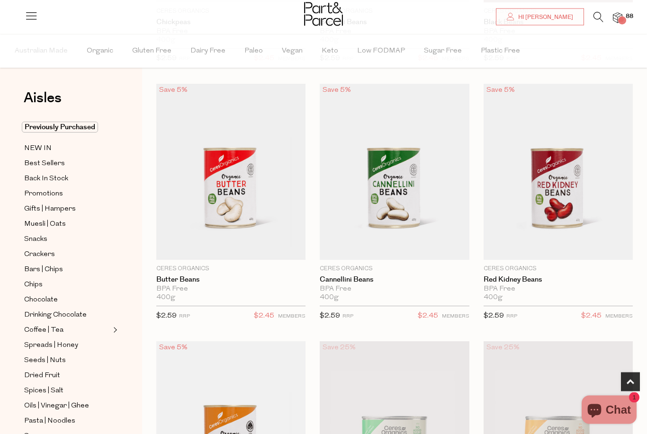
scroll to position [555, 0]
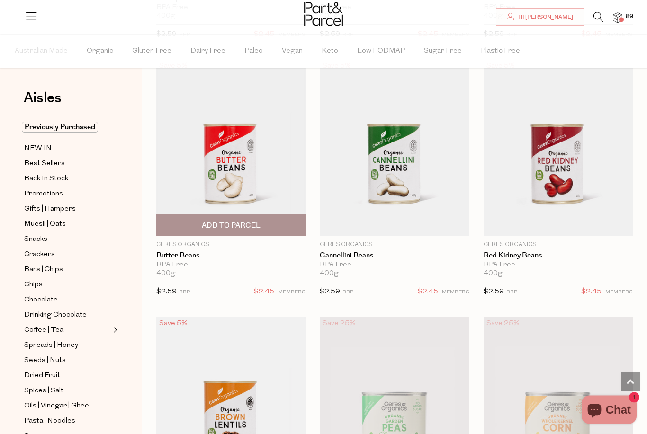
click at [282, 220] on span "Add To Parcel" at bounding box center [231, 226] width 144 height 20
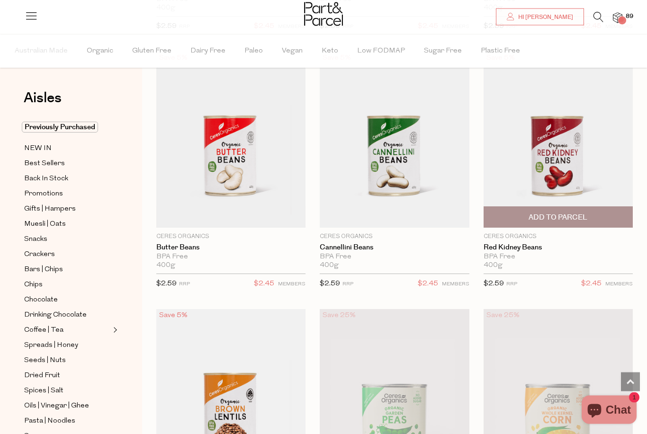
click at [585, 216] on span "Add To Parcel" at bounding box center [558, 218] width 59 height 10
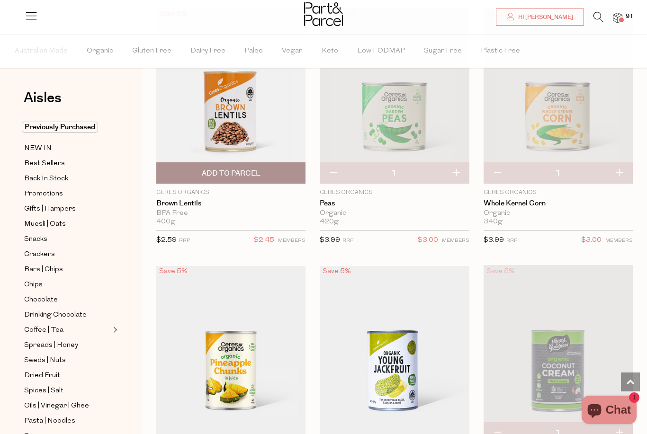
click at [271, 163] on span "Add To Parcel" at bounding box center [231, 173] width 144 height 20
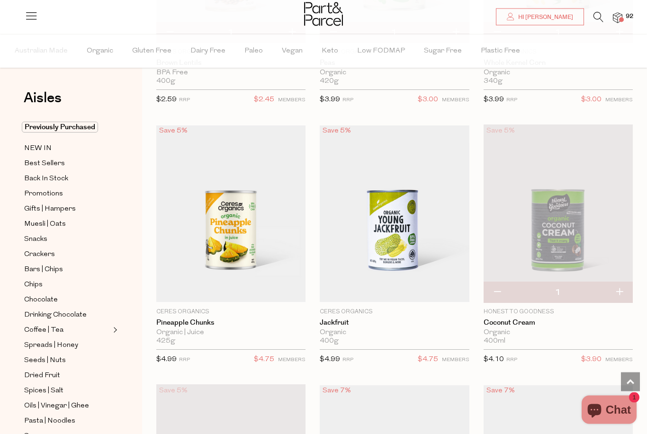
scroll to position [1030, 0]
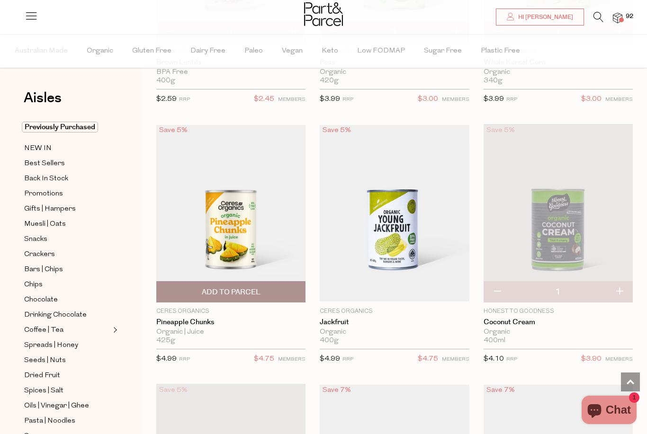
click at [266, 295] on span "Add To Parcel" at bounding box center [231, 292] width 144 height 20
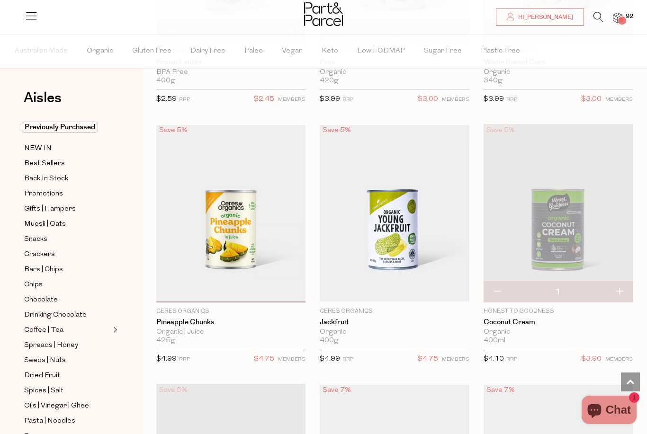
click at [576, 277] on img at bounding box center [558, 213] width 149 height 179
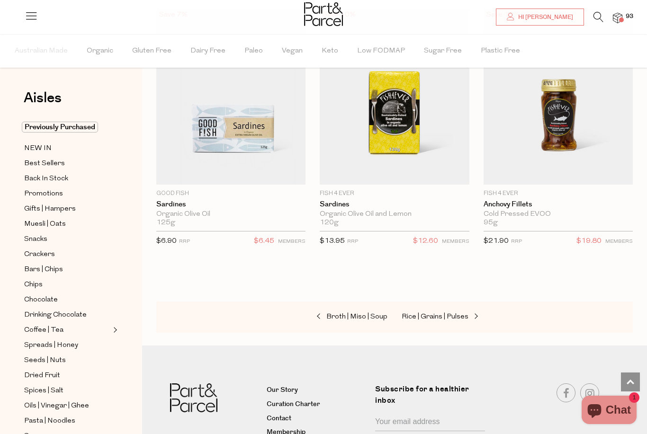
scroll to position [1962, 0]
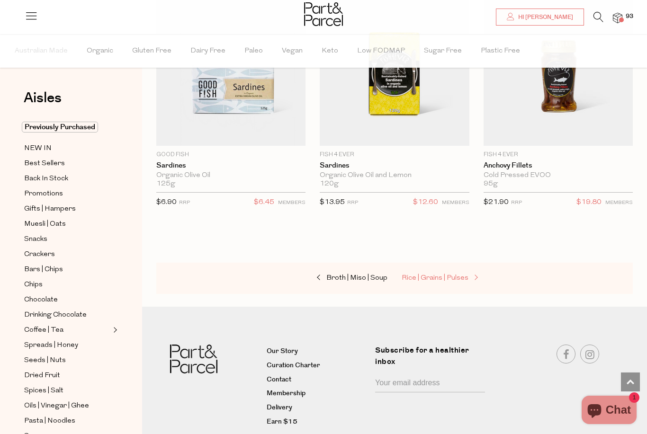
click at [438, 277] on span "Rice | Grains | Pulses" at bounding box center [435, 278] width 67 height 7
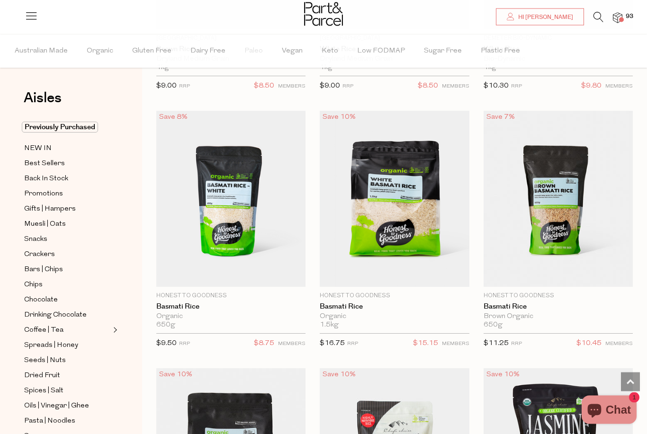
scroll to position [807, 0]
click at [447, 271] on span "Add To Parcel" at bounding box center [395, 276] width 144 height 20
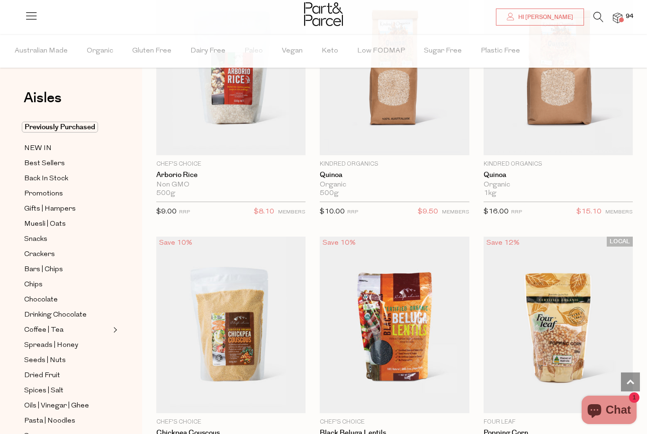
scroll to position [1449, 0]
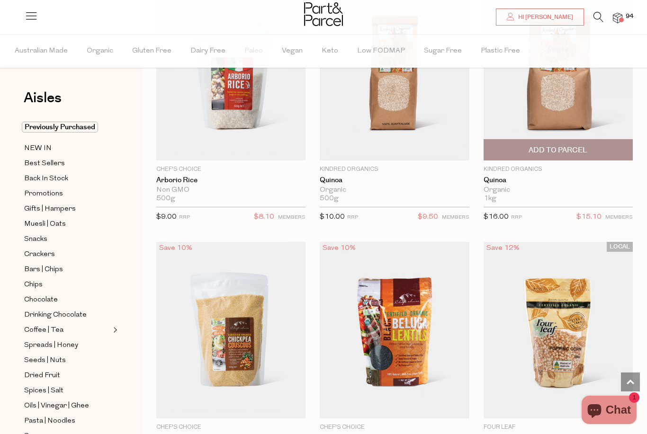
click at [612, 147] on span "Add To Parcel" at bounding box center [558, 150] width 144 height 20
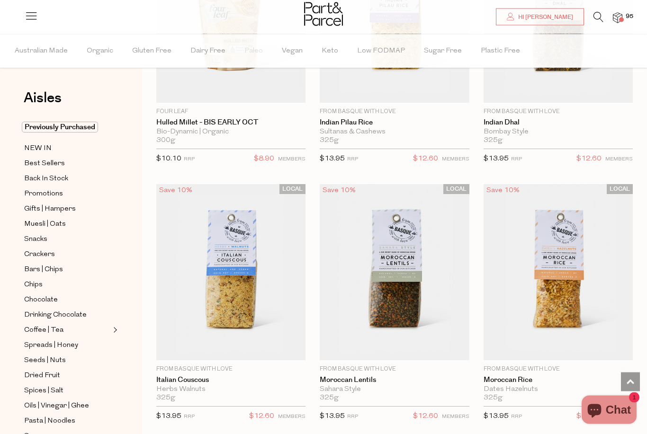
scroll to position [2023, 0]
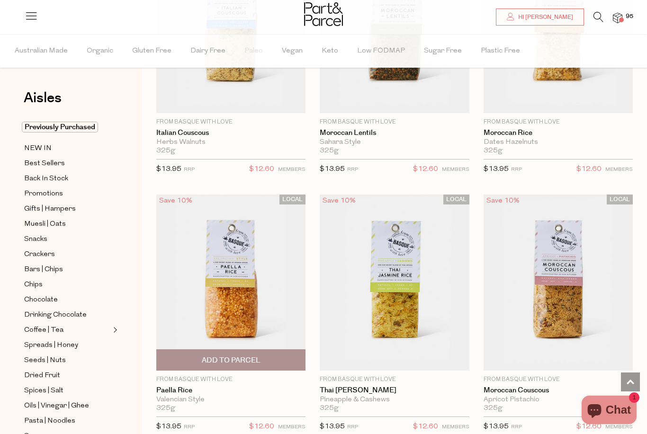
click at [276, 356] on span "Add To Parcel" at bounding box center [231, 360] width 144 height 20
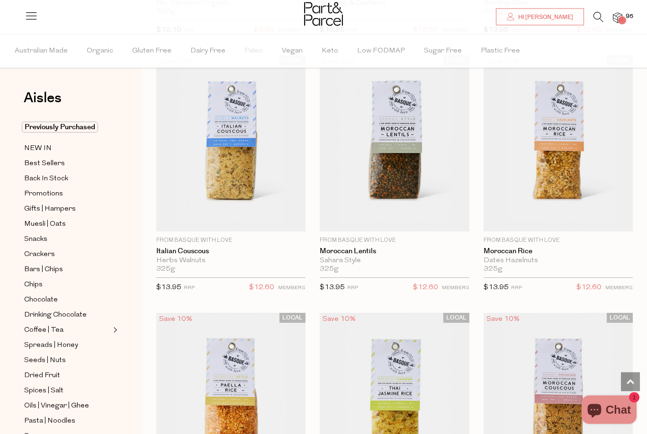
scroll to position [2151, 0]
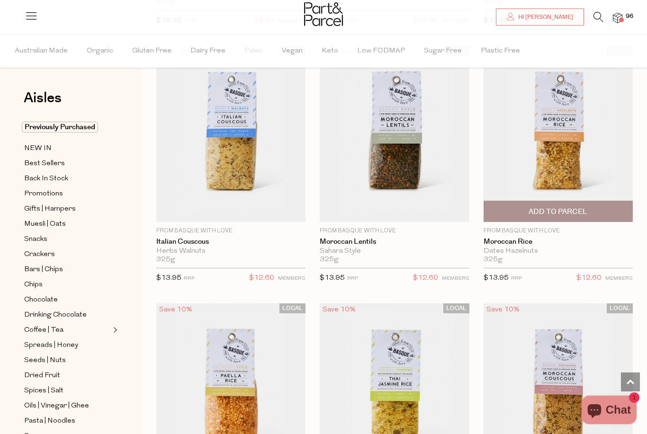
click at [585, 207] on span "Add To Parcel" at bounding box center [558, 212] width 59 height 10
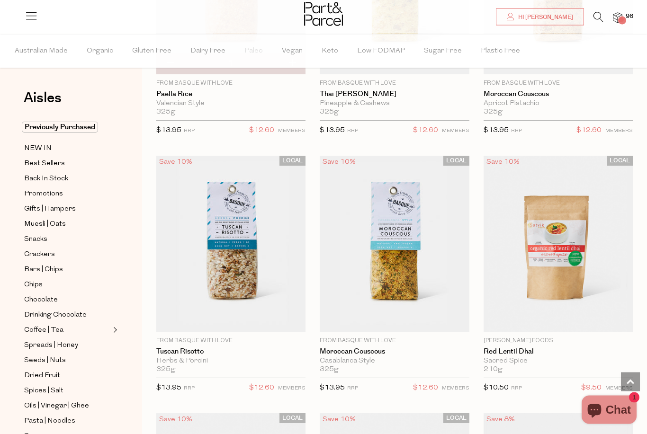
scroll to position [2568, 0]
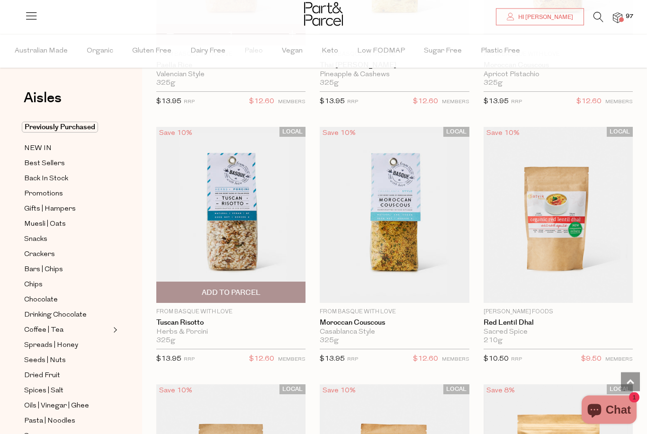
click at [256, 290] on span "Add To Parcel" at bounding box center [231, 293] width 59 height 10
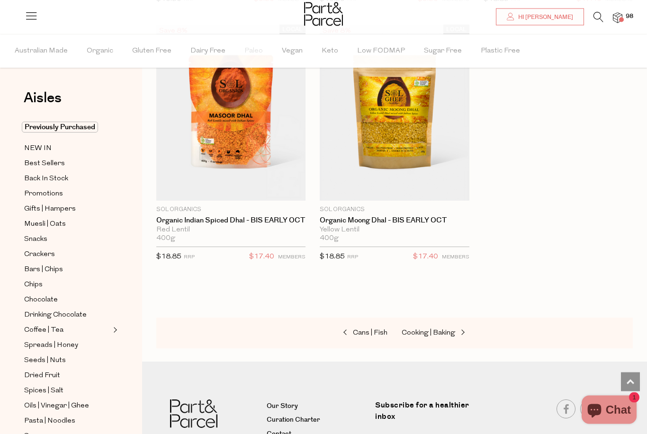
scroll to position [3265, 0]
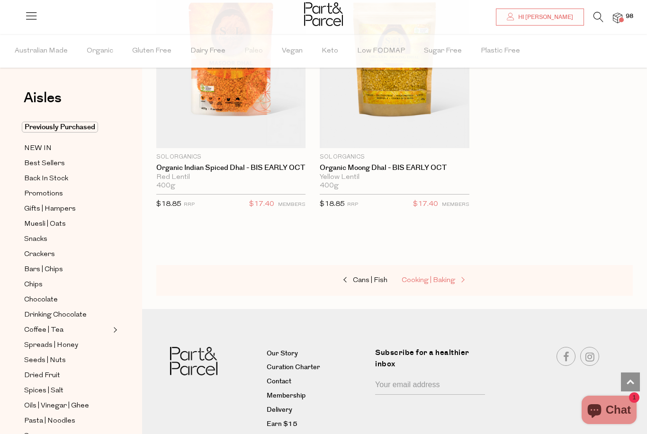
click at [437, 277] on span "Cooking | Baking" at bounding box center [429, 280] width 54 height 7
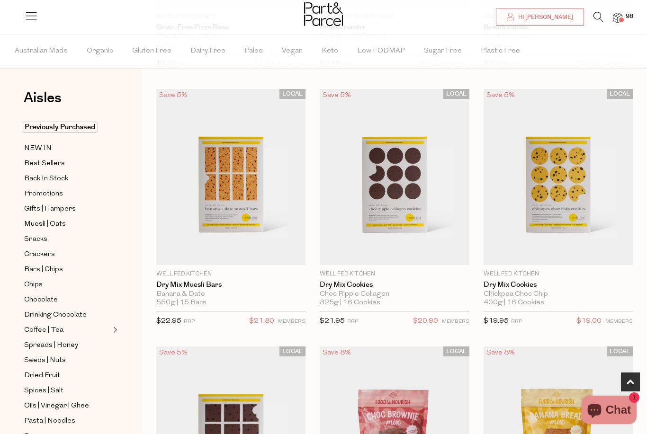
scroll to position [293, 0]
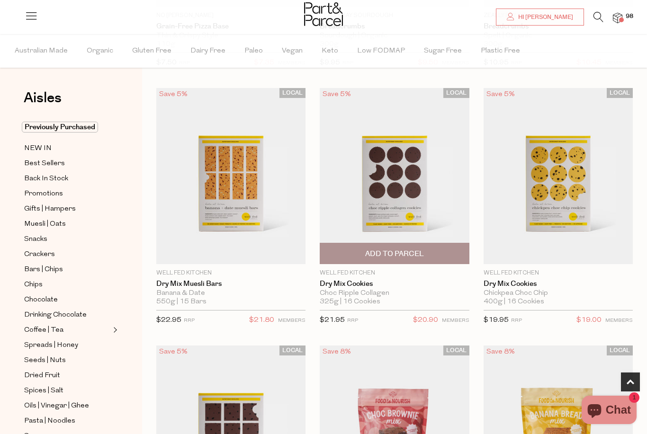
click at [430, 251] on span "Add To Parcel" at bounding box center [395, 253] width 144 height 20
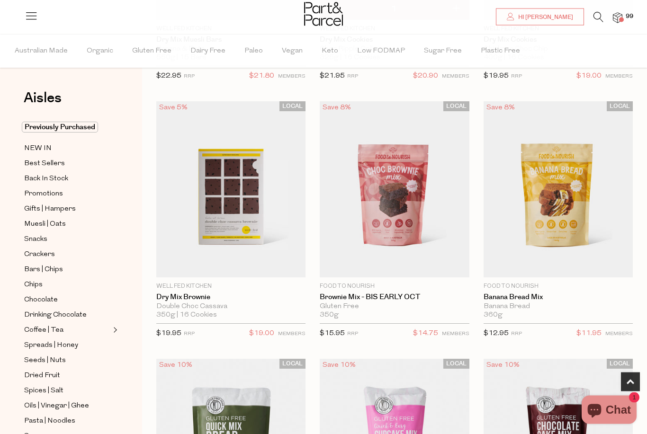
scroll to position [540, 0]
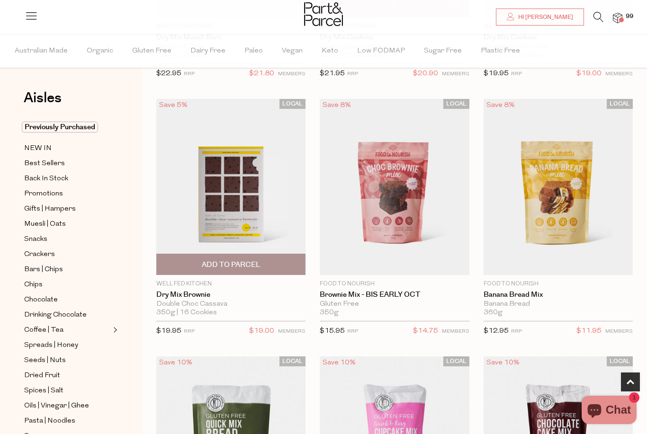
click at [277, 260] on span "Add To Parcel" at bounding box center [231, 264] width 144 height 20
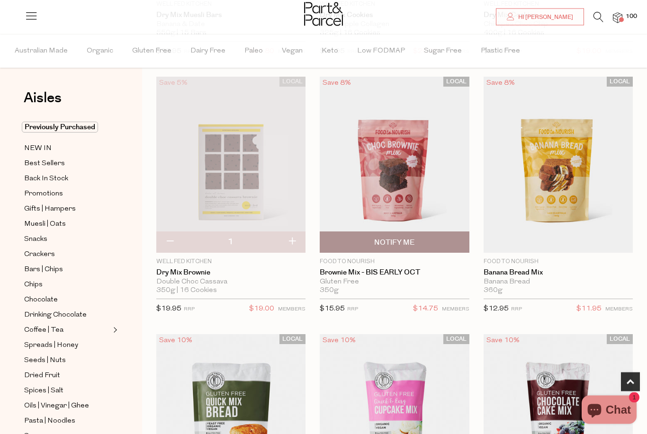
click at [427, 243] on span "Notify Me" at bounding box center [395, 243] width 144 height 20
type input "Notify when available"
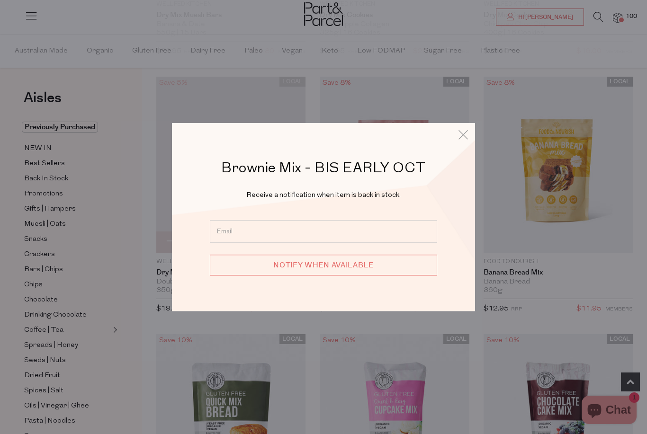
click at [574, 280] on div "Brownie Mix - BIS EARLY OCT Receive a notification when item is back in stock. …" at bounding box center [323, 217] width 554 height 434
click at [580, 282] on div "Brownie Mix - BIS EARLY OCT Receive a notification when item is back in stock. …" at bounding box center [323, 217] width 554 height 434
click at [462, 142] on icon at bounding box center [463, 135] width 14 height 14
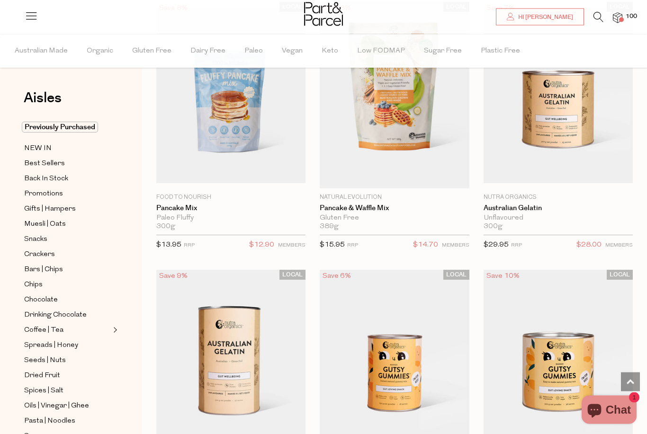
scroll to position [1152, 0]
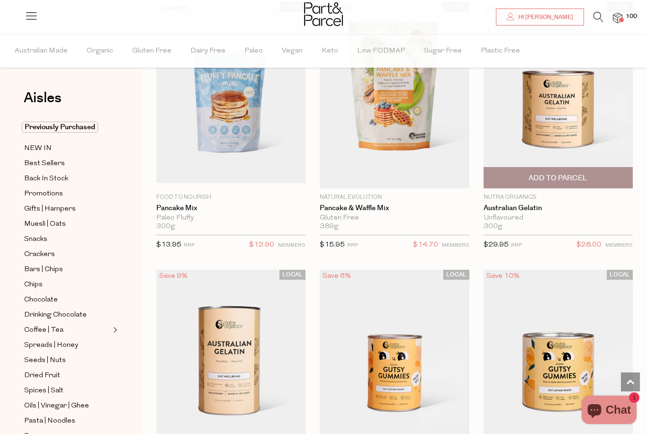
click at [596, 171] on span "Add To Parcel" at bounding box center [558, 178] width 144 height 20
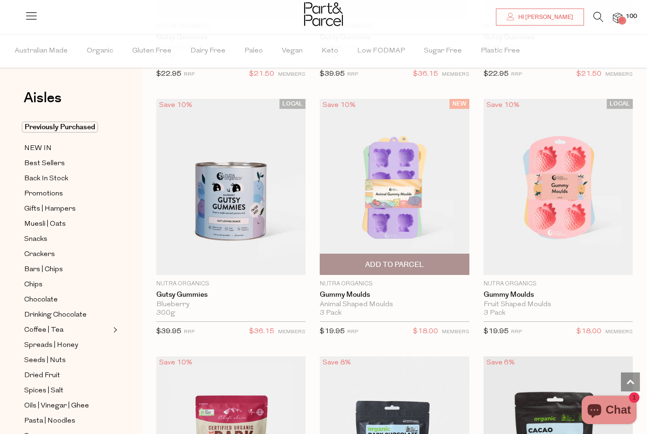
click at [430, 260] on span "Add To Parcel" at bounding box center [395, 264] width 144 height 20
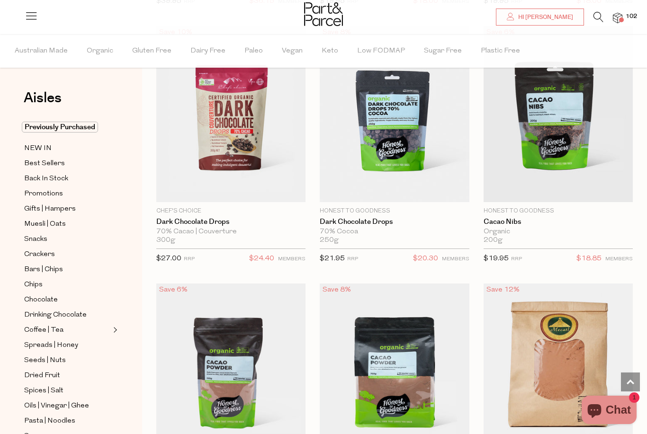
scroll to position [2177, 0]
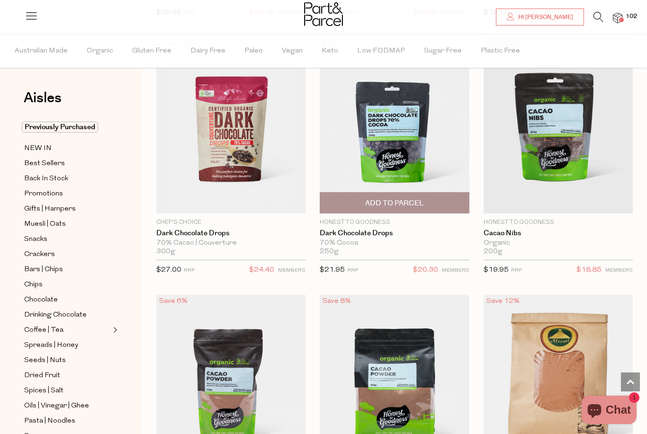
click at [436, 197] on span "Add To Parcel" at bounding box center [395, 203] width 144 height 20
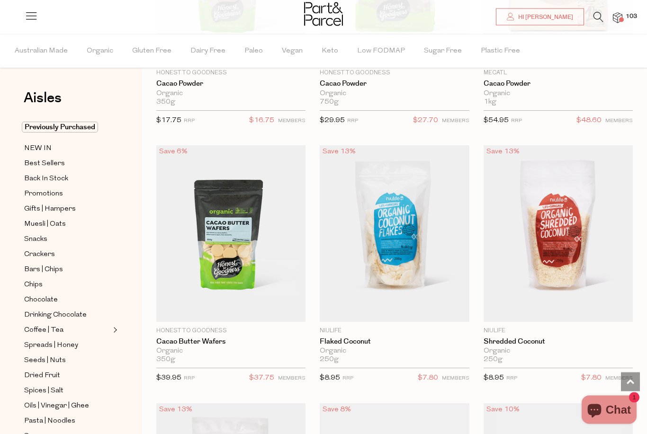
scroll to position [2565, 0]
click at [269, 307] on span "Add To Parcel" at bounding box center [231, 311] width 144 height 20
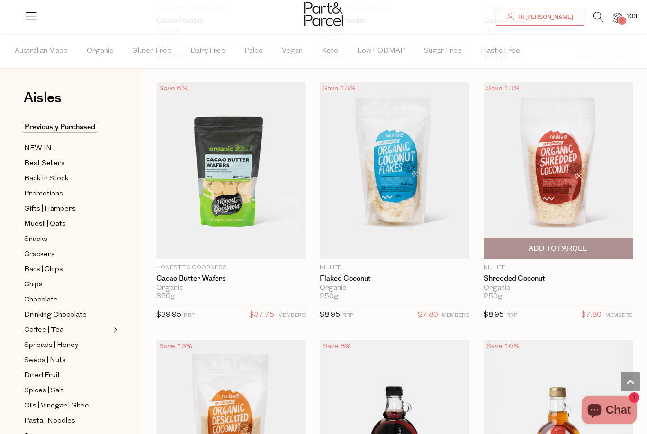
click at [565, 244] on span "Add To Parcel" at bounding box center [558, 249] width 59 height 10
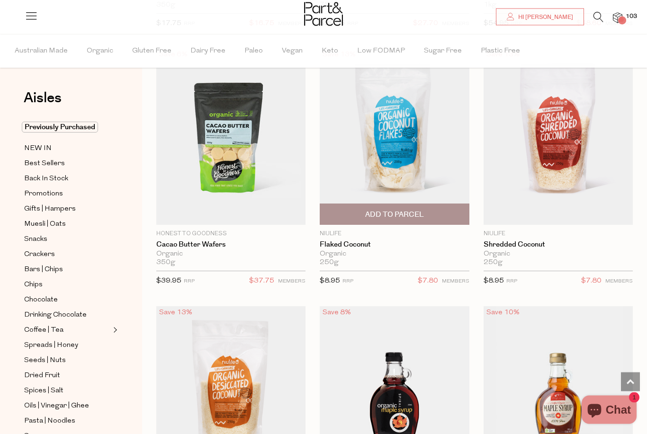
click at [422, 214] on span "Add To Parcel" at bounding box center [394, 215] width 59 height 10
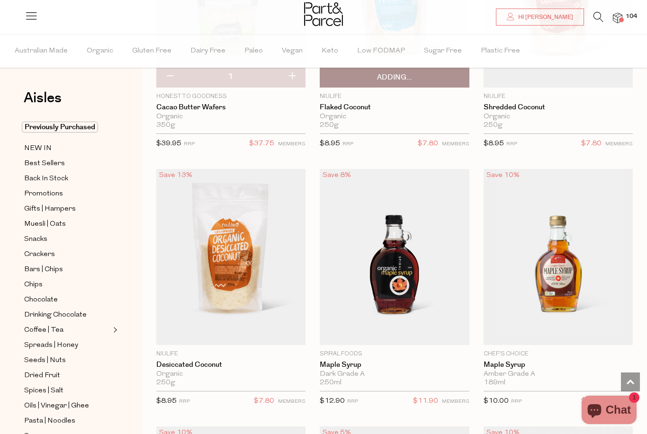
scroll to position [2805, 0]
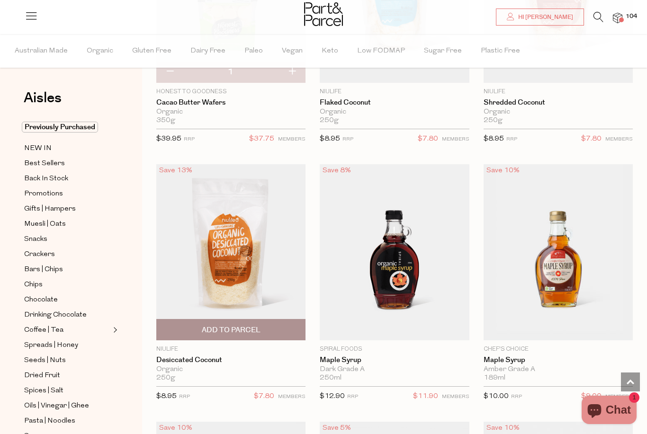
click at [286, 326] on span "Add To Parcel" at bounding box center [231, 330] width 144 height 20
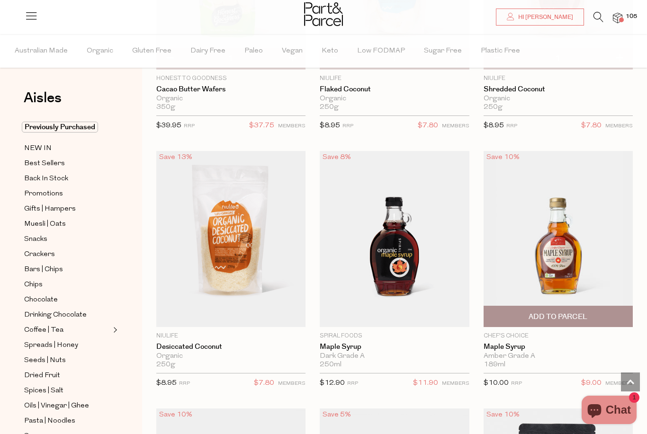
click at [572, 315] on span "Add To Parcel" at bounding box center [558, 317] width 59 height 10
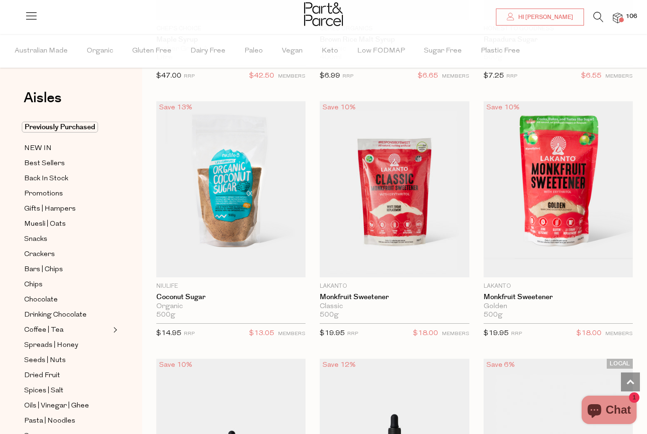
scroll to position [3383, 0]
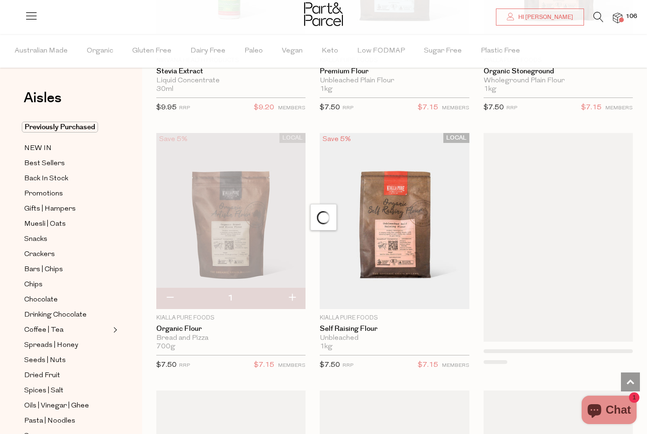
scroll to position [4130, 0]
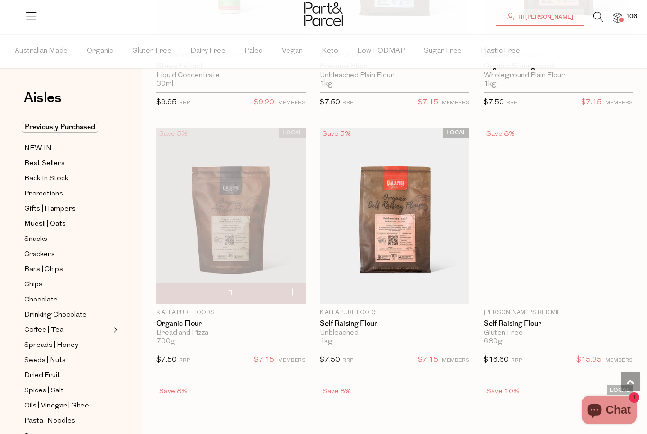
click at [443, 288] on span "Add To Parcel" at bounding box center [395, 293] width 144 height 20
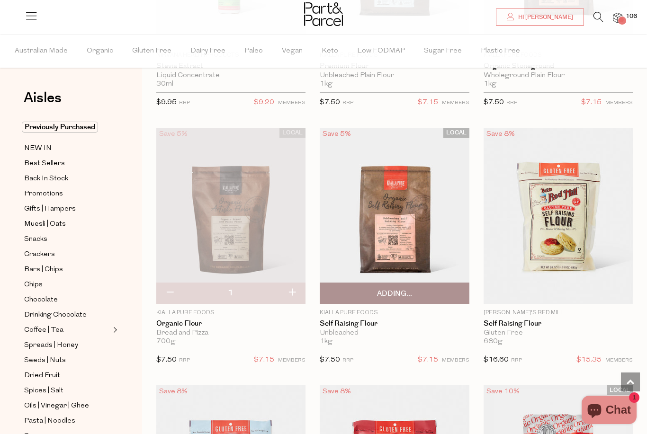
click at [443, 283] on span "Adding..." at bounding box center [395, 293] width 144 height 20
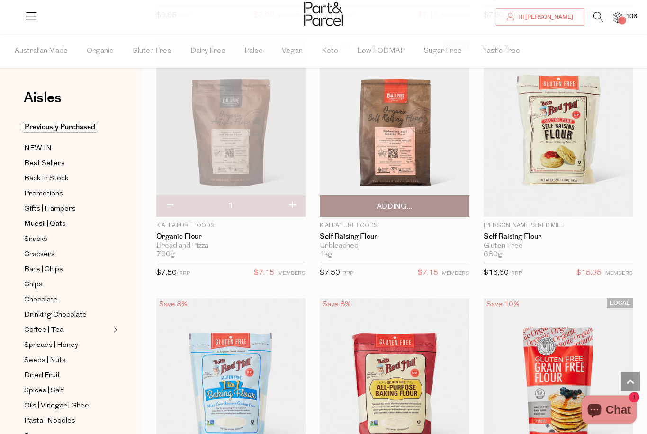
scroll to position [4217, 0]
